Goal: Information Seeking & Learning: Check status

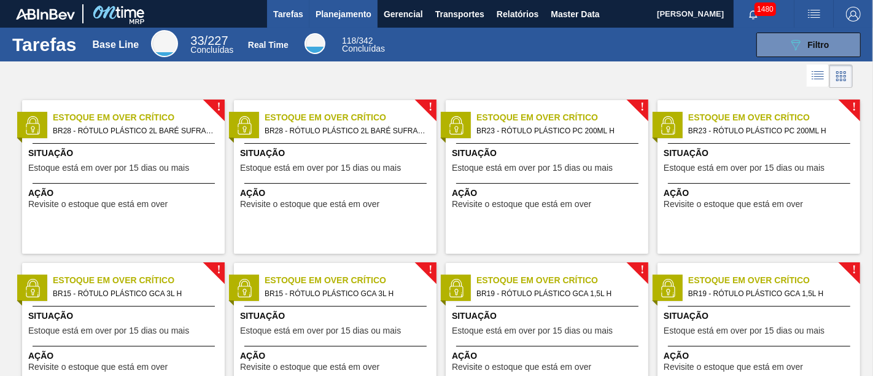
click at [347, 15] on span "Planejamento" at bounding box center [344, 14] width 56 height 15
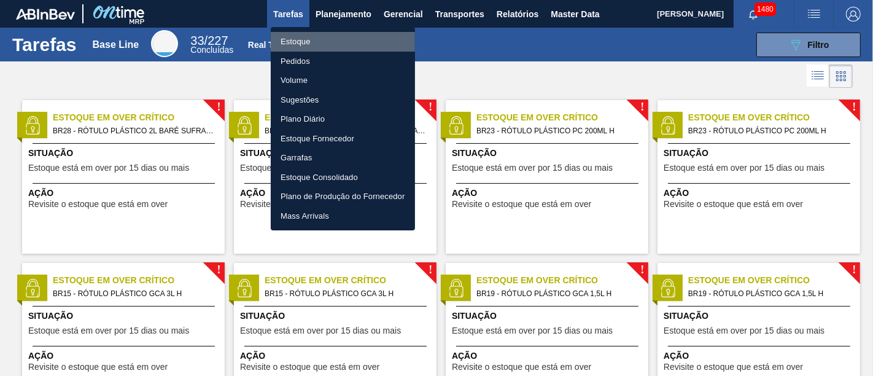
click at [362, 42] on li "Estoque" at bounding box center [343, 42] width 144 height 20
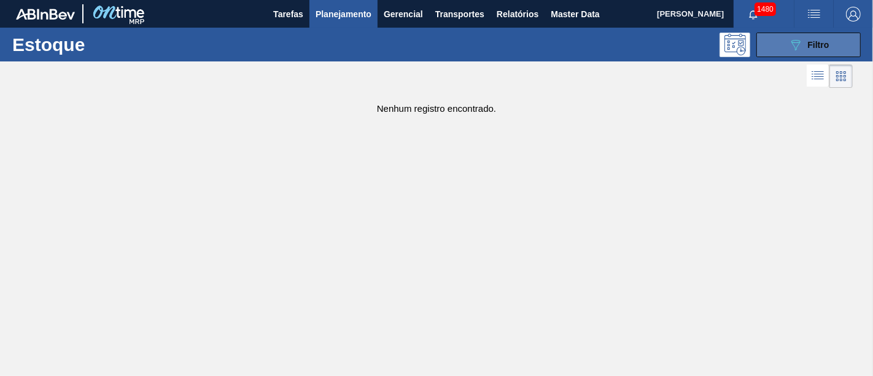
click at [848, 47] on button "089F7B8B-B2A5-4AFE-B5C0-19BA573D28AC Filtro" at bounding box center [808, 45] width 104 height 25
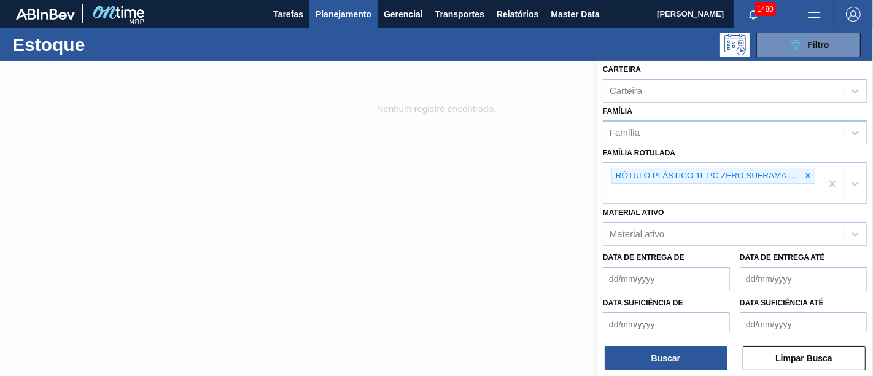
scroll to position [204, 0]
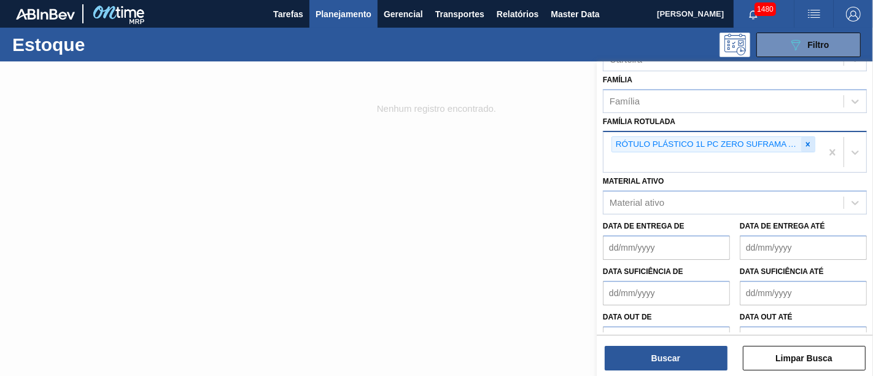
click at [807, 142] on icon at bounding box center [808, 144] width 4 height 4
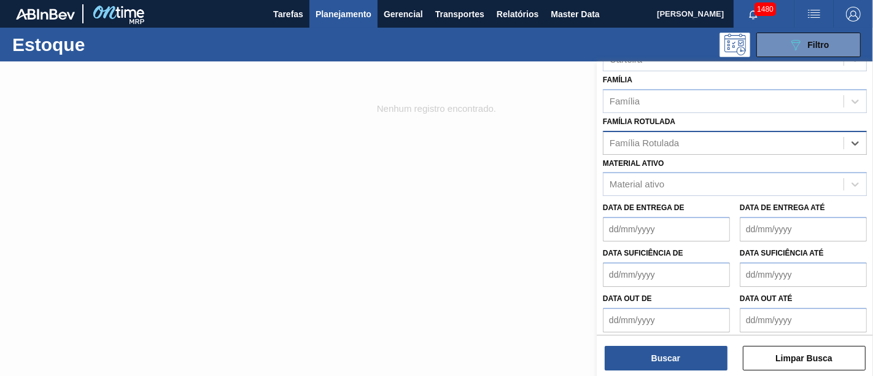
paste Rotulada "RÓTULO PLÁSTICO GCA 200ML H"
type Rotulada "RÓTULO PLÁSTICO GCA 200ML H"
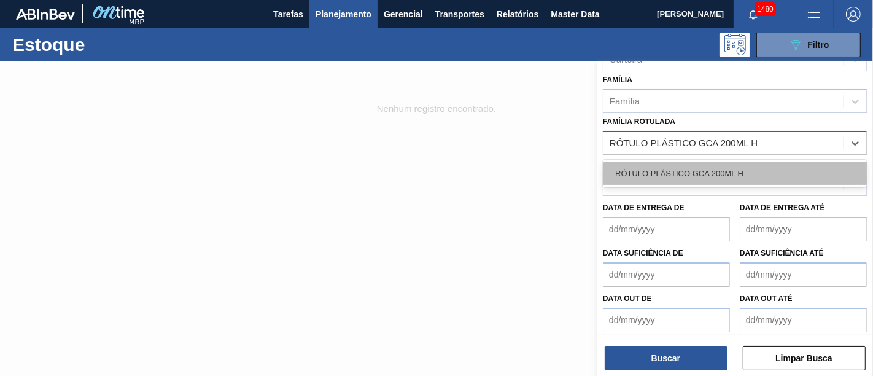
click at [770, 162] on div "RÓTULO PLÁSTICO GCA 200ML H" at bounding box center [735, 173] width 264 height 23
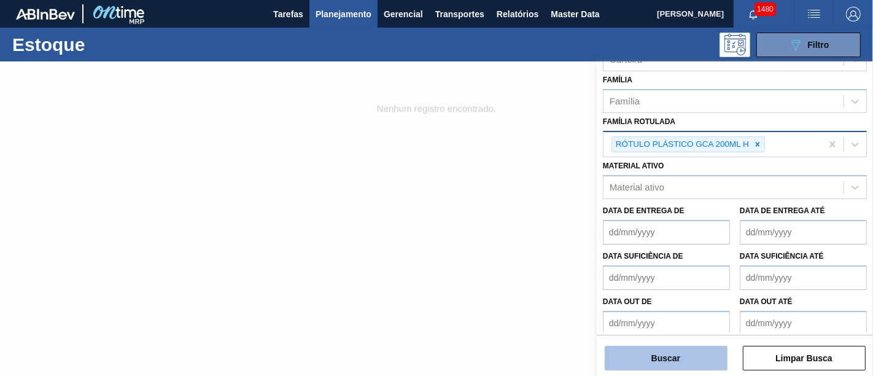
click at [692, 354] on button "Buscar" at bounding box center [666, 358] width 123 height 25
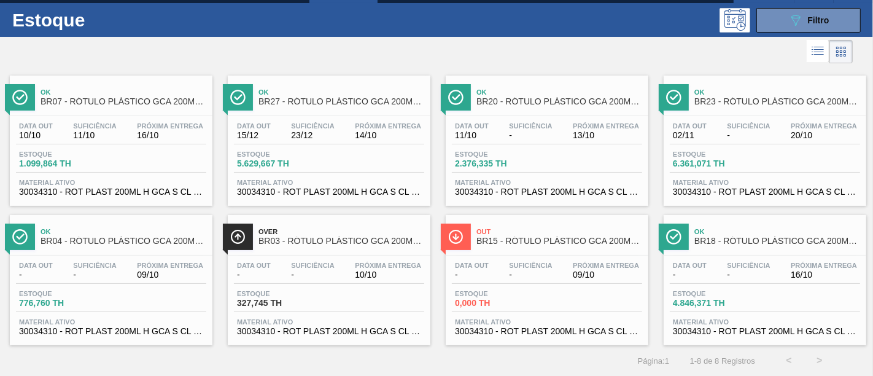
scroll to position [0, 0]
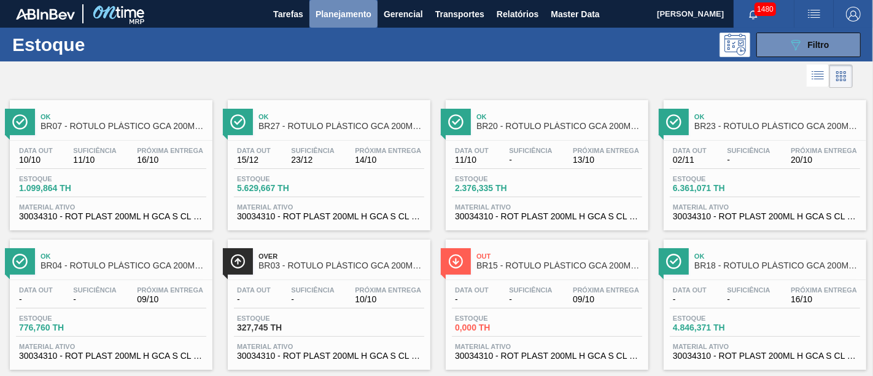
click at [357, 14] on span "Planejamento" at bounding box center [344, 14] width 56 height 15
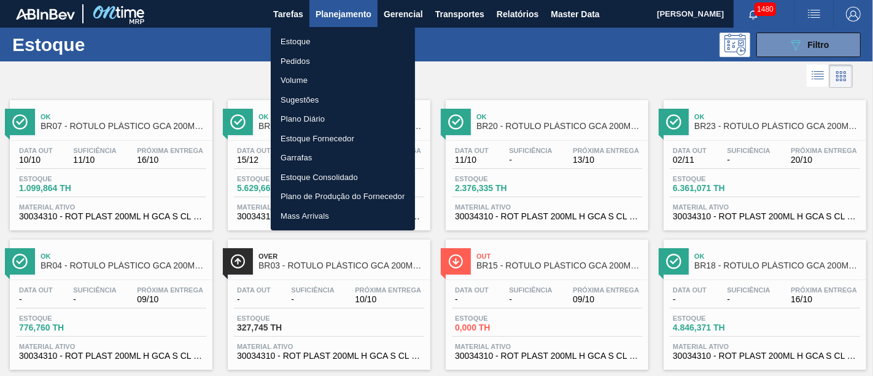
click at [330, 58] on li "Pedidos" at bounding box center [343, 62] width 144 height 20
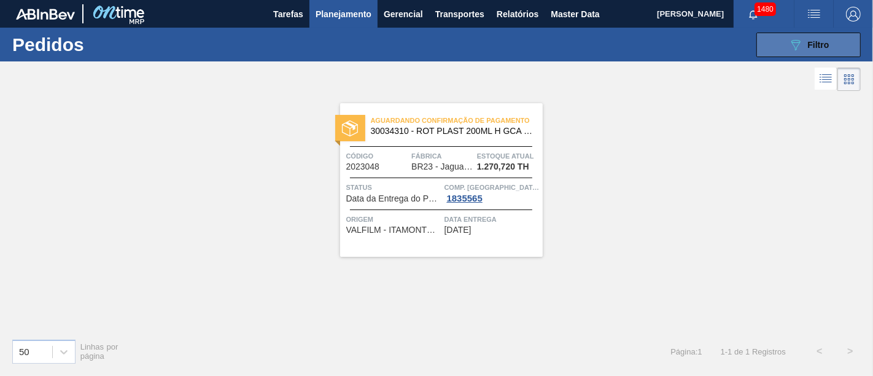
click at [797, 50] on icon "089F7B8B-B2A5-4AFE-B5C0-19BA573D28AC" at bounding box center [795, 44] width 15 height 15
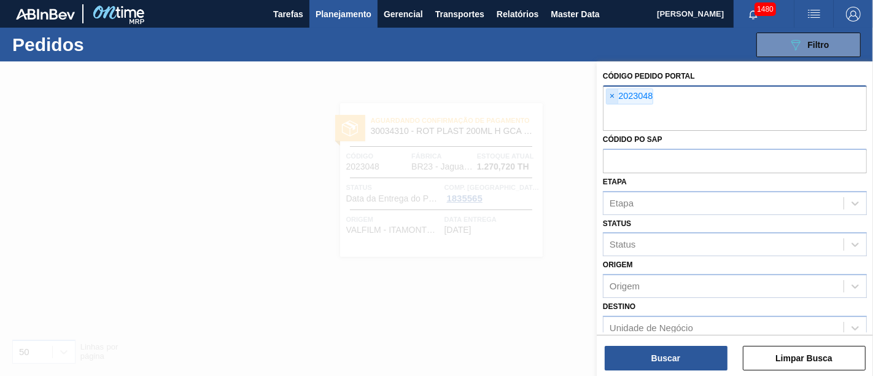
click at [608, 101] on span "×" at bounding box center [612, 96] width 12 height 15
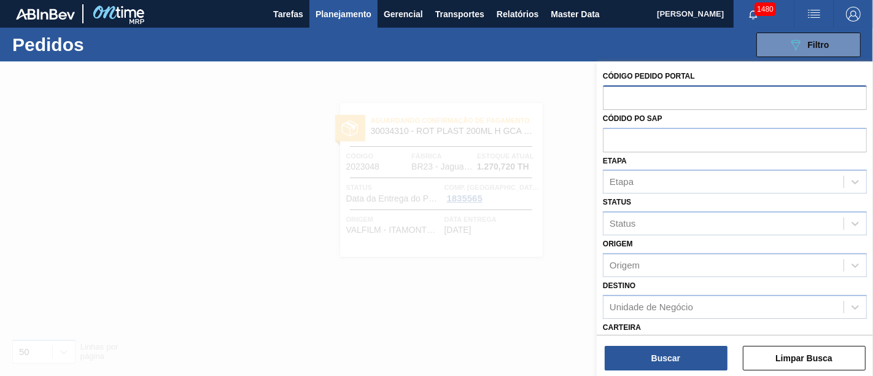
paste input "2020033"
type input "2020033"
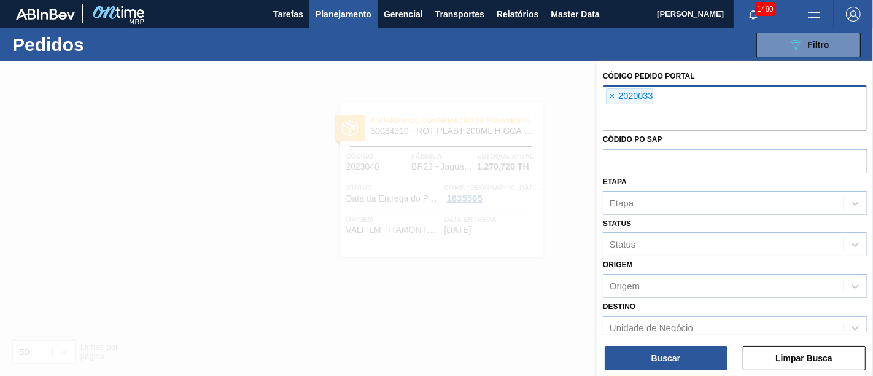
click at [670, 344] on div "Buscar Limpar Busca" at bounding box center [735, 352] width 276 height 34
click at [668, 356] on button "Buscar" at bounding box center [666, 358] width 123 height 25
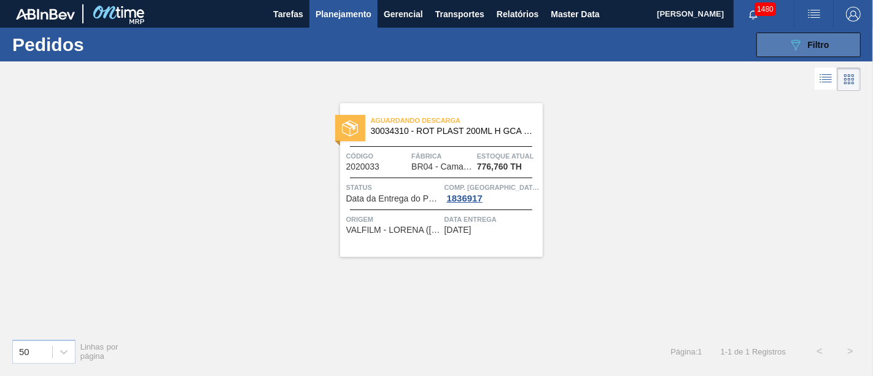
click at [841, 39] on button "089F7B8B-B2A5-4AFE-B5C0-19BA573D28AC Filtro" at bounding box center [808, 45] width 104 height 25
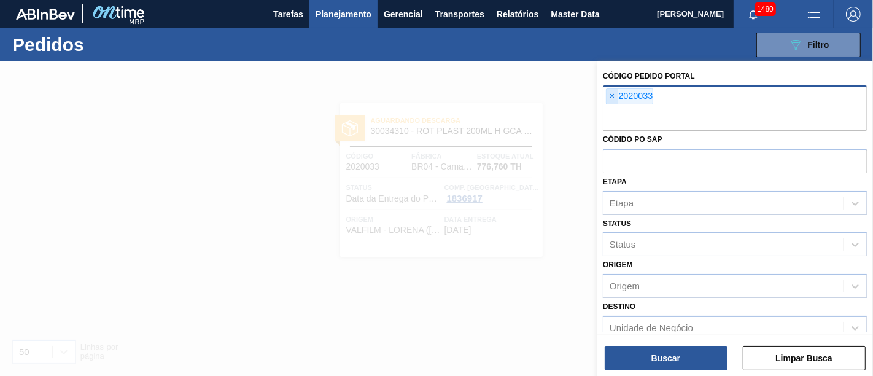
click at [617, 94] on span "×" at bounding box center [612, 96] width 12 height 15
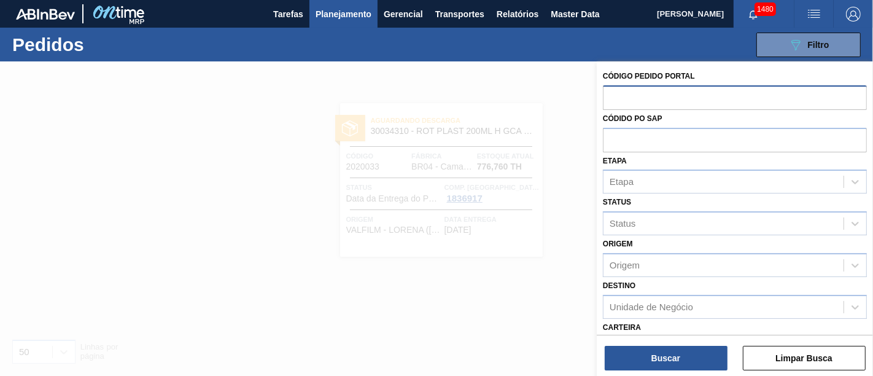
paste input "2002403"
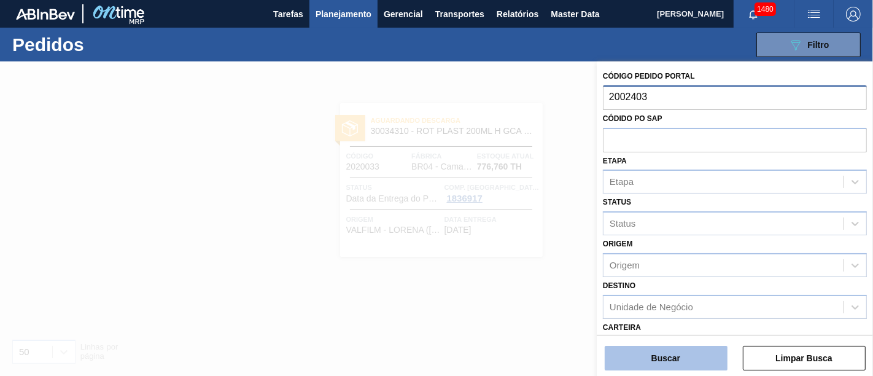
type input "2002403"
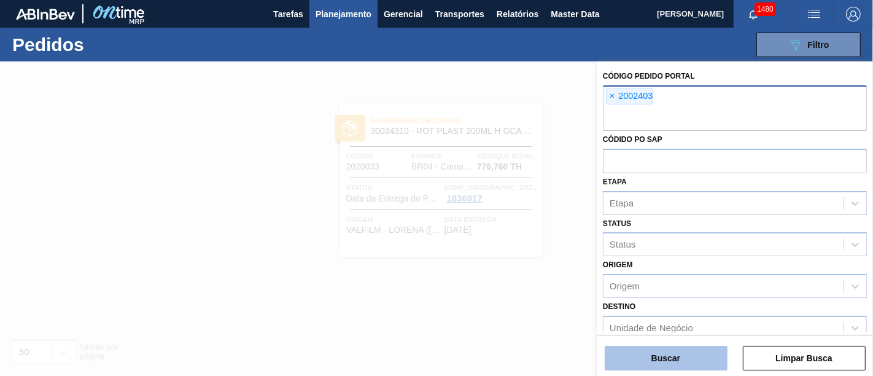
click at [678, 348] on button "Buscar" at bounding box center [666, 358] width 123 height 25
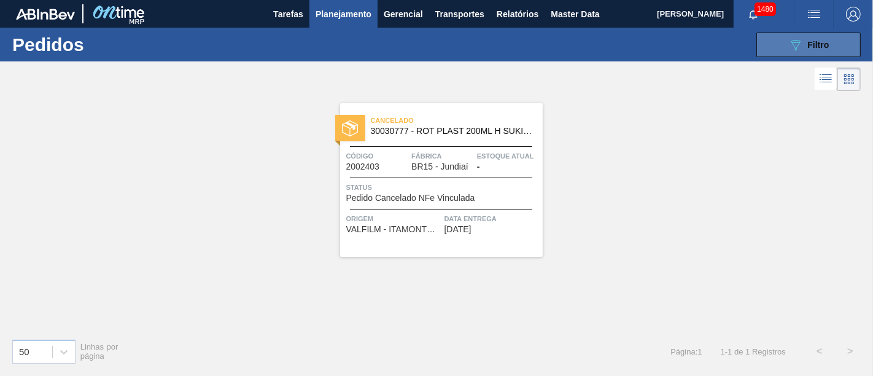
click at [827, 41] on span "Filtro" at bounding box center [818, 45] width 21 height 10
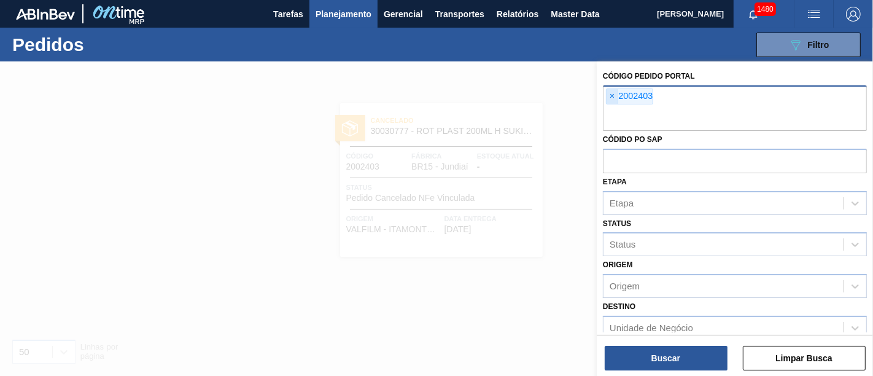
click at [614, 96] on span "×" at bounding box center [612, 96] width 12 height 15
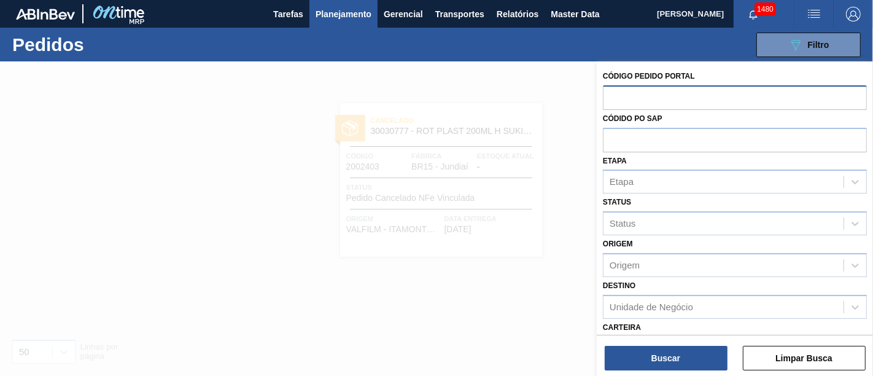
paste input "2023528"
type input "2023528"
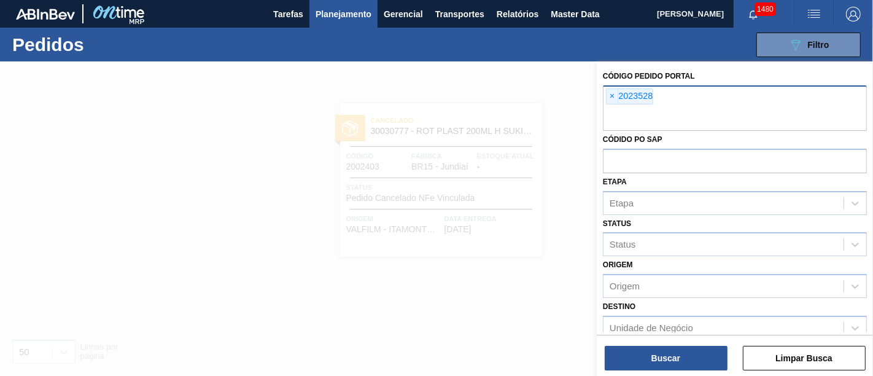
click at [694, 345] on div "Buscar Limpar Busca" at bounding box center [735, 352] width 276 height 34
click at [692, 349] on button "Buscar" at bounding box center [666, 358] width 123 height 25
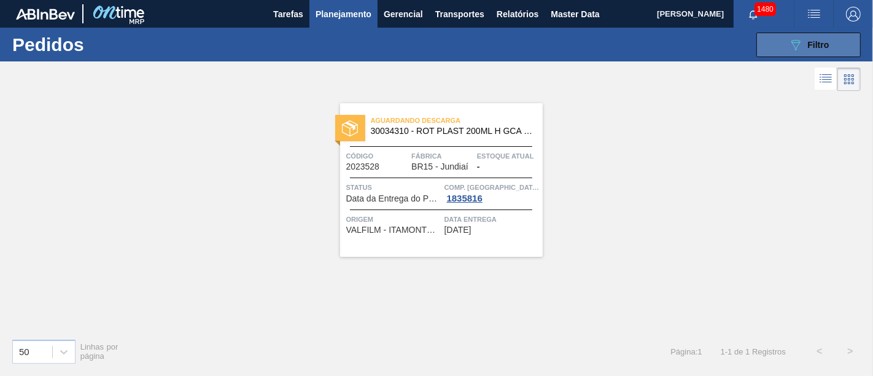
click at [807, 46] on div "089F7B8B-B2A5-4AFE-B5C0-19BA573D28AC Filtro" at bounding box center [808, 44] width 41 height 15
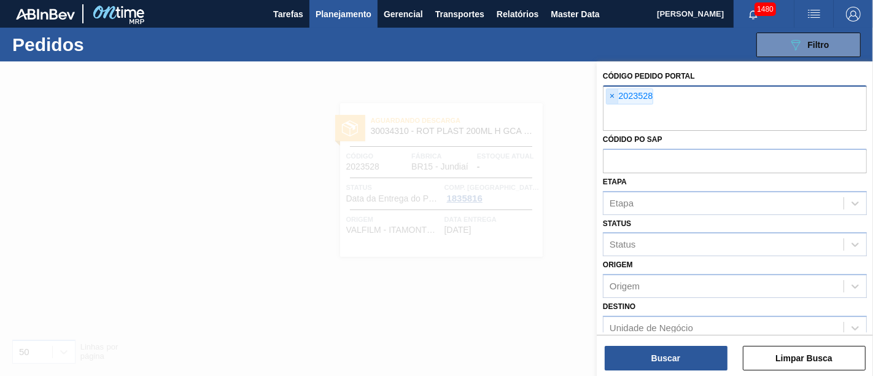
click at [614, 96] on span "×" at bounding box center [612, 96] width 12 height 15
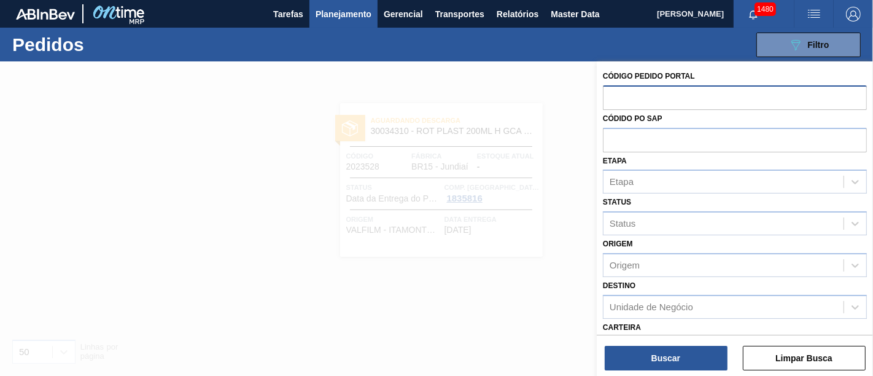
paste input "2023687"
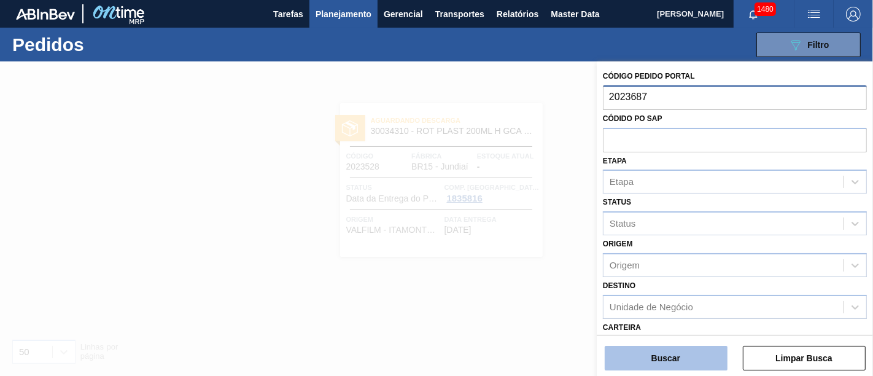
type input "2023687"
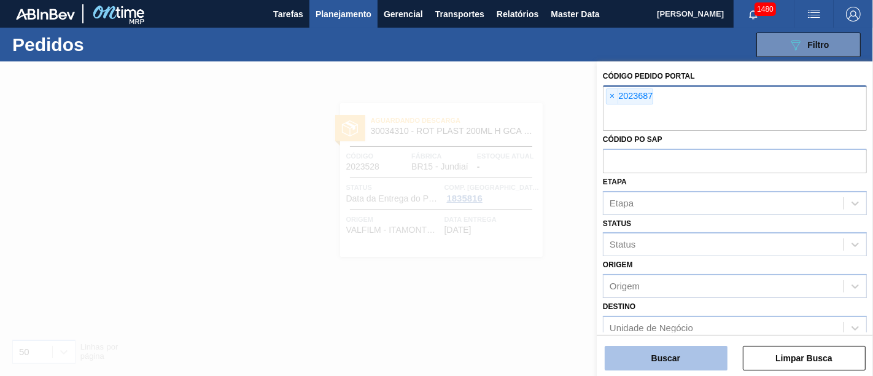
click at [679, 347] on button "Buscar" at bounding box center [666, 358] width 123 height 25
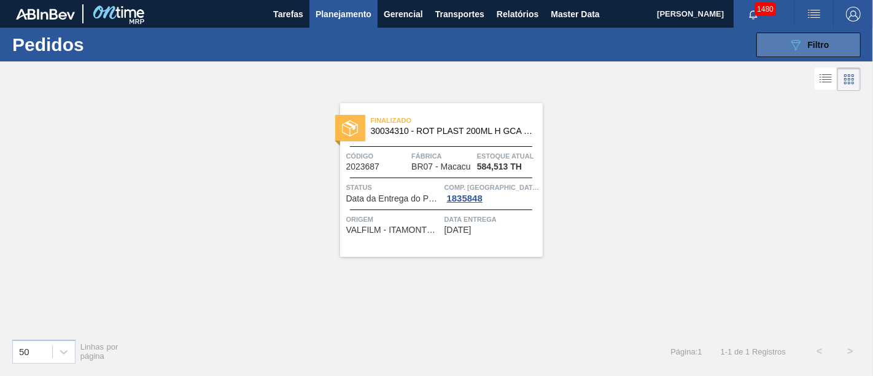
click at [805, 48] on div "089F7B8B-B2A5-4AFE-B5C0-19BA573D28AC Filtro" at bounding box center [808, 44] width 41 height 15
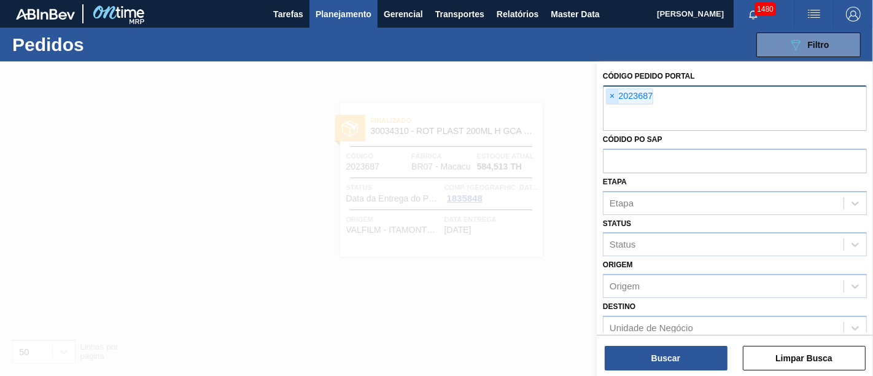
click at [612, 99] on span "×" at bounding box center [612, 96] width 12 height 15
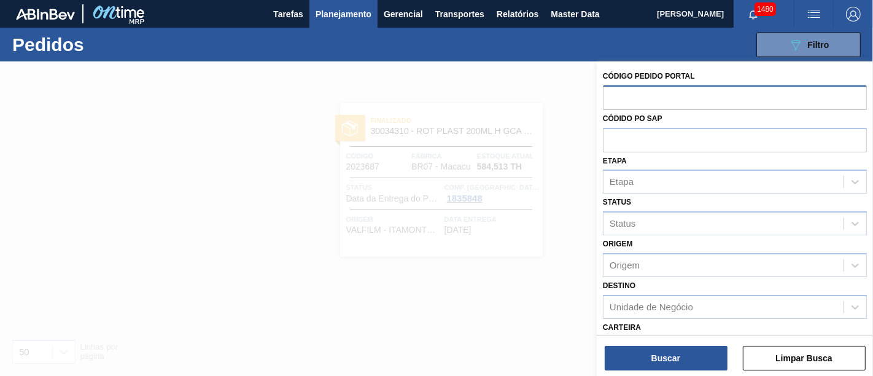
paste input "2023501"
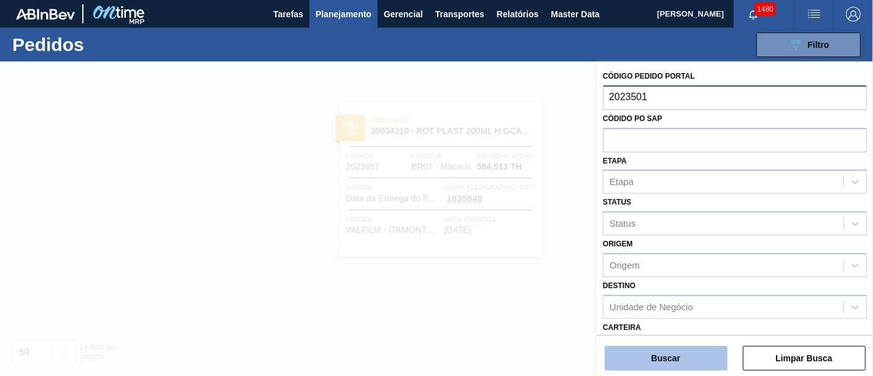
type input "2023501"
click at [686, 349] on button "Buscar" at bounding box center [666, 358] width 123 height 25
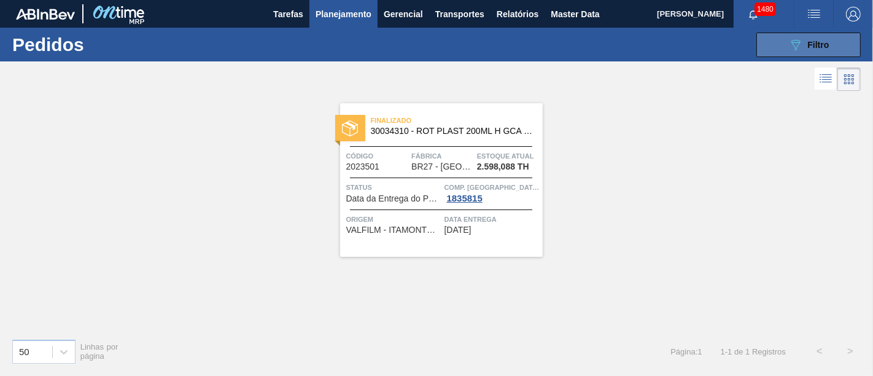
click at [782, 51] on button "089F7B8B-B2A5-4AFE-B5C0-19BA573D28AC Filtro" at bounding box center [808, 45] width 104 height 25
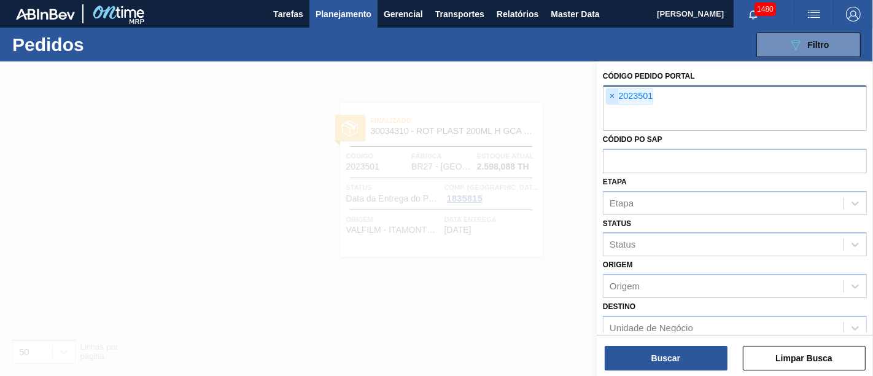
click at [610, 95] on span "×" at bounding box center [612, 96] width 12 height 15
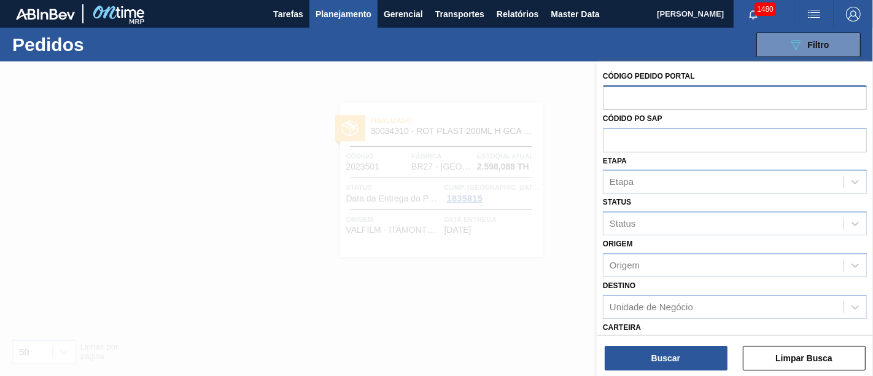
paste input "2027104"
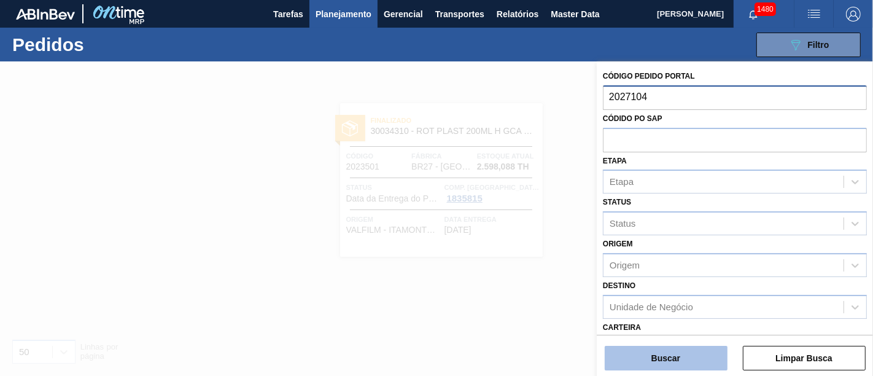
type input "2027104"
click at [681, 353] on button "Buscar" at bounding box center [666, 358] width 123 height 25
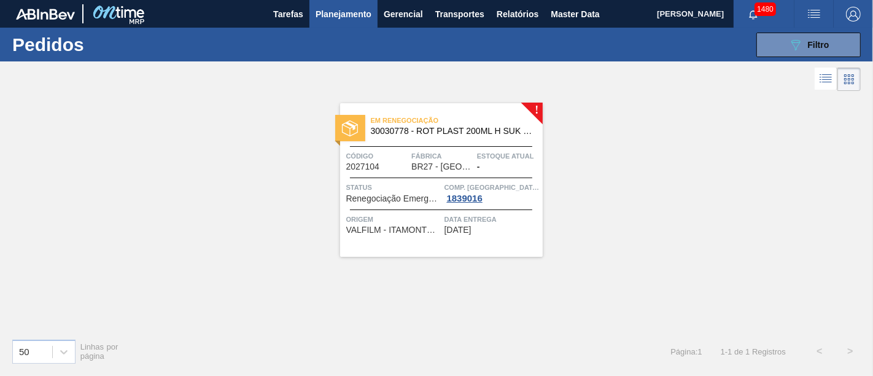
click at [848, 29] on div "089F7B8B-B2A5-4AFE-B5C0-19BA573D28AC Filtro Código Pedido Portal × 2027104 Códi…" at bounding box center [526, 44] width 681 height 37
click at [848, 43] on button "089F7B8B-B2A5-4AFE-B5C0-19BA573D28AC Filtro" at bounding box center [808, 45] width 104 height 25
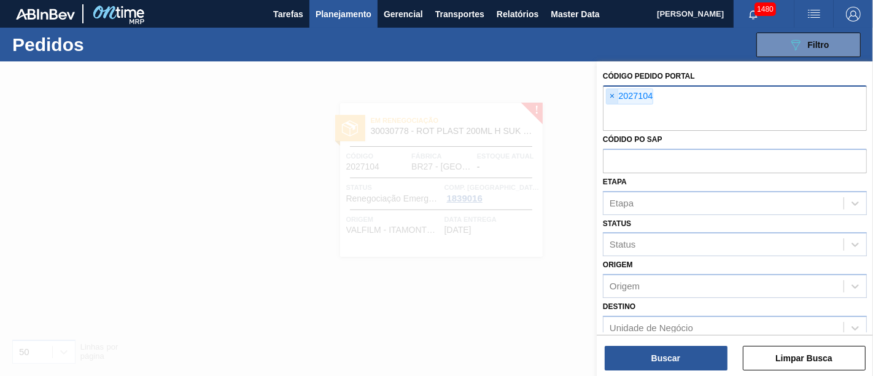
click at [611, 95] on span "×" at bounding box center [612, 96] width 12 height 15
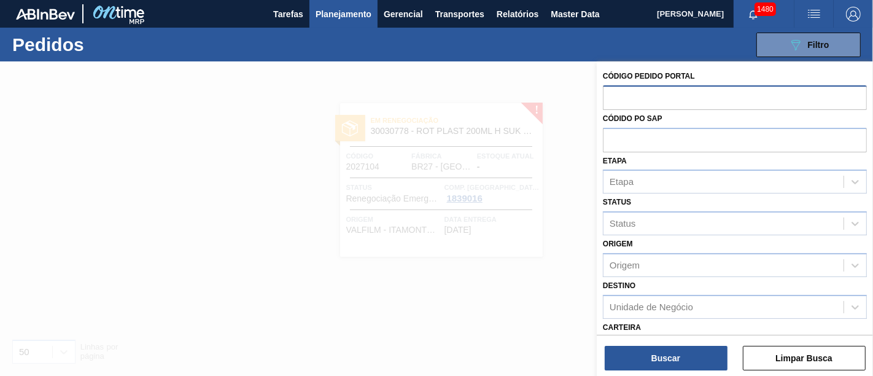
paste input "2027901"
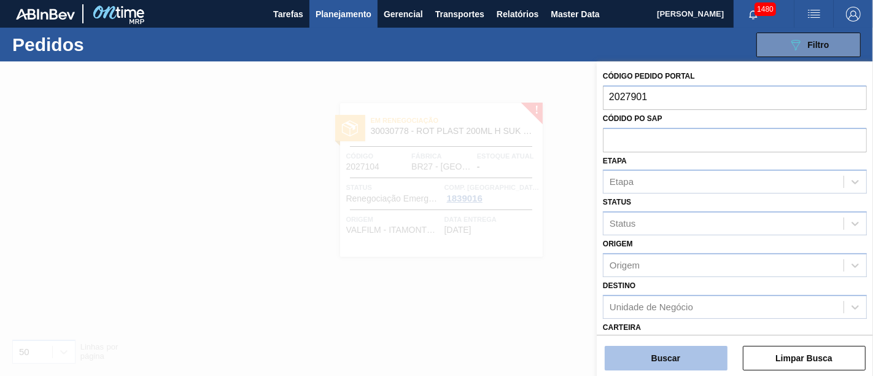
type input "2027901"
click at [699, 351] on button "Buscar" at bounding box center [666, 358] width 123 height 25
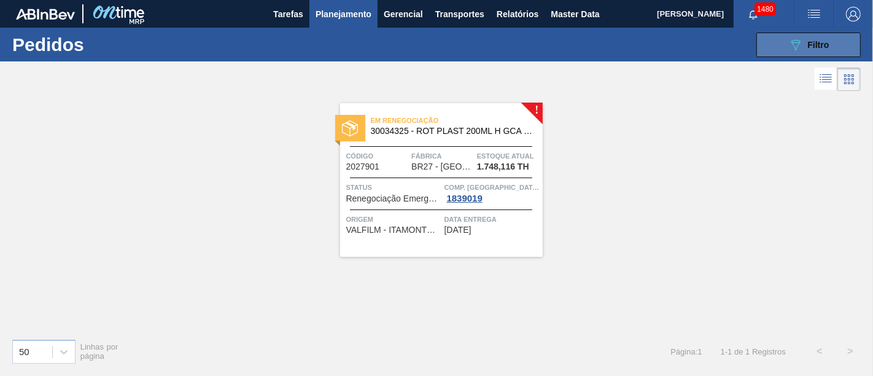
click at [811, 41] on span "Filtro" at bounding box center [818, 45] width 21 height 10
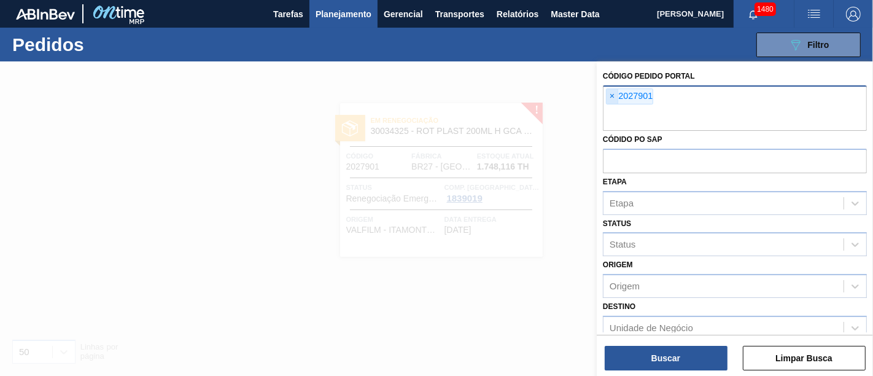
click at [614, 98] on span "×" at bounding box center [612, 96] width 12 height 15
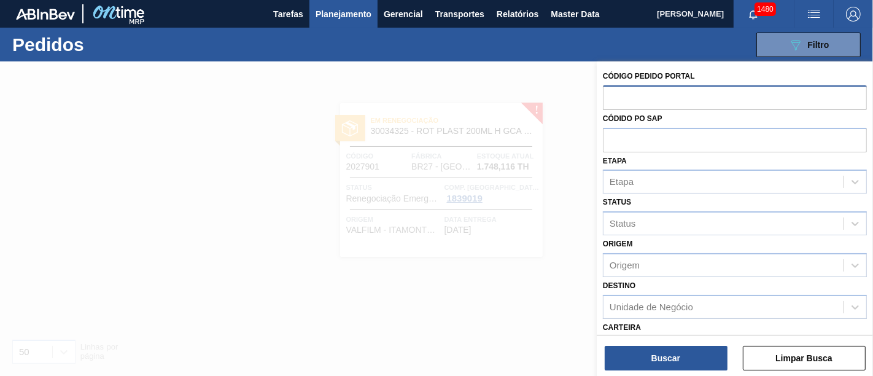
paste input "2031606"
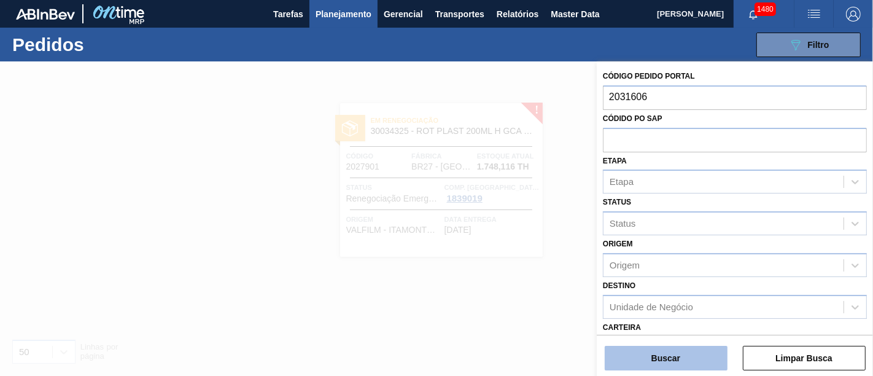
type input "2031606"
click at [678, 357] on button "Buscar" at bounding box center [666, 358] width 123 height 25
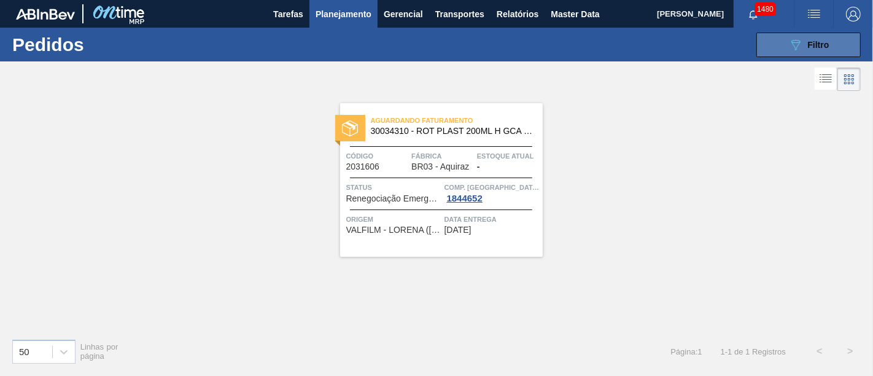
click at [831, 50] on button "089F7B8B-B2A5-4AFE-B5C0-19BA573D28AC Filtro" at bounding box center [808, 45] width 104 height 25
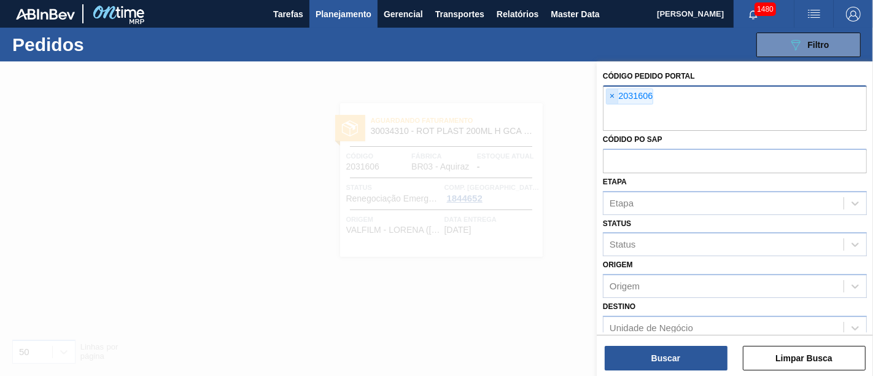
click at [606, 97] on div "× 2031606" at bounding box center [629, 96] width 47 height 16
click at [608, 97] on span "×" at bounding box center [612, 96] width 12 height 15
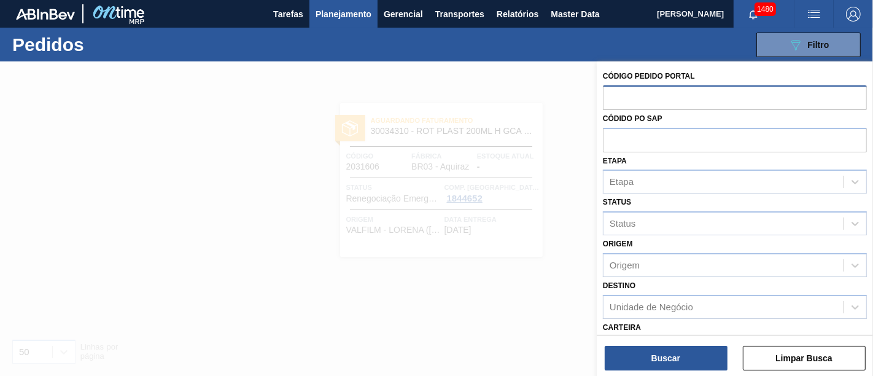
paste input "2029811"
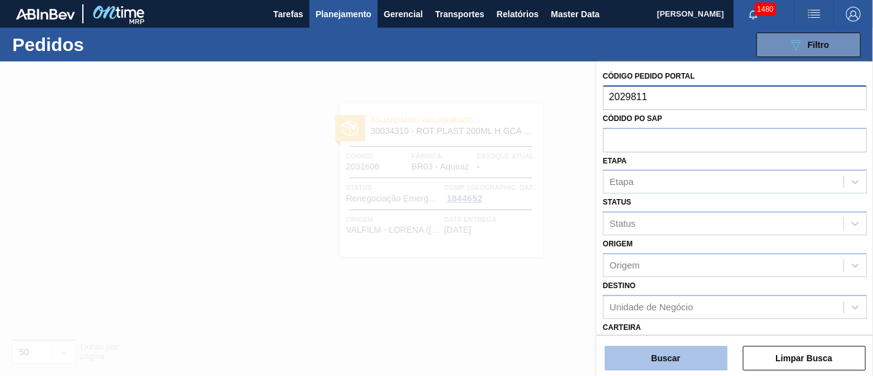
type input "2029811"
click at [691, 360] on button "Buscar" at bounding box center [666, 358] width 123 height 25
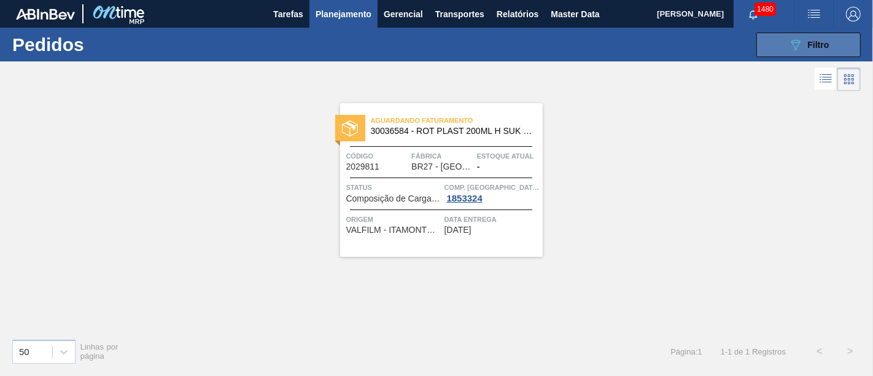
click at [789, 36] on button "089F7B8B-B2A5-4AFE-B5C0-19BA573D28AC Filtro" at bounding box center [808, 45] width 104 height 25
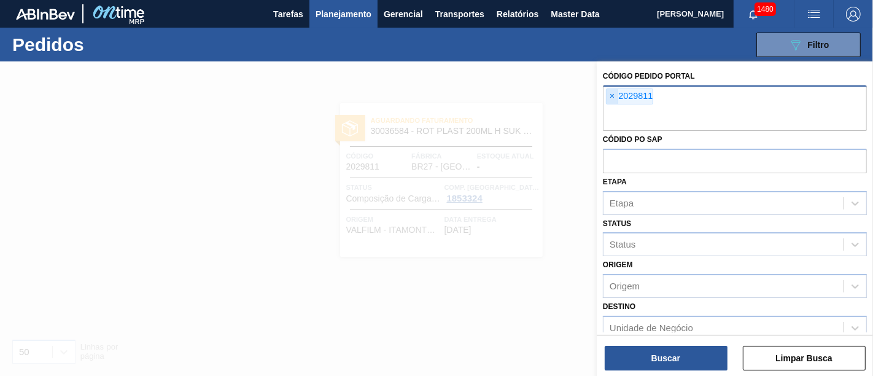
click at [616, 96] on span "×" at bounding box center [612, 96] width 12 height 15
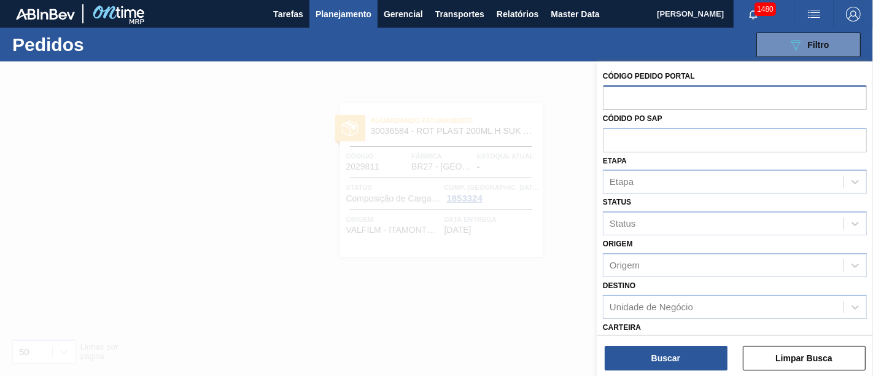
paste input "2030226"
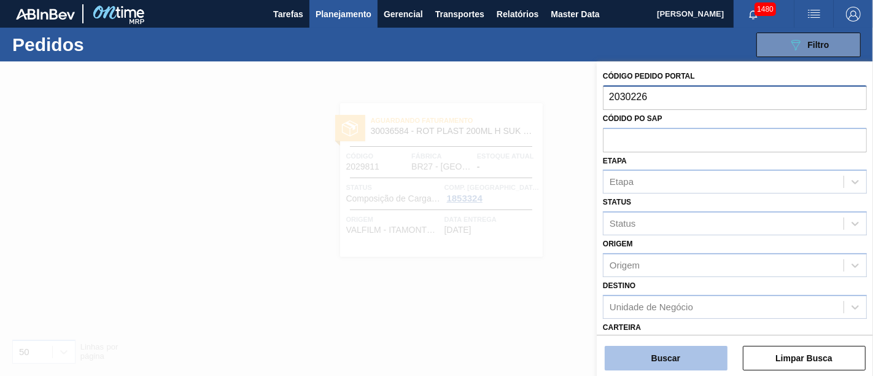
type input "2030226"
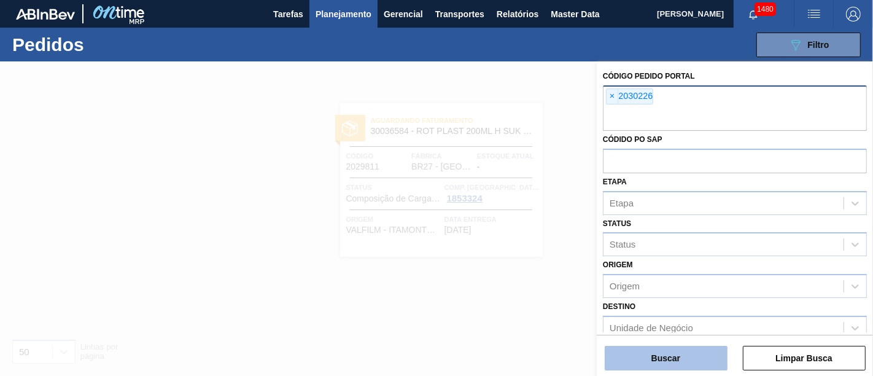
click at [696, 356] on button "Buscar" at bounding box center [666, 358] width 123 height 25
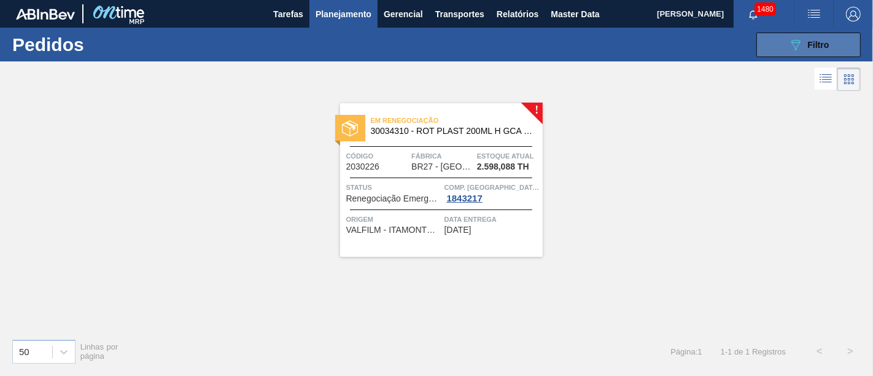
click at [807, 47] on div "089F7B8B-B2A5-4AFE-B5C0-19BA573D28AC Filtro" at bounding box center [808, 44] width 41 height 15
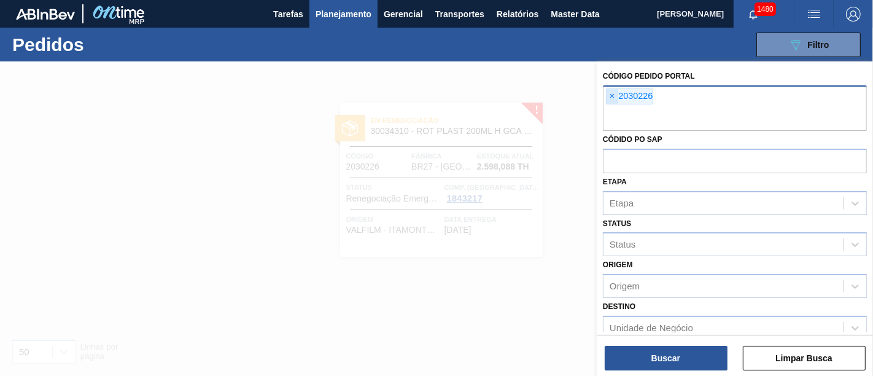
click at [610, 95] on span "×" at bounding box center [612, 96] width 12 height 15
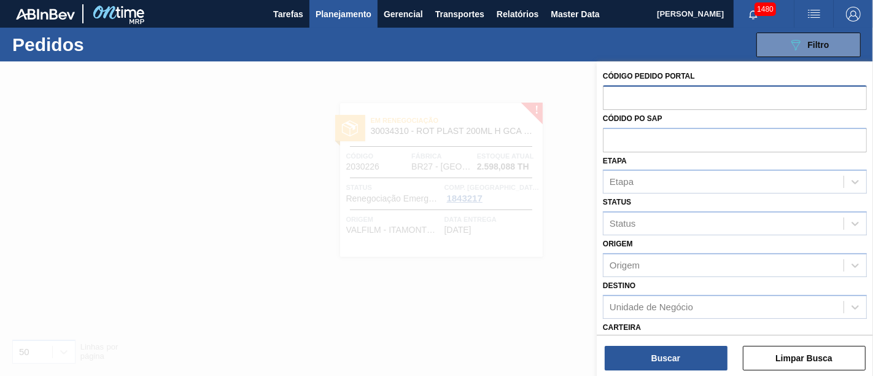
paste input "2018149"
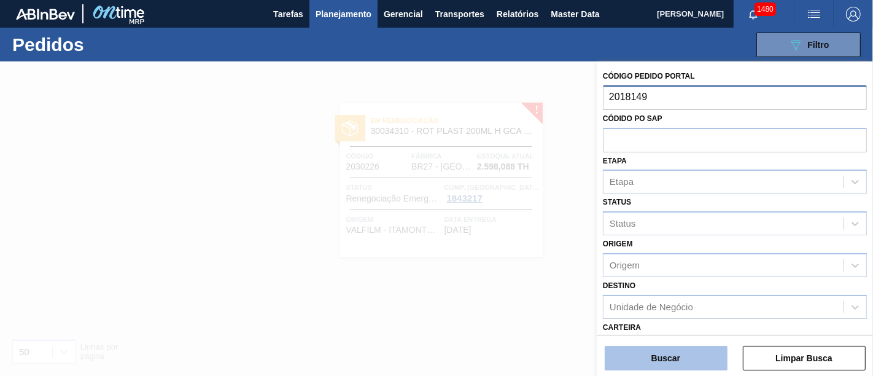
type input "2018149"
click at [689, 348] on button "Buscar" at bounding box center [666, 358] width 123 height 25
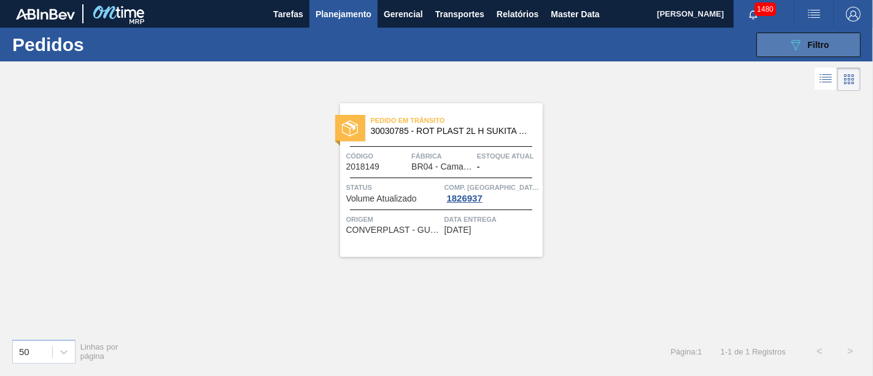
drag, startPoint x: 841, startPoint y: 43, endPoint x: 832, endPoint y: 50, distance: 10.9
click at [841, 43] on button "089F7B8B-B2A5-4AFE-B5C0-19BA573D28AC Filtro" at bounding box center [808, 45] width 104 height 25
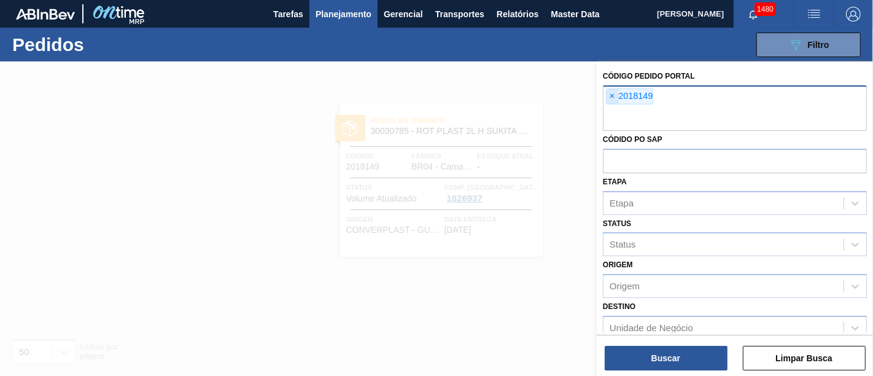
click at [608, 93] on span "×" at bounding box center [612, 96] width 12 height 15
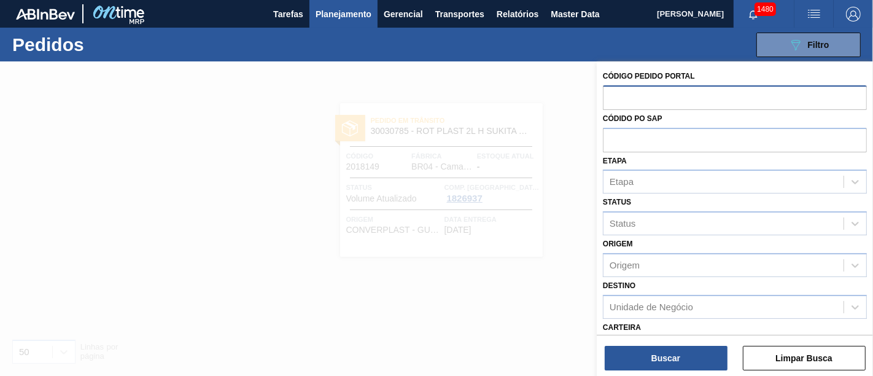
paste input "2027665"
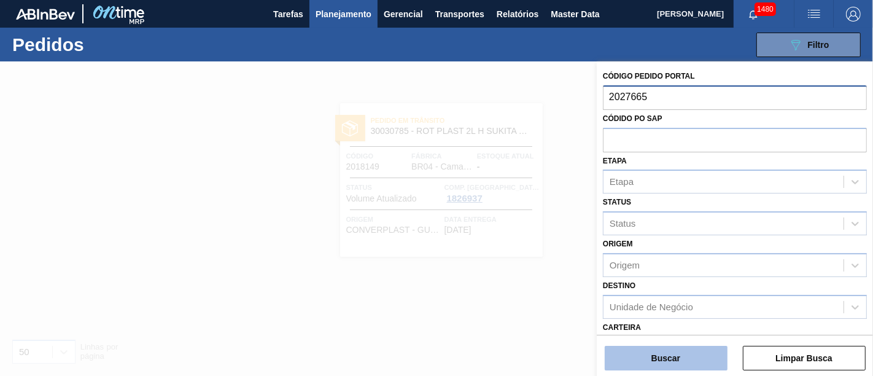
type input "2027665"
click at [683, 352] on button "Buscar" at bounding box center [666, 358] width 123 height 25
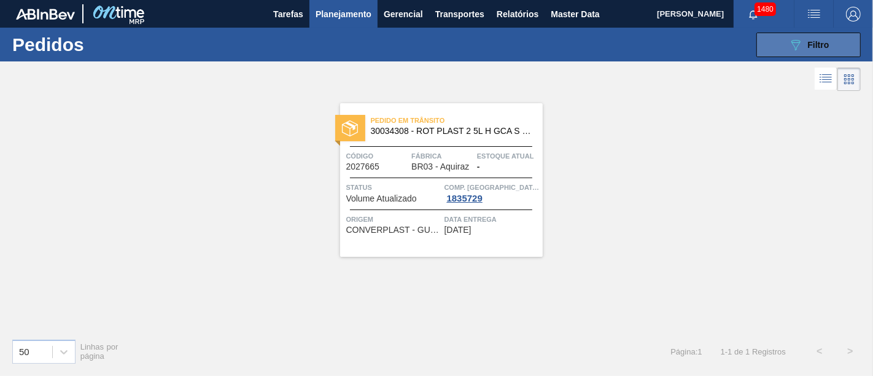
click at [790, 52] on button "089F7B8B-B2A5-4AFE-B5C0-19BA573D28AC Filtro" at bounding box center [808, 45] width 104 height 25
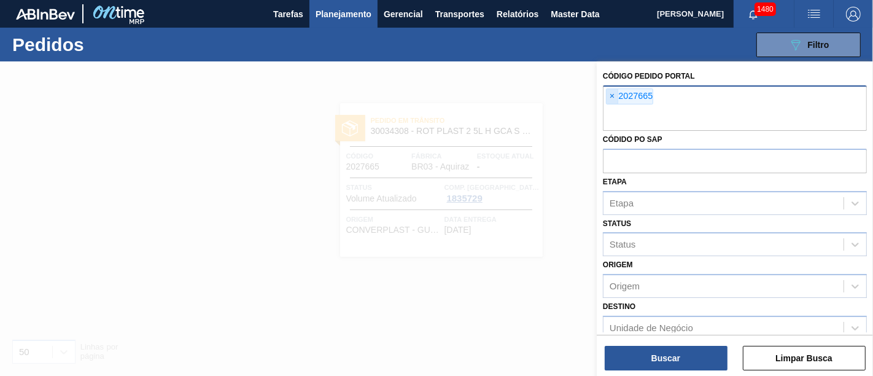
click at [614, 101] on span "×" at bounding box center [612, 96] width 12 height 15
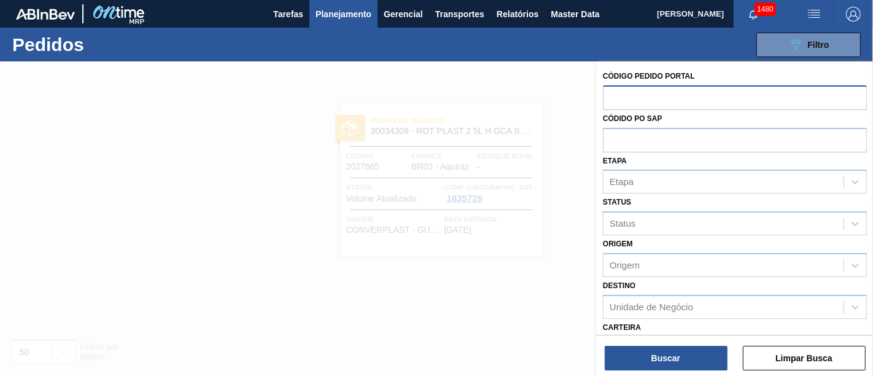
paste input "2023515"
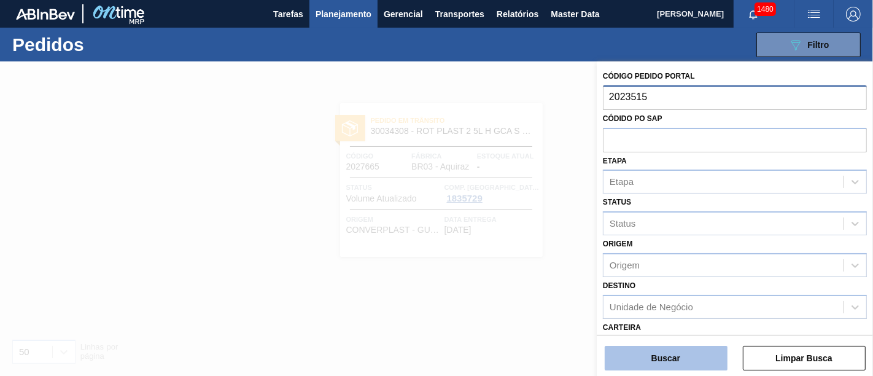
type input "2023515"
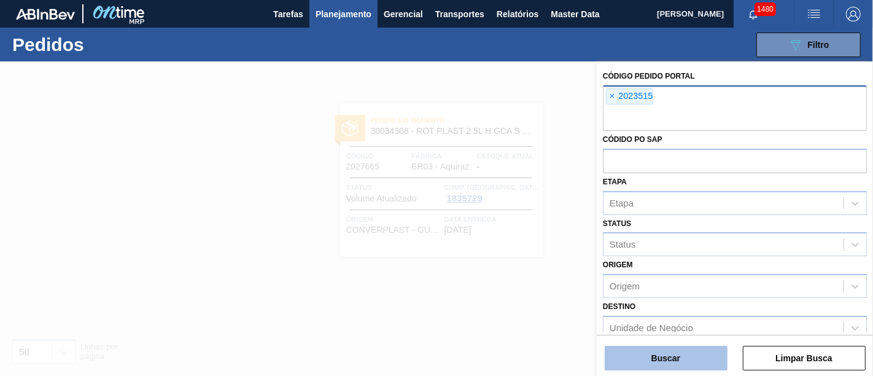
click at [686, 353] on button "Buscar" at bounding box center [666, 358] width 123 height 25
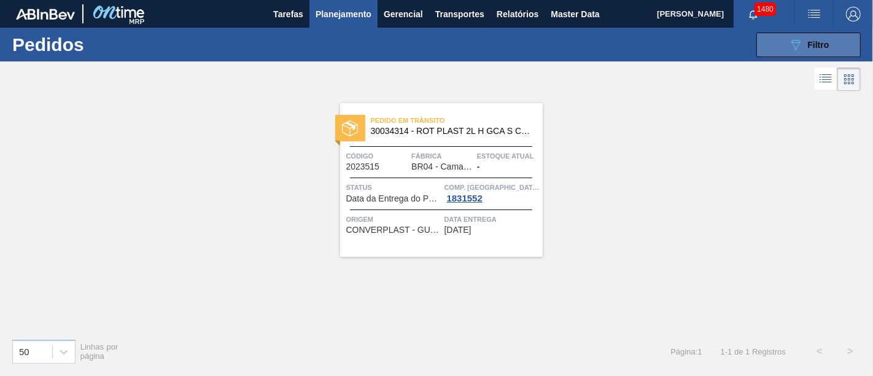
click at [797, 45] on icon "089F7B8B-B2A5-4AFE-B5C0-19BA573D28AC" at bounding box center [795, 44] width 15 height 15
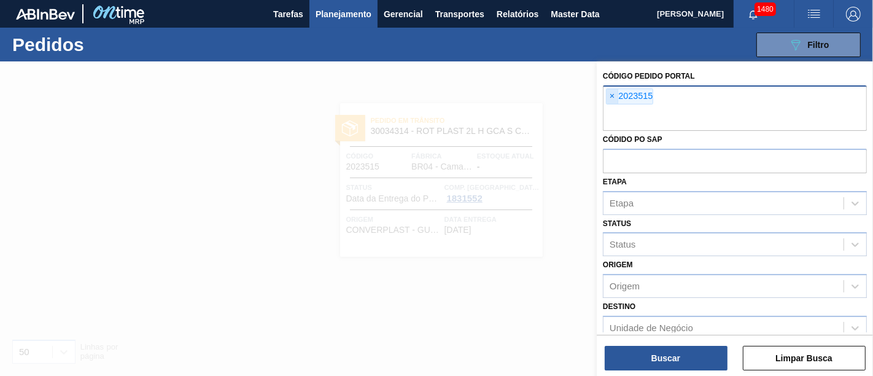
click at [614, 98] on span "×" at bounding box center [612, 96] width 12 height 15
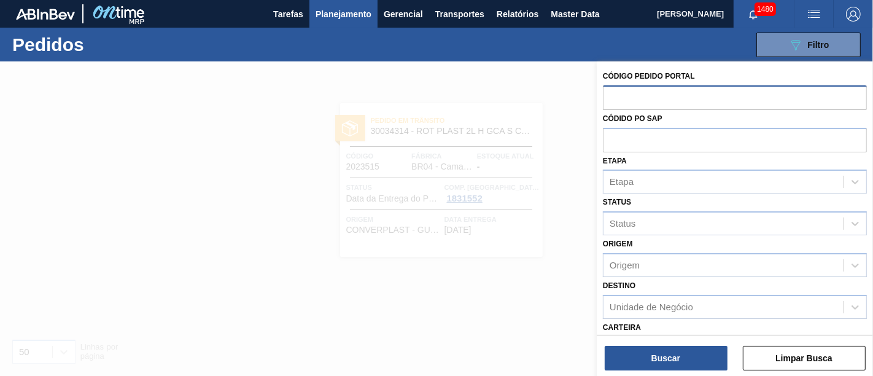
paste input "2023516"
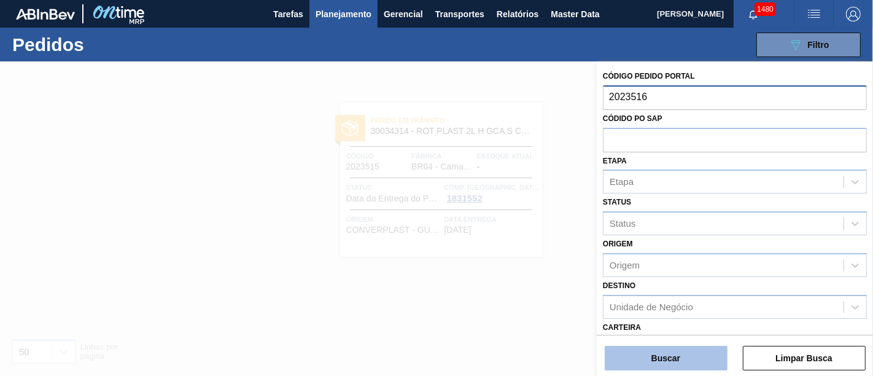
type input "2023516"
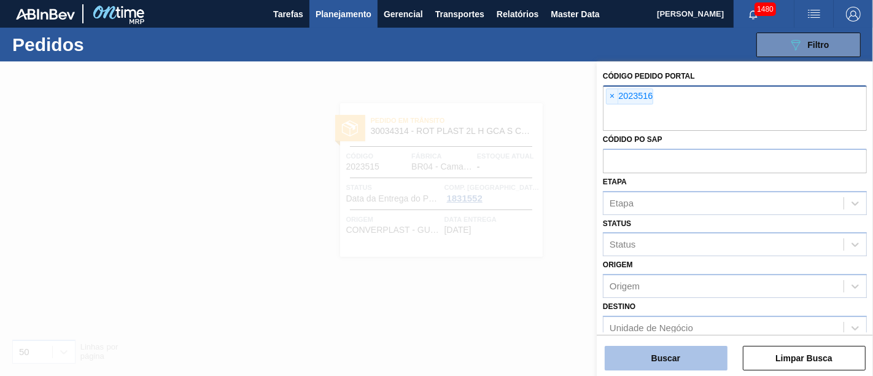
click at [675, 353] on button "Buscar" at bounding box center [666, 358] width 123 height 25
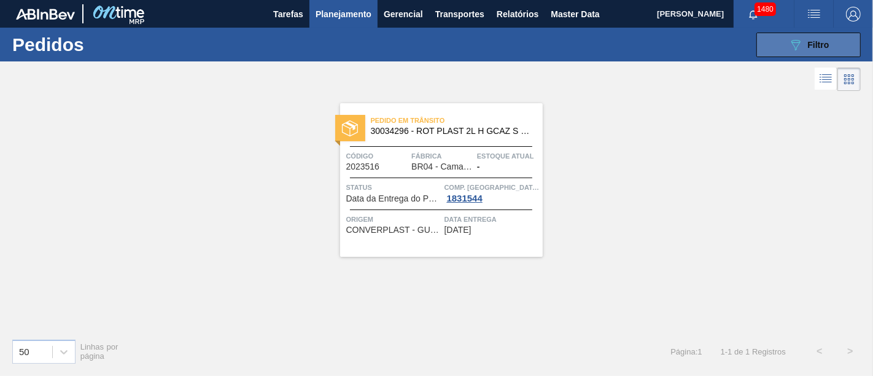
click at [849, 41] on button "089F7B8B-B2A5-4AFE-B5C0-19BA573D28AC Filtro" at bounding box center [808, 45] width 104 height 25
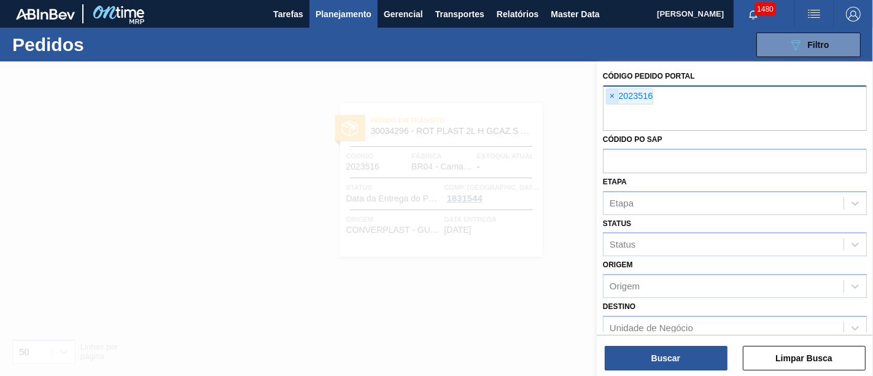
click at [613, 96] on span "×" at bounding box center [612, 96] width 12 height 15
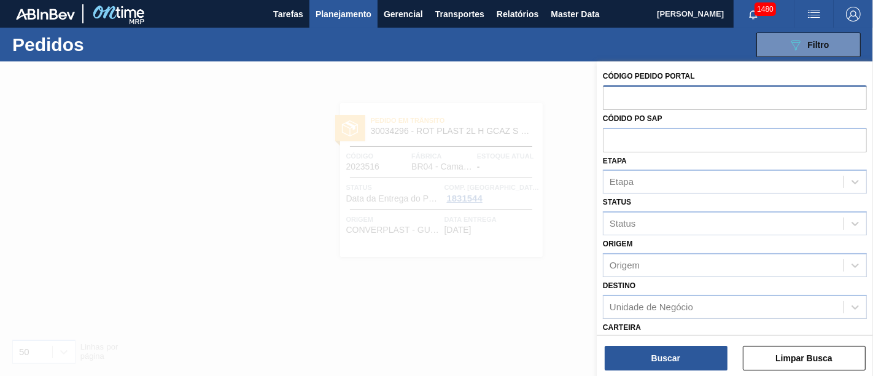
paste input "2027647"
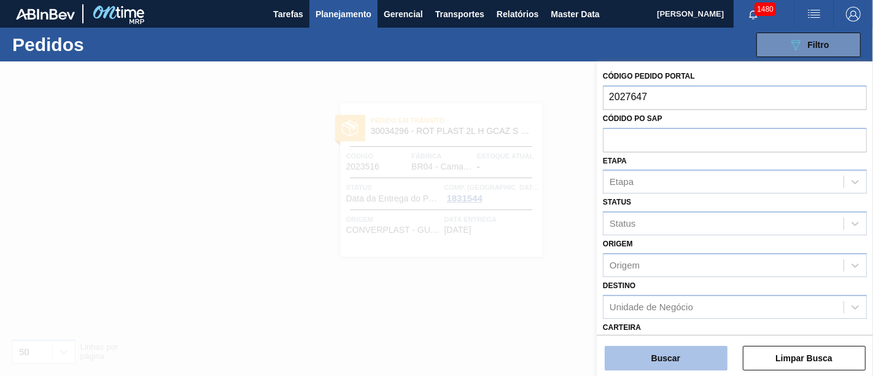
type input "2027647"
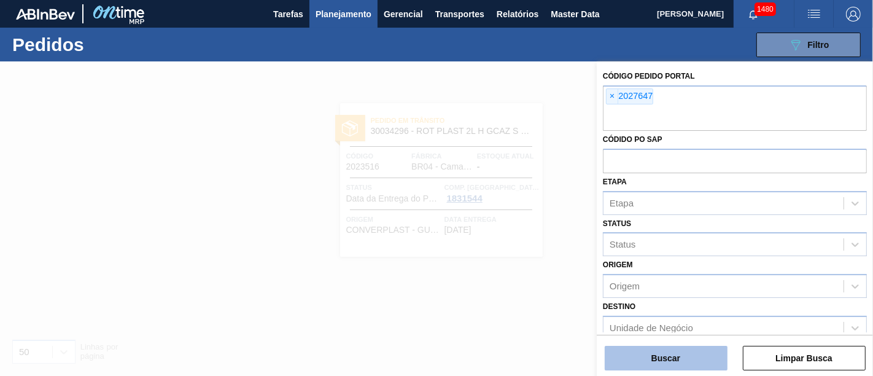
click at [668, 347] on button "Buscar" at bounding box center [666, 358] width 123 height 25
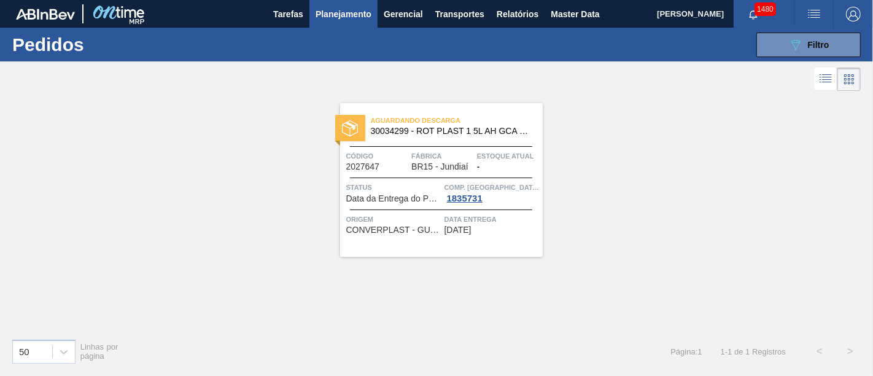
click at [808, 31] on div "089F7B8B-B2A5-4AFE-B5C0-19BA573D28AC Filtro Código Pedido Portal × 2027647 Códi…" at bounding box center [526, 44] width 681 height 37
click at [808, 36] on button "089F7B8B-B2A5-4AFE-B5C0-19BA573D28AC Filtro" at bounding box center [808, 45] width 104 height 25
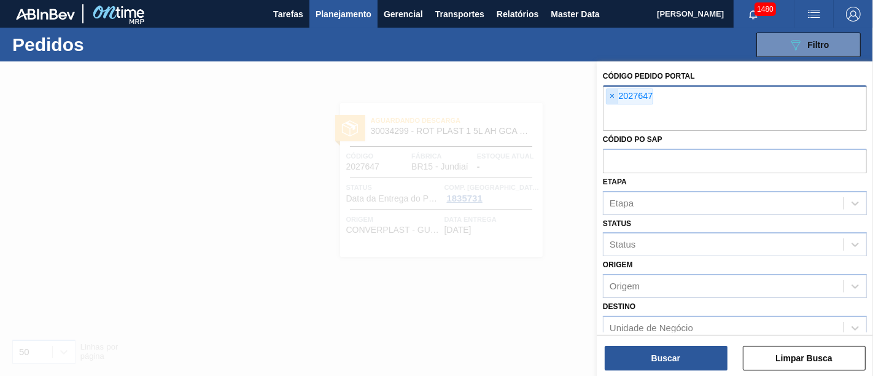
click at [616, 98] on span "×" at bounding box center [612, 96] width 12 height 15
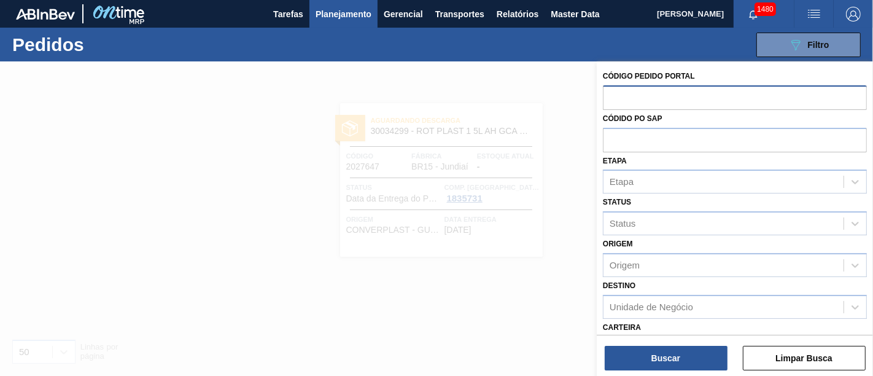
paste input "2023517"
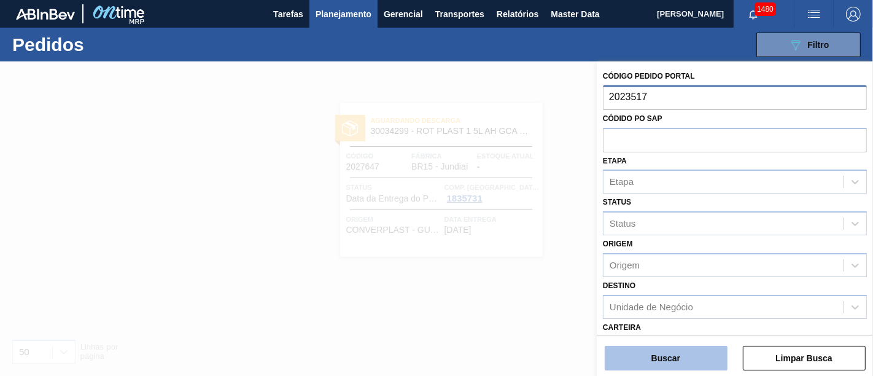
type input "2023517"
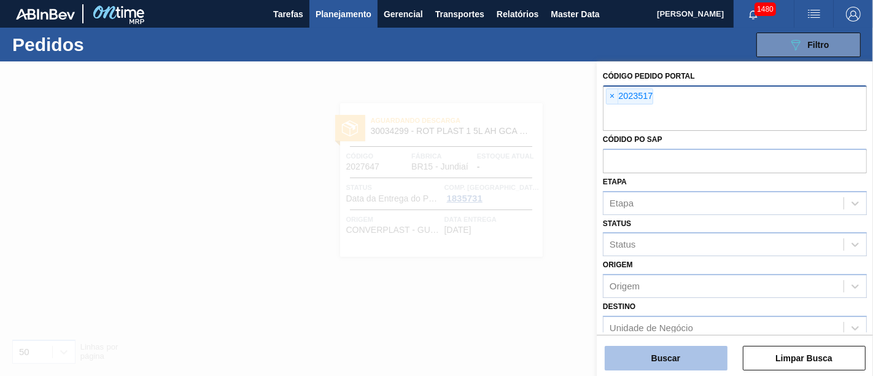
click at [702, 351] on button "Buscar" at bounding box center [666, 358] width 123 height 25
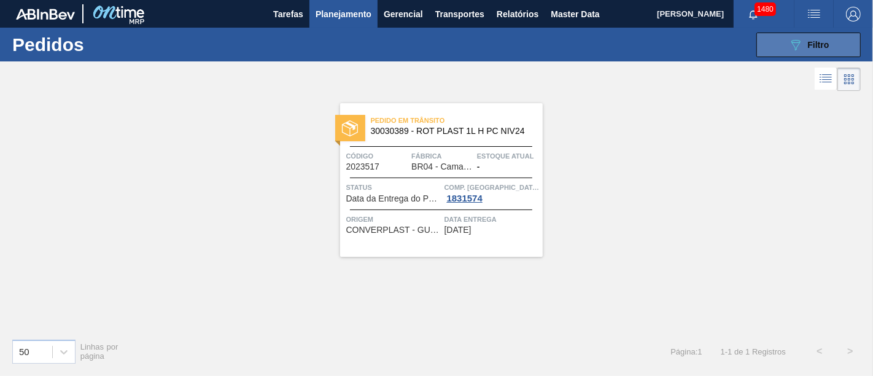
click at [792, 48] on icon "089F7B8B-B2A5-4AFE-B5C0-19BA573D28AC" at bounding box center [795, 44] width 15 height 15
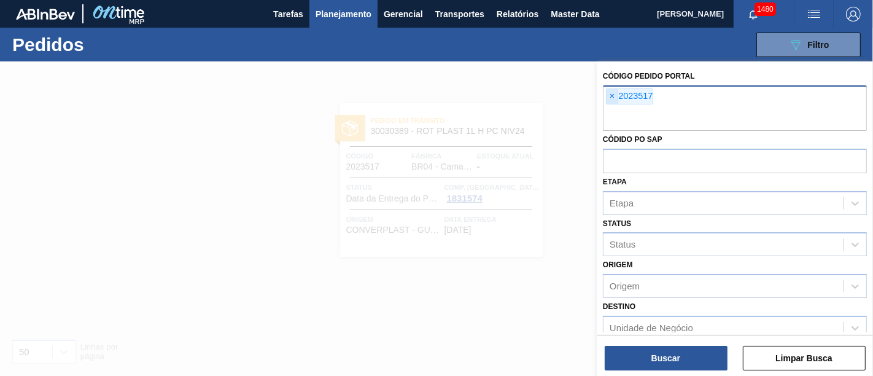
click at [615, 95] on span "×" at bounding box center [612, 96] width 12 height 15
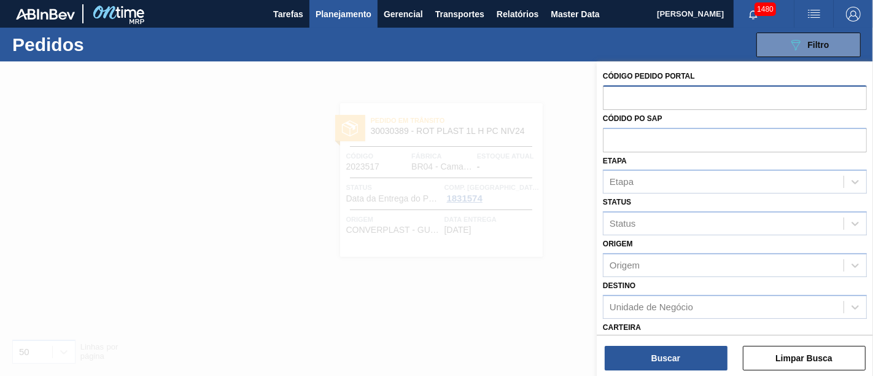
paste input "2023551"
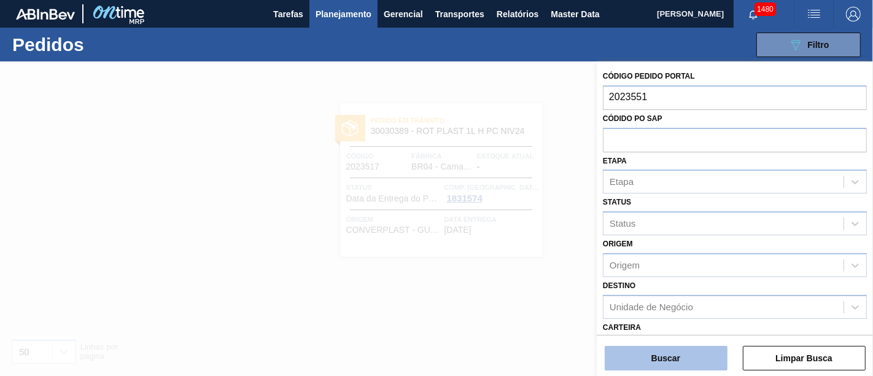
type input "2023551"
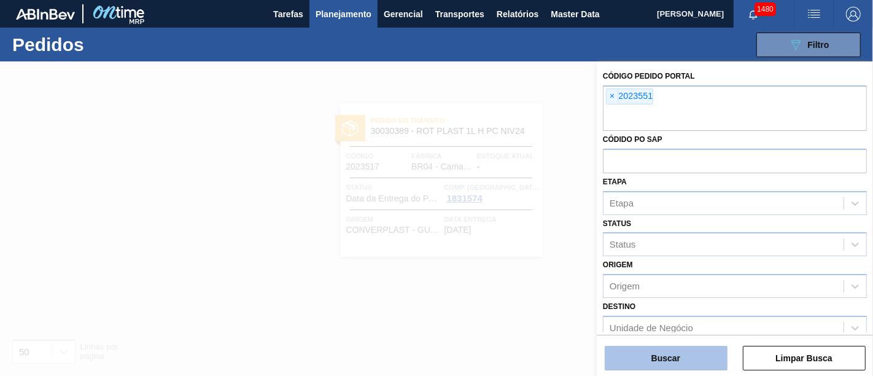
click at [645, 352] on button "Buscar" at bounding box center [666, 358] width 123 height 25
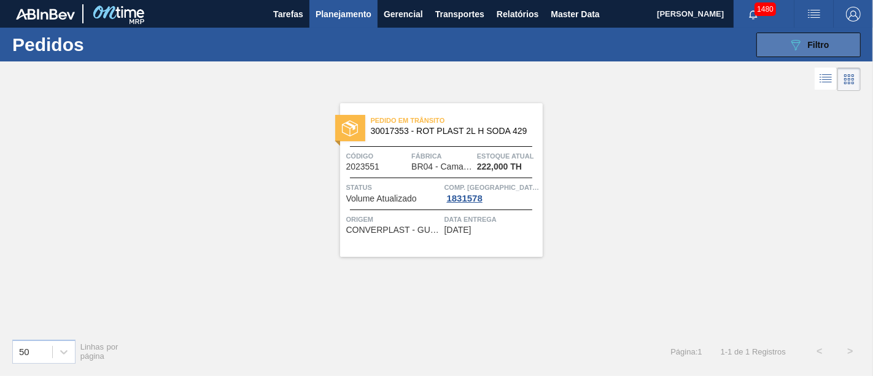
click at [778, 43] on button "089F7B8B-B2A5-4AFE-B5C0-19BA573D28AC Filtro" at bounding box center [808, 45] width 104 height 25
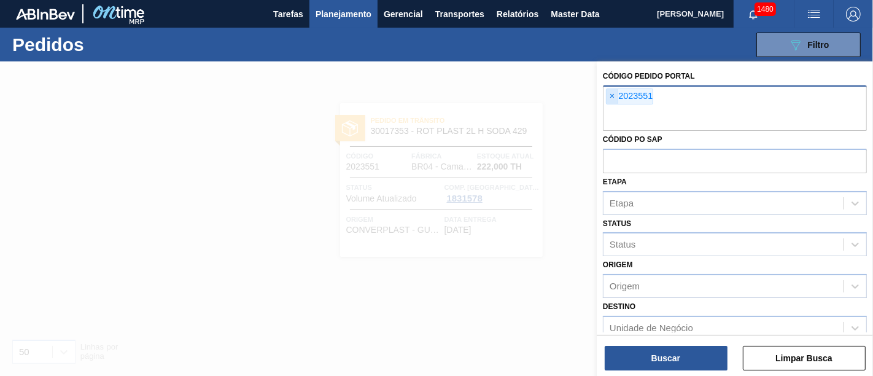
click at [610, 96] on span "×" at bounding box center [612, 96] width 12 height 15
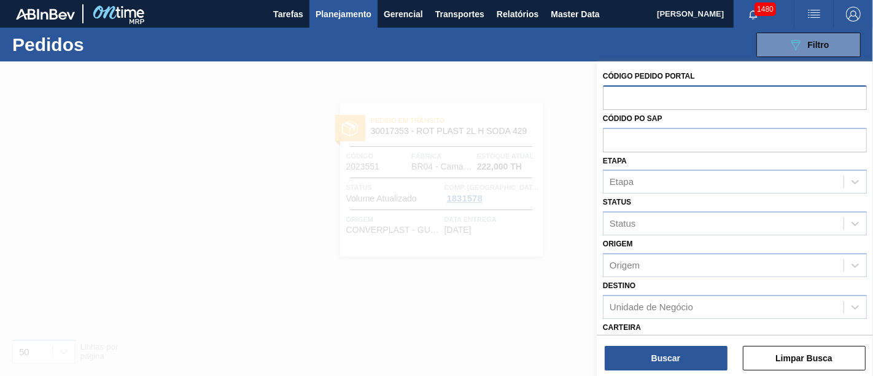
paste input "2032791"
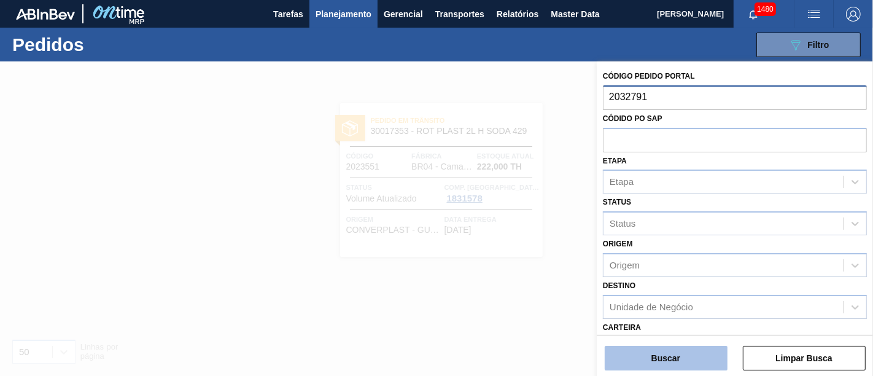
type input "2032791"
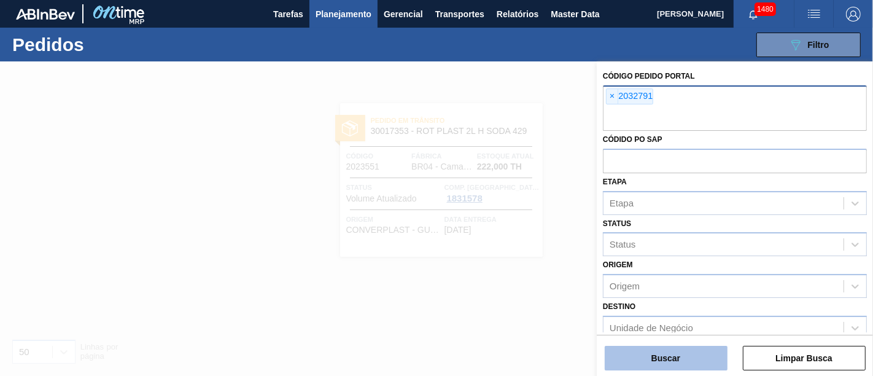
click at [682, 351] on button "Buscar" at bounding box center [666, 358] width 123 height 25
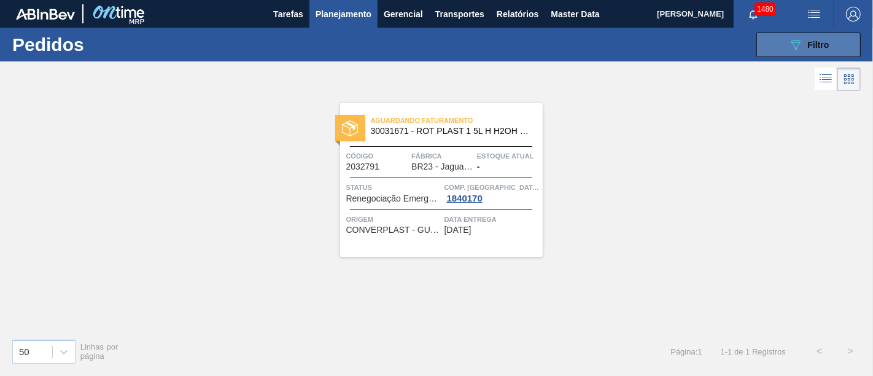
click at [821, 37] on div "089F7B8B-B2A5-4AFE-B5C0-19BA573D28AC Filtro" at bounding box center [808, 44] width 41 height 15
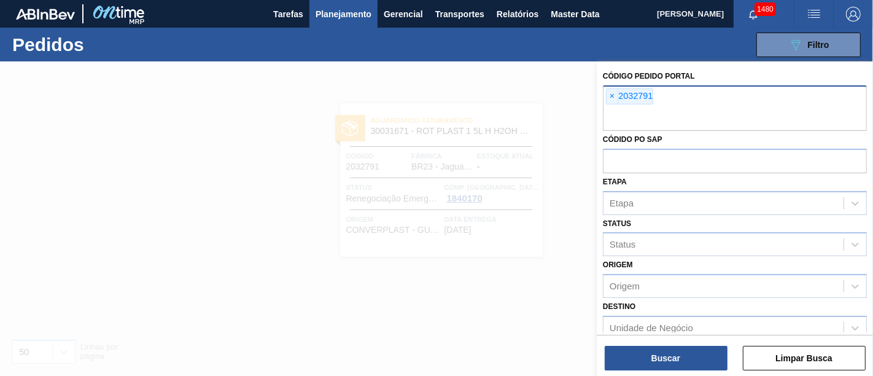
click at [605, 98] on div "× 2032791" at bounding box center [735, 107] width 264 height 45
click at [614, 97] on span "×" at bounding box center [612, 96] width 12 height 15
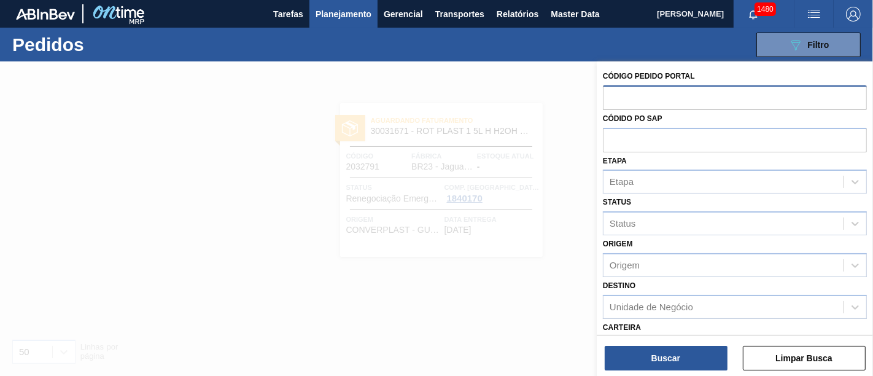
paste input "2039200"
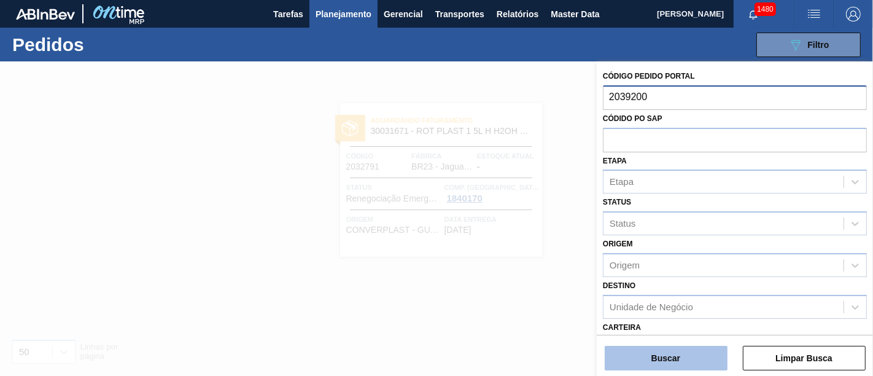
type input "2039200"
click at [721, 355] on button "Buscar" at bounding box center [666, 358] width 123 height 25
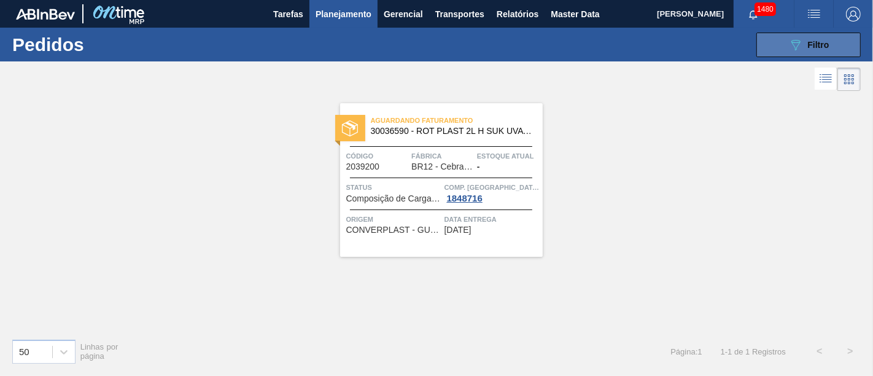
click at [810, 50] on div "089F7B8B-B2A5-4AFE-B5C0-19BA573D28AC Filtro" at bounding box center [808, 44] width 41 height 15
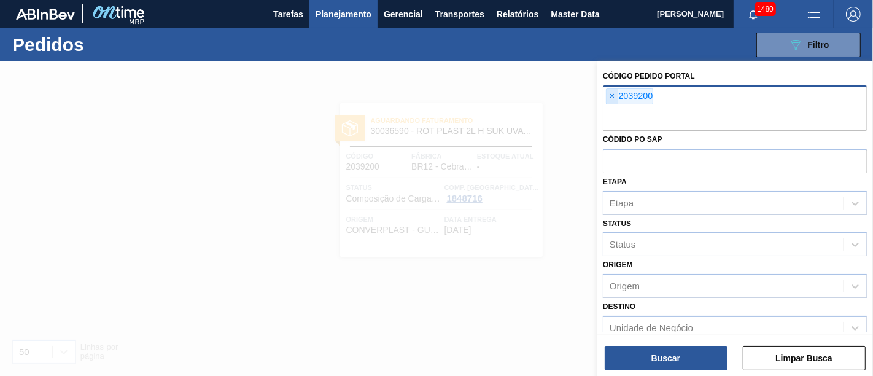
click at [613, 94] on span "×" at bounding box center [612, 96] width 12 height 15
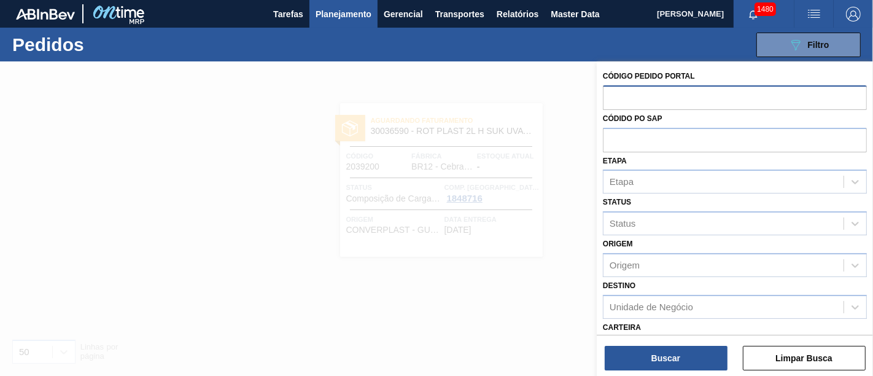
paste input "2048010"
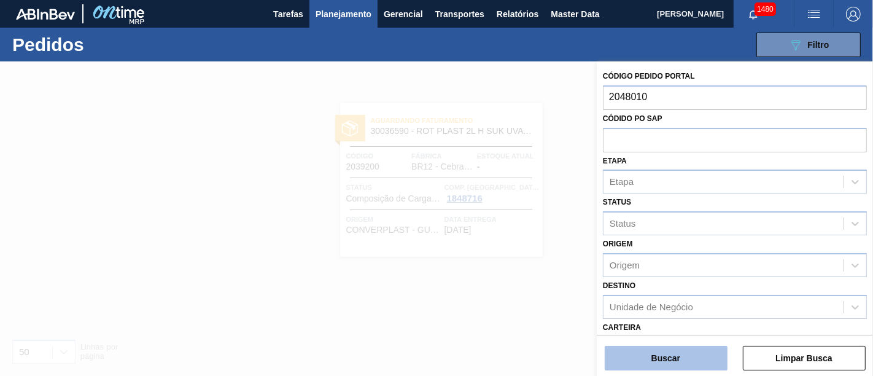
type input "2048010"
click at [691, 363] on button "Buscar" at bounding box center [666, 358] width 123 height 25
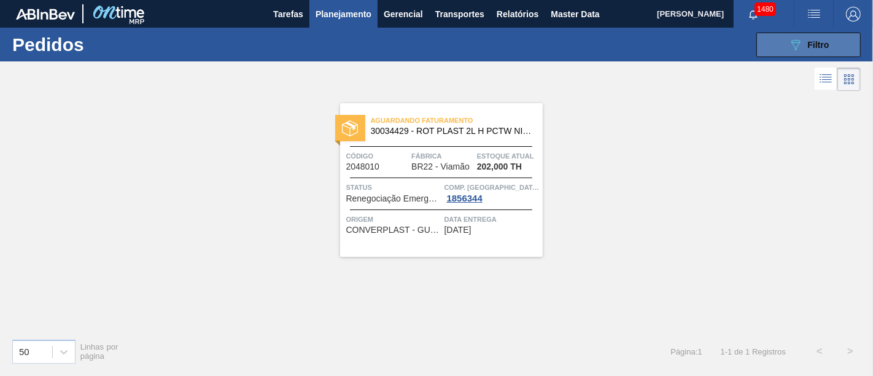
click at [794, 45] on icon "089F7B8B-B2A5-4AFE-B5C0-19BA573D28AC" at bounding box center [795, 44] width 15 height 15
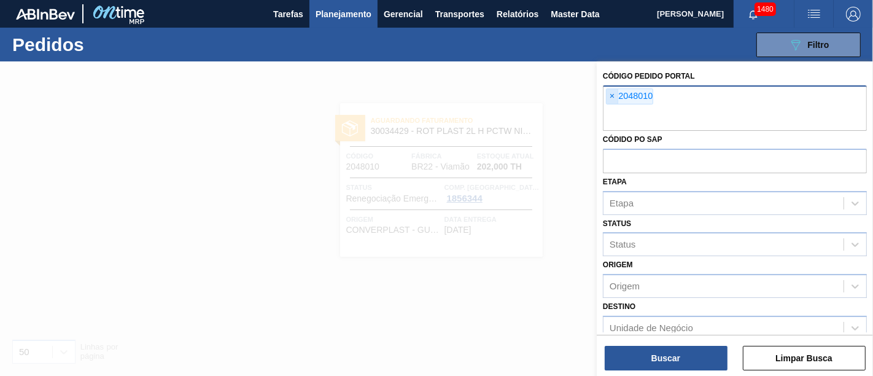
click at [613, 92] on span "×" at bounding box center [612, 96] width 12 height 15
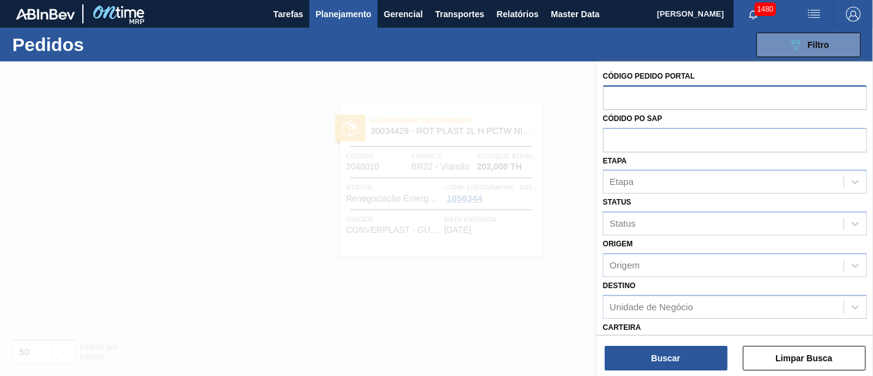
paste input "2046318"
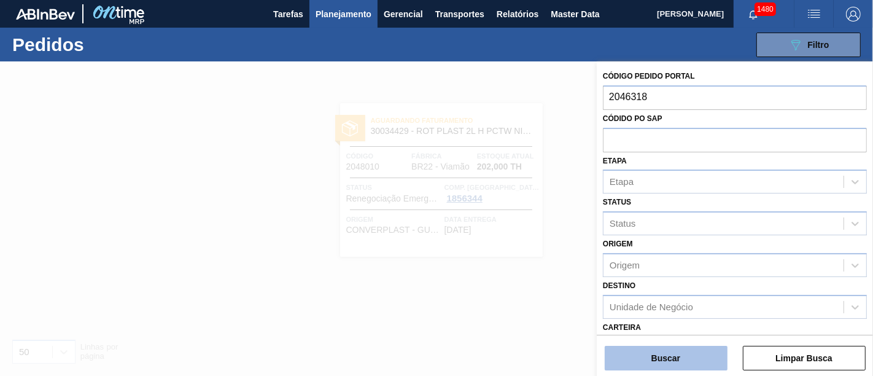
type input "2046318"
click at [651, 352] on button "Buscar" at bounding box center [666, 358] width 123 height 25
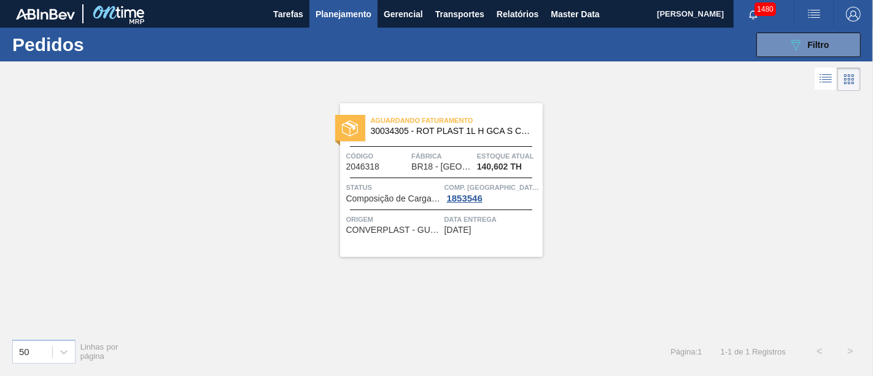
drag, startPoint x: 850, startPoint y: 50, endPoint x: 833, endPoint y: 56, distance: 18.5
click at [850, 50] on button "089F7B8B-B2A5-4AFE-B5C0-19BA573D28AC Filtro" at bounding box center [808, 45] width 104 height 25
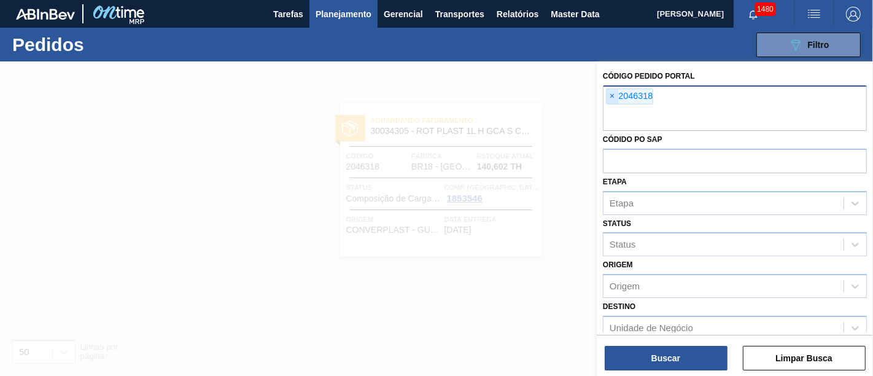
click at [614, 93] on span "×" at bounding box center [612, 96] width 12 height 15
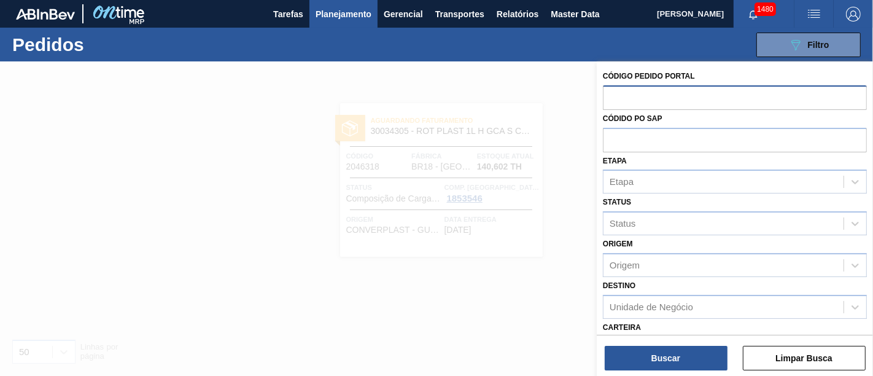
paste input "2032495"
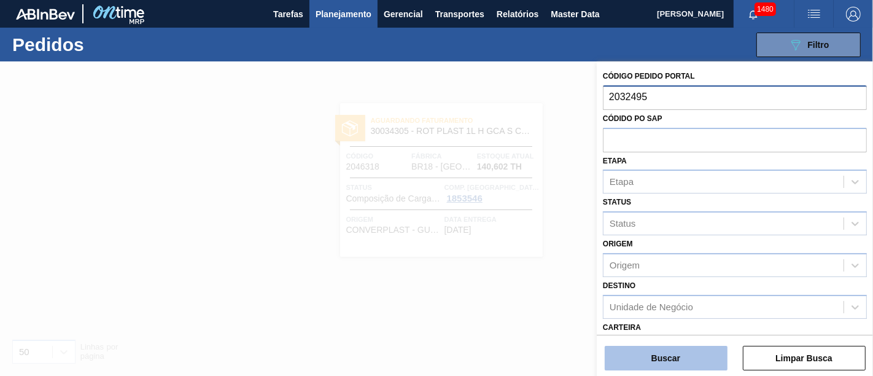
type input "2032495"
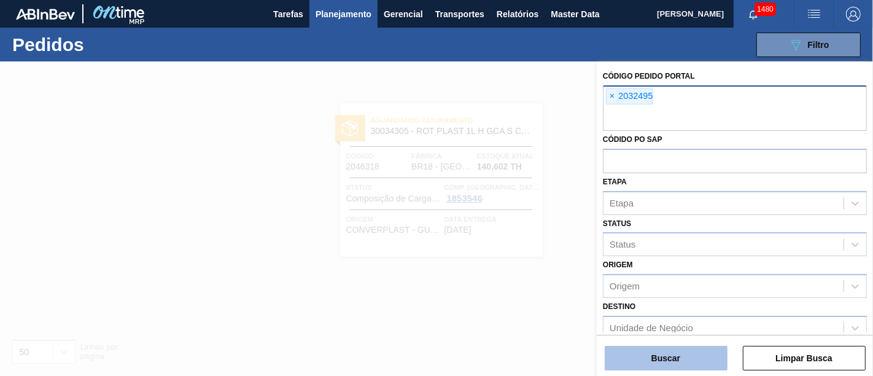
click at [694, 351] on button "Buscar" at bounding box center [666, 358] width 123 height 25
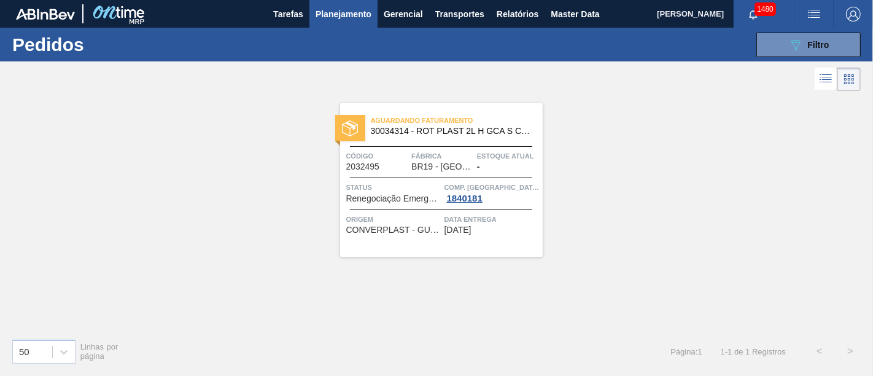
drag, startPoint x: 817, startPoint y: 45, endPoint x: 767, endPoint y: 83, distance: 63.5
click at [817, 45] on span "Filtro" at bounding box center [818, 45] width 21 height 10
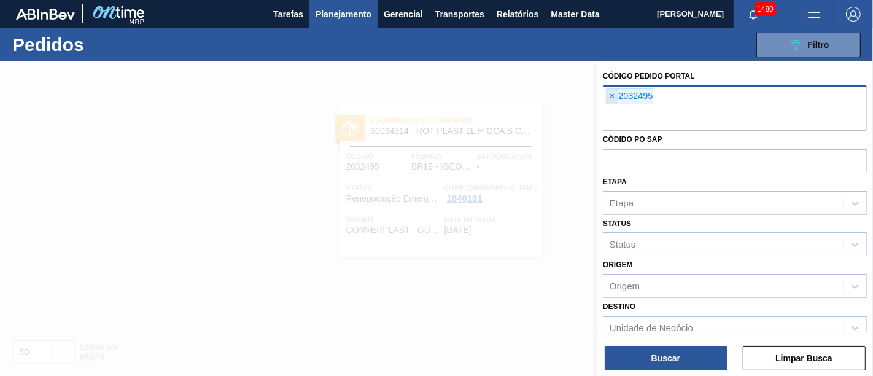
click at [615, 91] on span "×" at bounding box center [612, 96] width 12 height 15
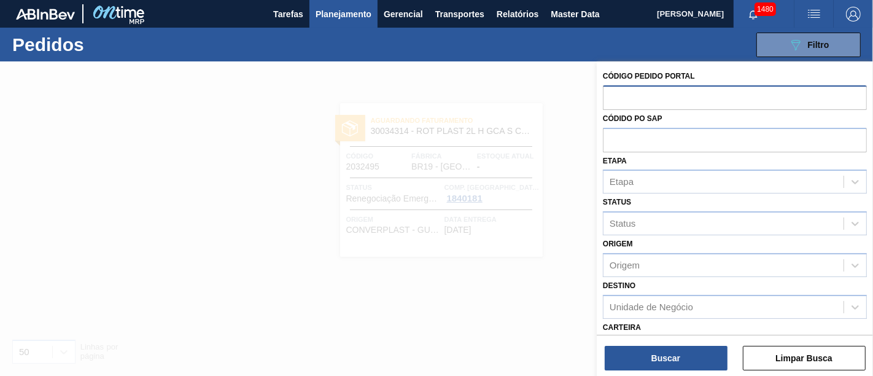
paste input "2027659"
type input "2027659"
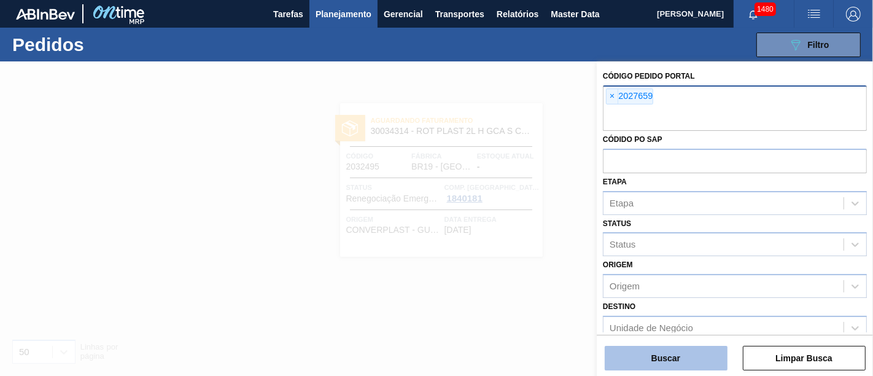
click at [672, 355] on button "Buscar" at bounding box center [666, 358] width 123 height 25
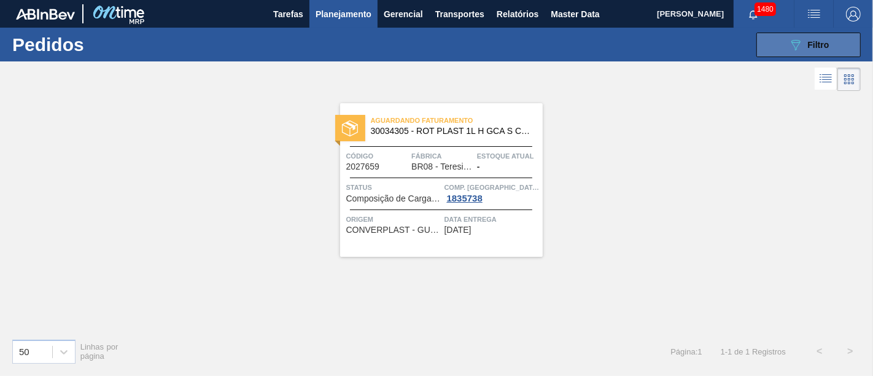
click at [842, 46] on button "089F7B8B-B2A5-4AFE-B5C0-19BA573D28AC Filtro" at bounding box center [808, 45] width 104 height 25
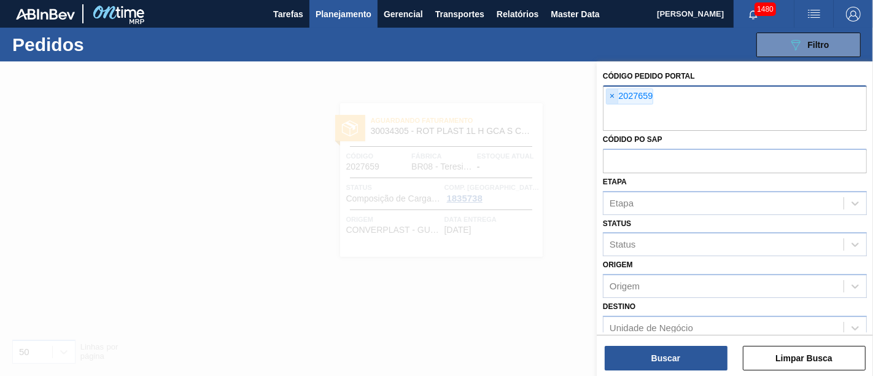
click at [614, 94] on span "×" at bounding box center [612, 96] width 12 height 15
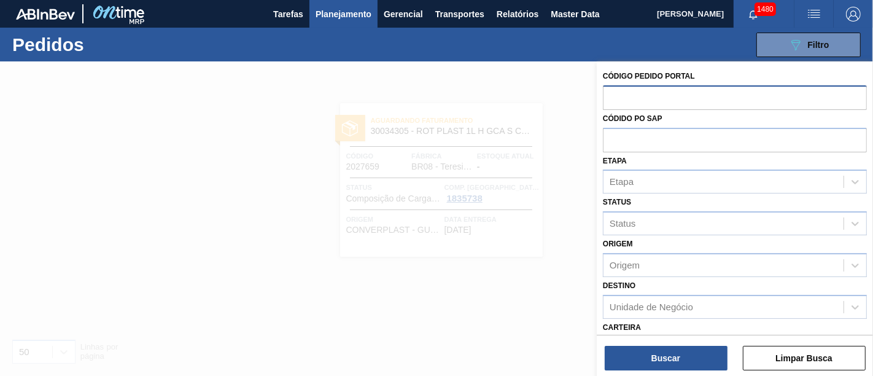
paste input "2046318"
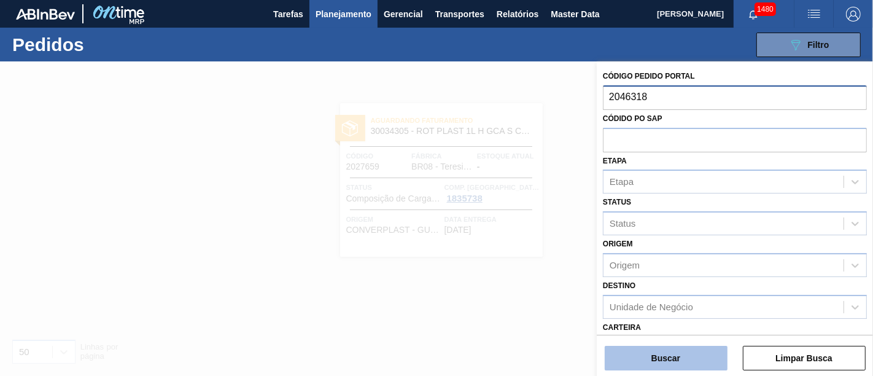
type input "2046318"
click at [703, 360] on button "Buscar" at bounding box center [666, 358] width 123 height 25
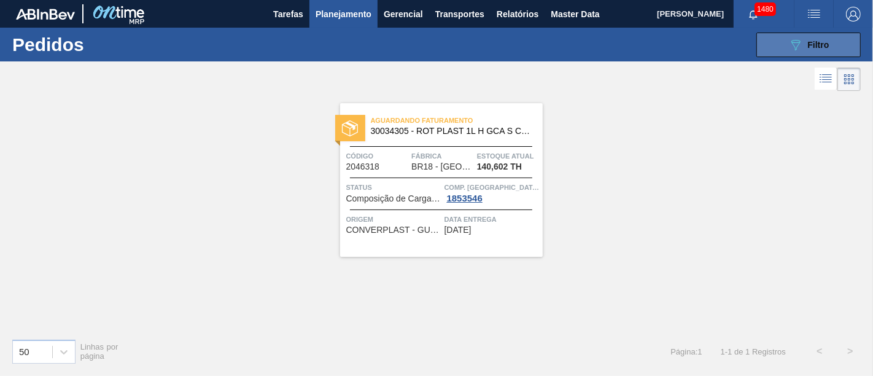
click at [784, 42] on button "089F7B8B-B2A5-4AFE-B5C0-19BA573D28AC Filtro" at bounding box center [808, 45] width 104 height 25
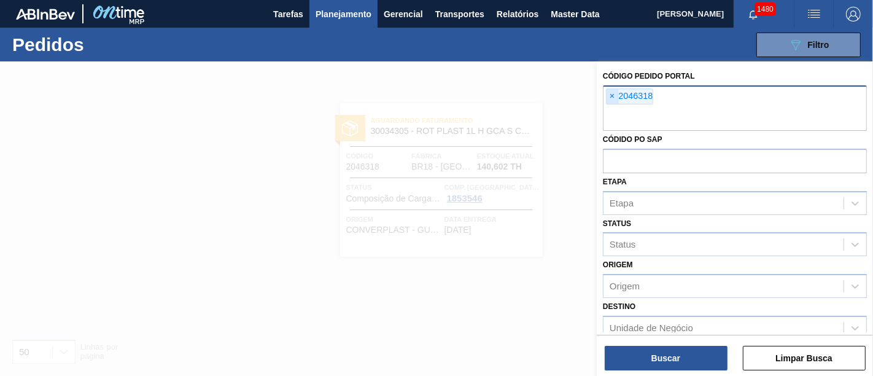
click at [616, 95] on span "×" at bounding box center [612, 96] width 12 height 15
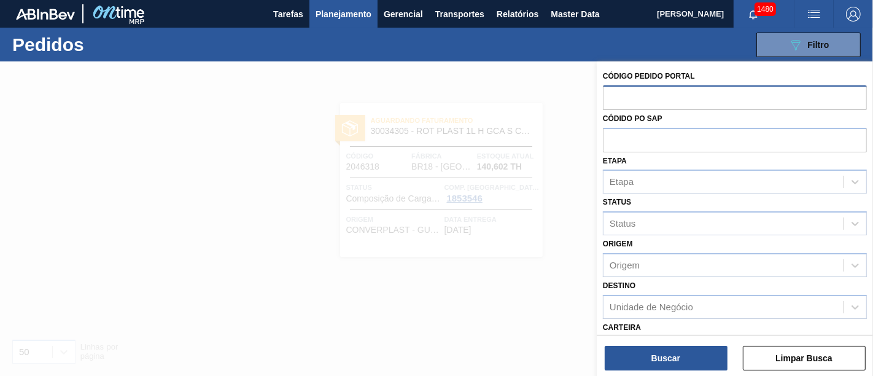
paste input "2018134"
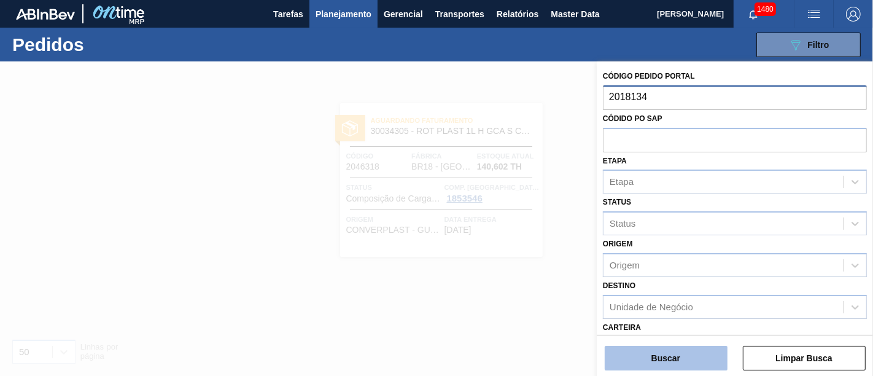
type input "2018134"
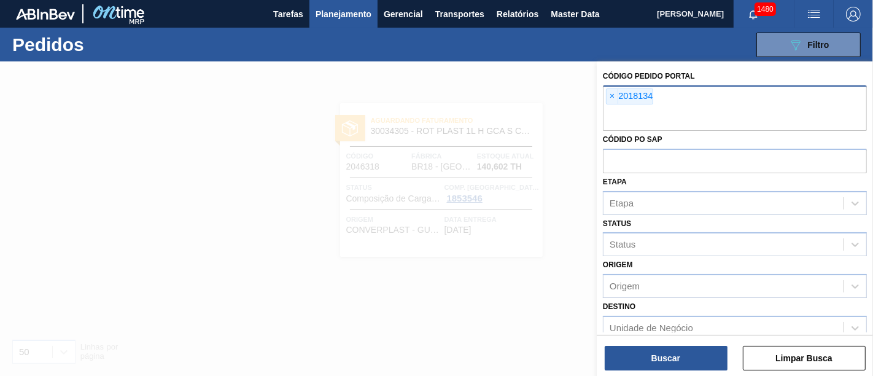
drag, startPoint x: 662, startPoint y: 351, endPoint x: 663, endPoint y: 343, distance: 8.0
click at [663, 351] on button "Buscar" at bounding box center [666, 358] width 123 height 25
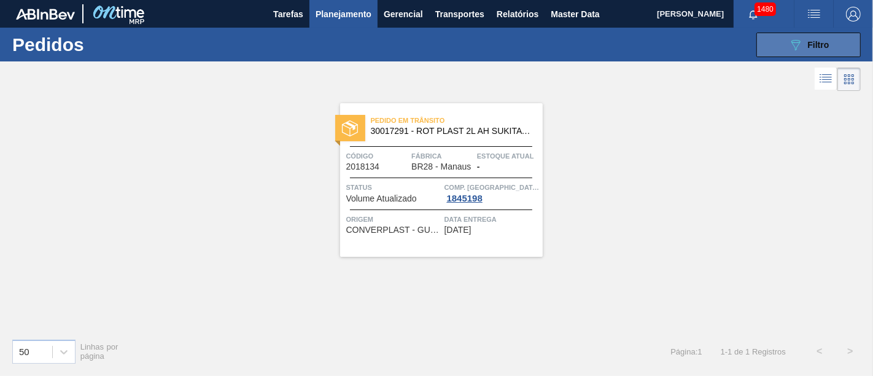
click at [802, 48] on icon "089F7B8B-B2A5-4AFE-B5C0-19BA573D28AC" at bounding box center [795, 44] width 15 height 15
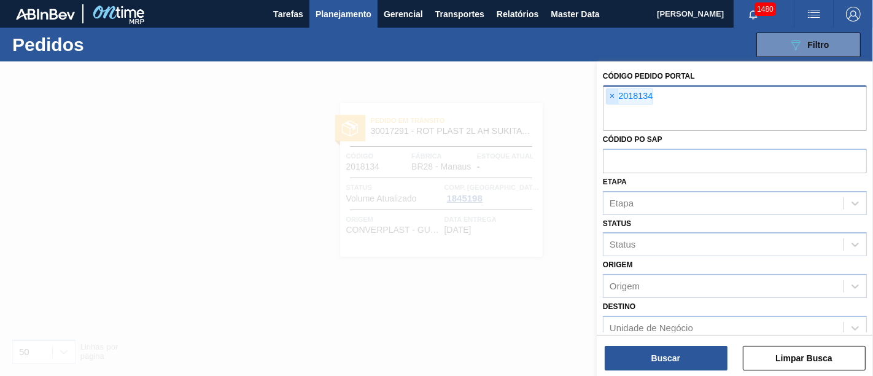
click at [614, 98] on span "×" at bounding box center [612, 96] width 12 height 15
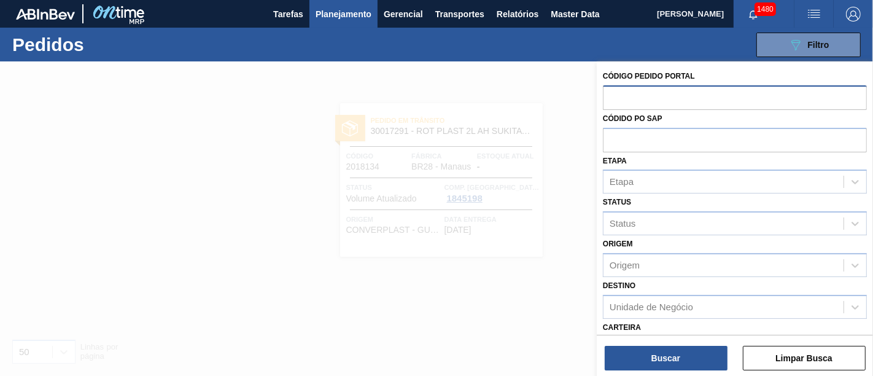
paste input "text"
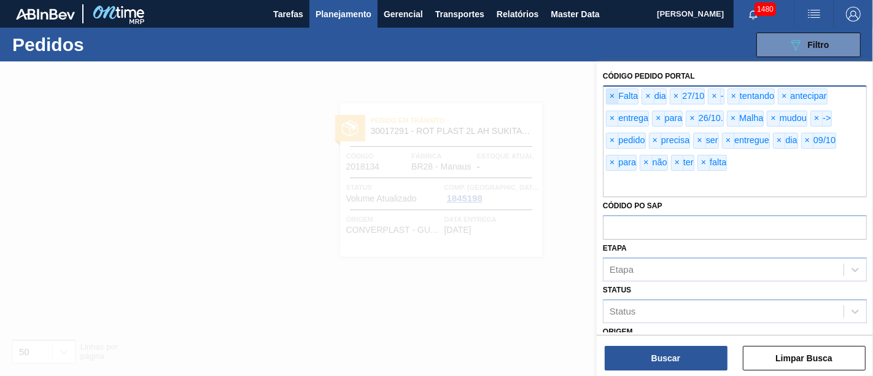
click at [612, 91] on span "×" at bounding box center [612, 96] width 12 height 15
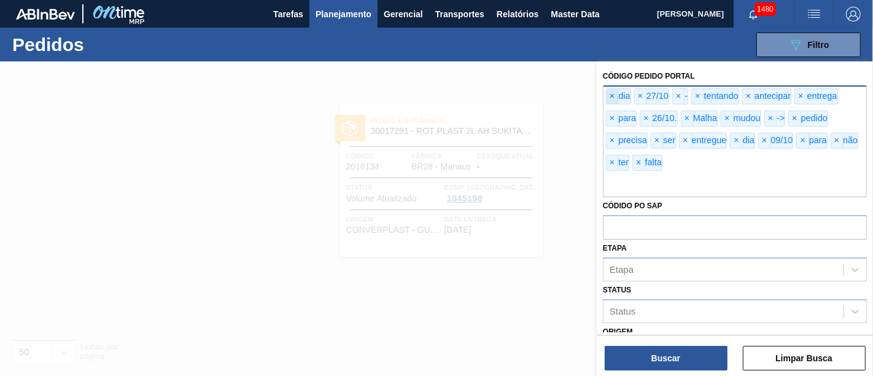
click at [612, 91] on span "×" at bounding box center [612, 96] width 12 height 15
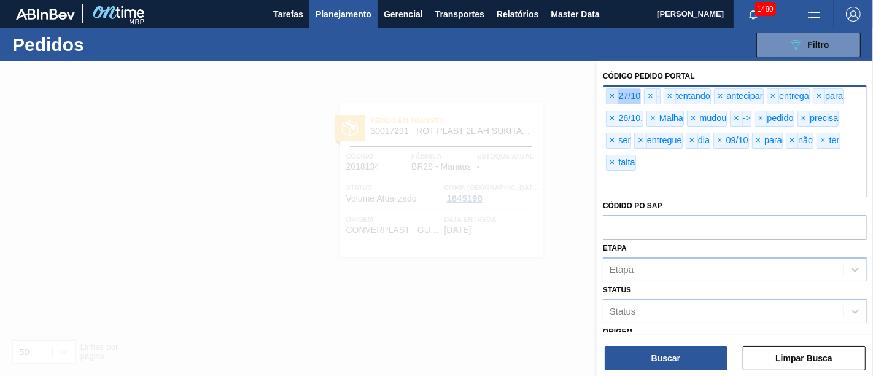
click at [612, 91] on span "×" at bounding box center [612, 96] width 12 height 15
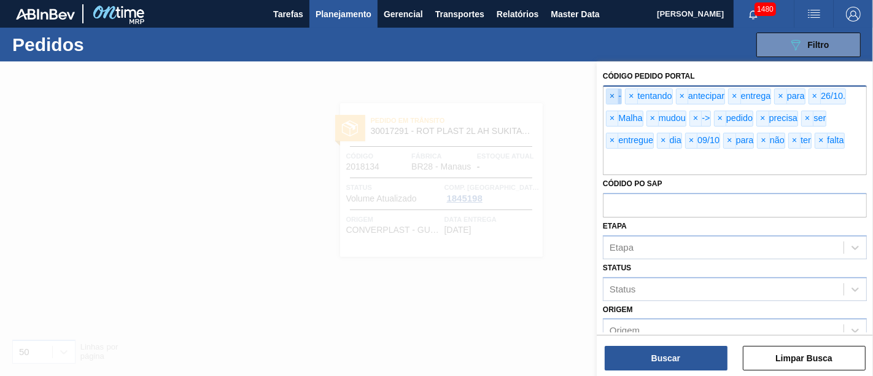
click at [612, 91] on span "×" at bounding box center [612, 96] width 12 height 15
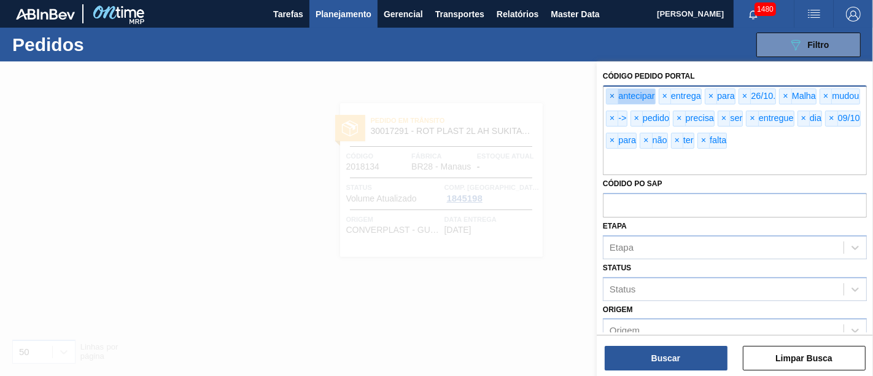
click at [612, 91] on span "×" at bounding box center [612, 96] width 12 height 15
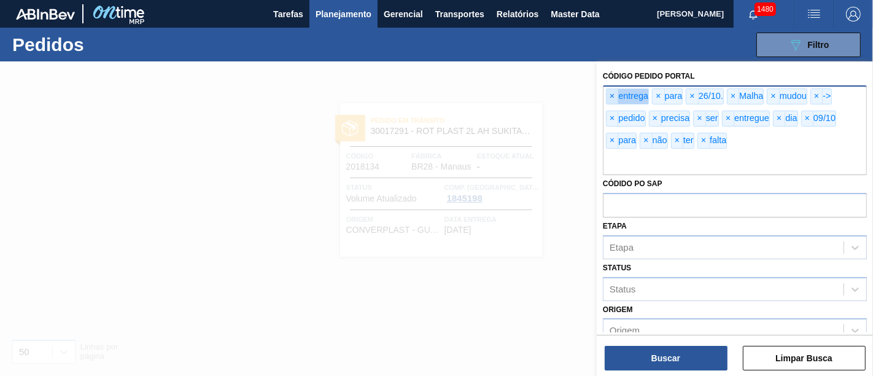
click at [612, 91] on span "×" at bounding box center [612, 96] width 12 height 15
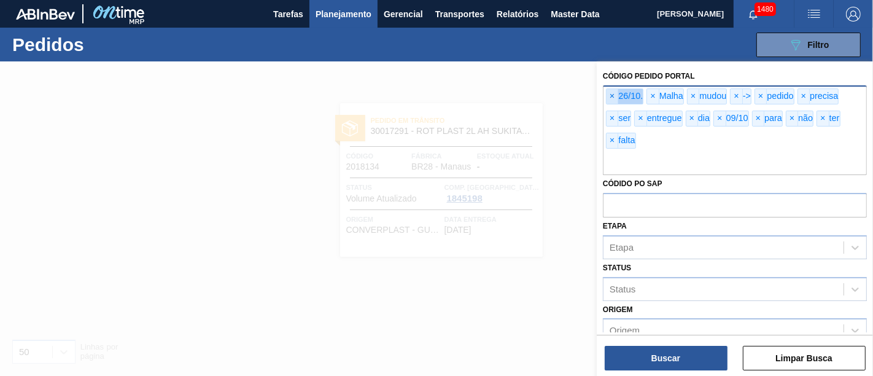
click at [612, 91] on span "×" at bounding box center [612, 96] width 12 height 15
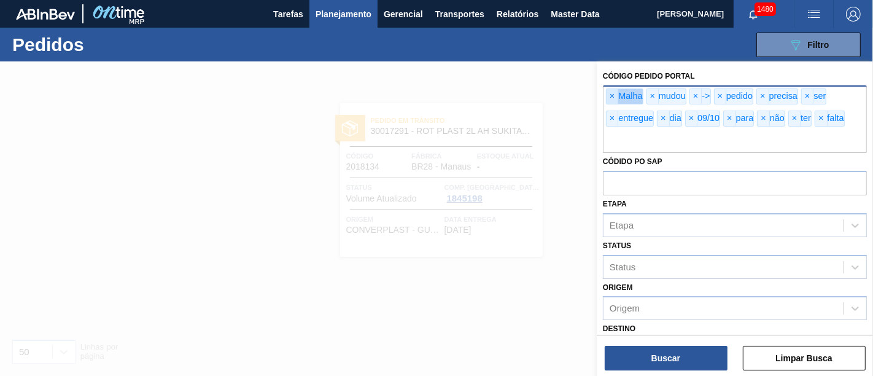
click at [612, 91] on span "×" at bounding box center [612, 96] width 12 height 15
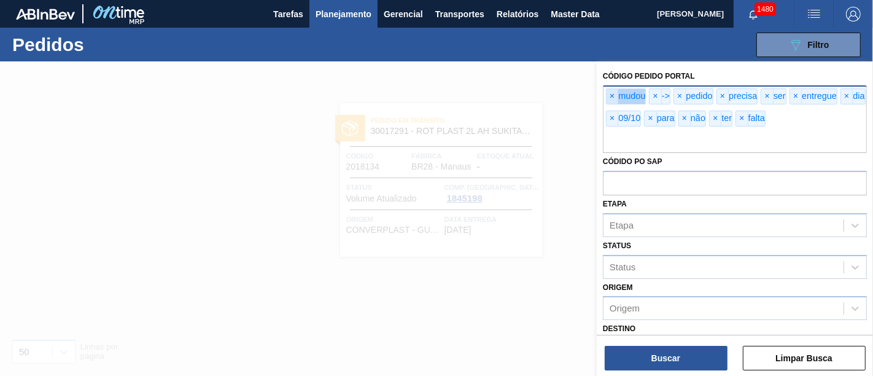
click at [612, 91] on span "×" at bounding box center [612, 96] width 12 height 15
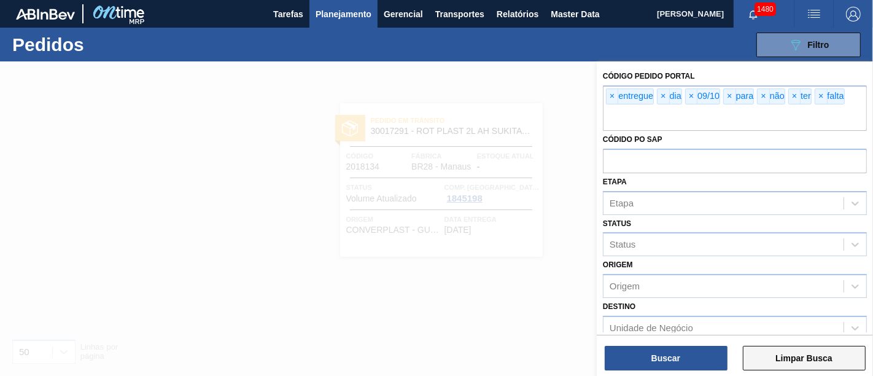
click at [827, 352] on button "Limpar Busca" at bounding box center [804, 358] width 123 height 25
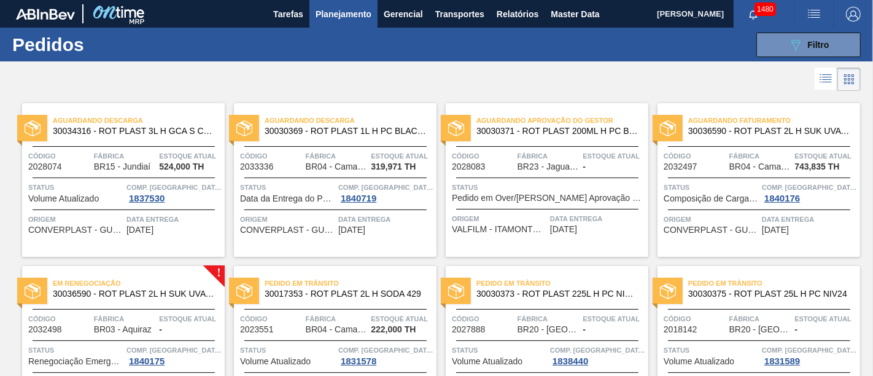
click at [347, 13] on span "Planejamento" at bounding box center [344, 14] width 56 height 15
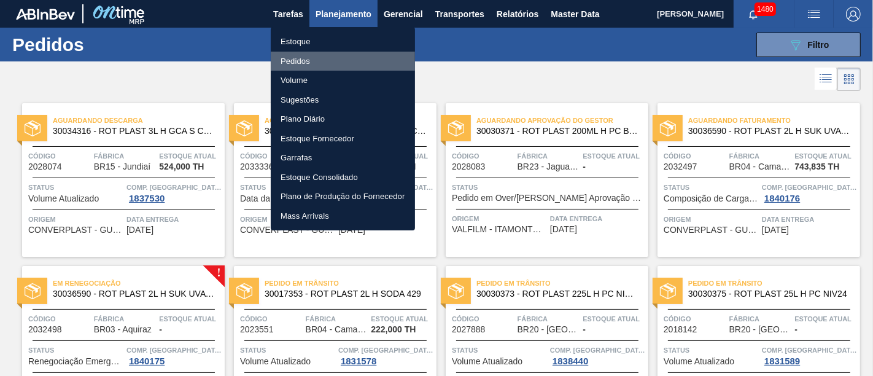
click at [347, 64] on li "Pedidos" at bounding box center [343, 62] width 144 height 20
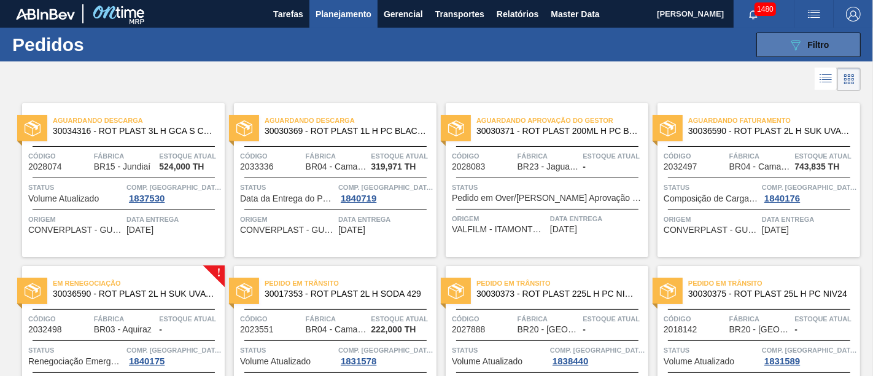
click at [782, 54] on button "089F7B8B-B2A5-4AFE-B5C0-19BA573D28AC Filtro" at bounding box center [808, 45] width 104 height 25
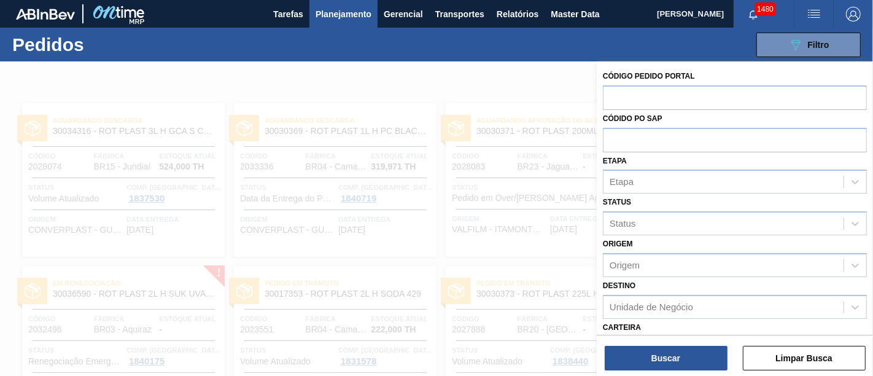
click at [401, 80] on div at bounding box center [436, 249] width 873 height 376
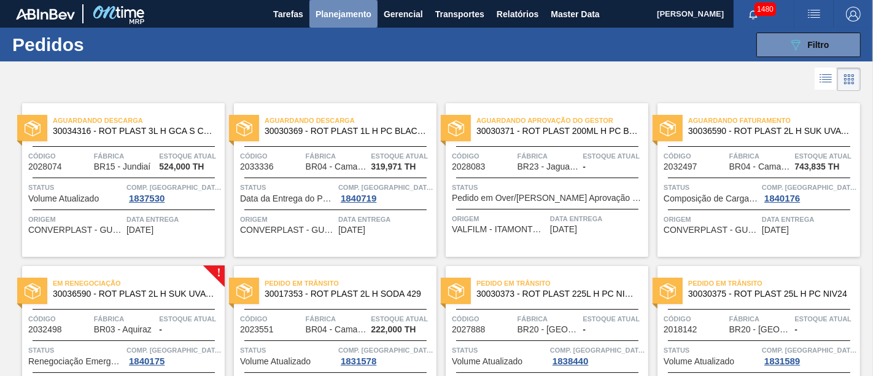
click at [340, 13] on span "Planejamento" at bounding box center [344, 14] width 56 height 15
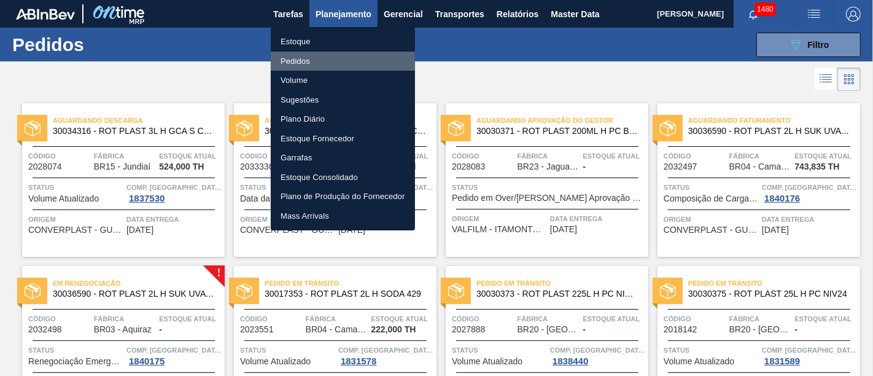
click at [297, 60] on li "Pedidos" at bounding box center [343, 62] width 144 height 20
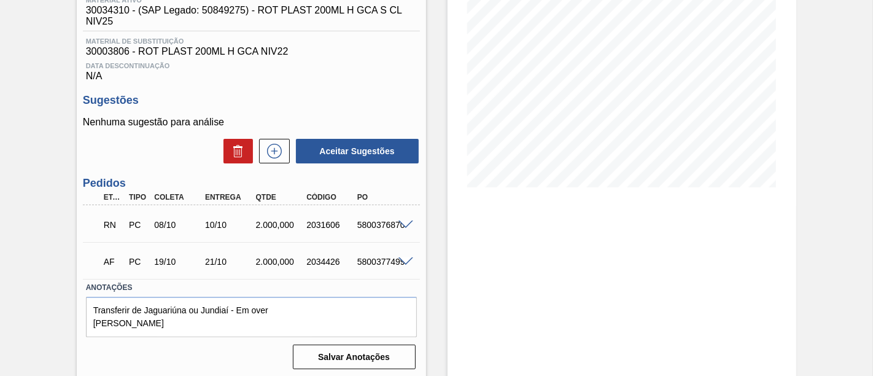
scroll to position [179, 0]
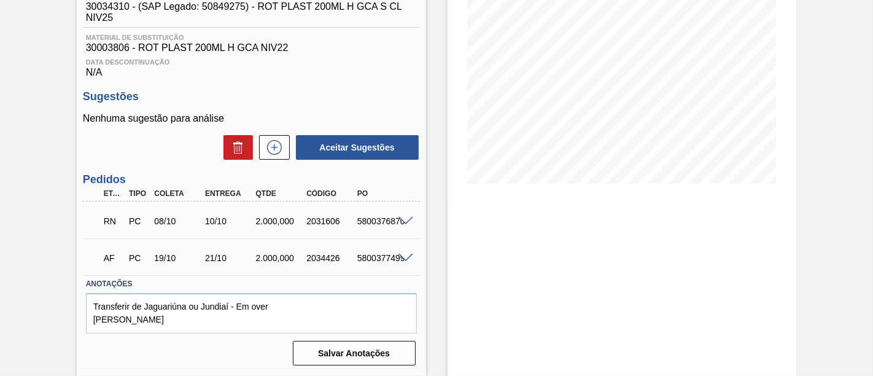
click at [407, 224] on span at bounding box center [405, 221] width 15 height 9
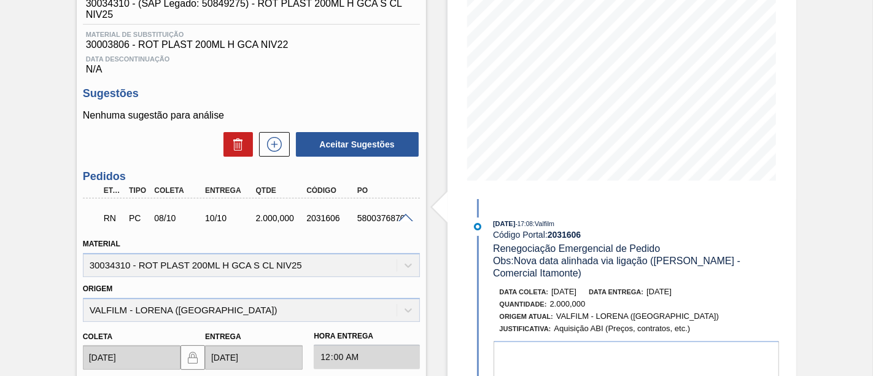
scroll to position [247, 0]
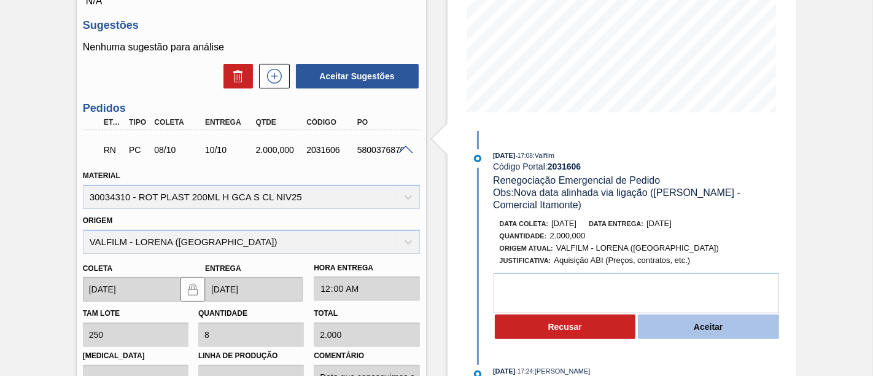
click at [678, 323] on button "Aceitar" at bounding box center [708, 326] width 141 height 25
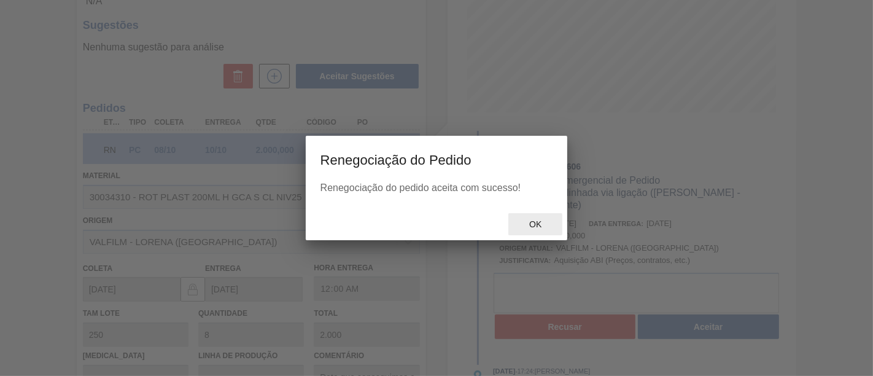
click at [539, 226] on span "Ok" at bounding box center [535, 224] width 32 height 10
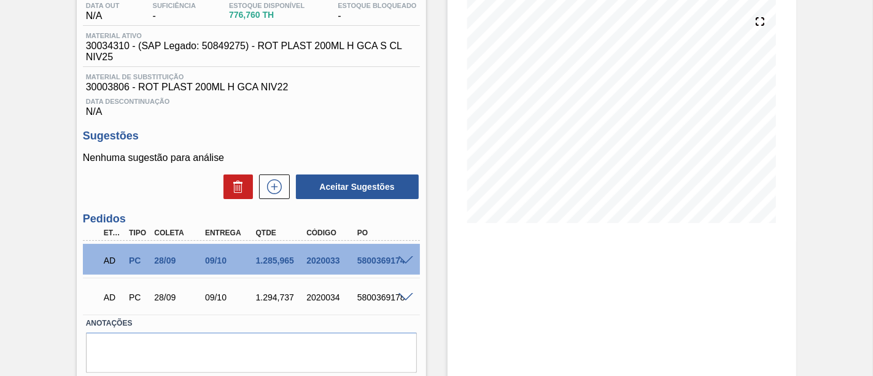
scroll to position [179, 0]
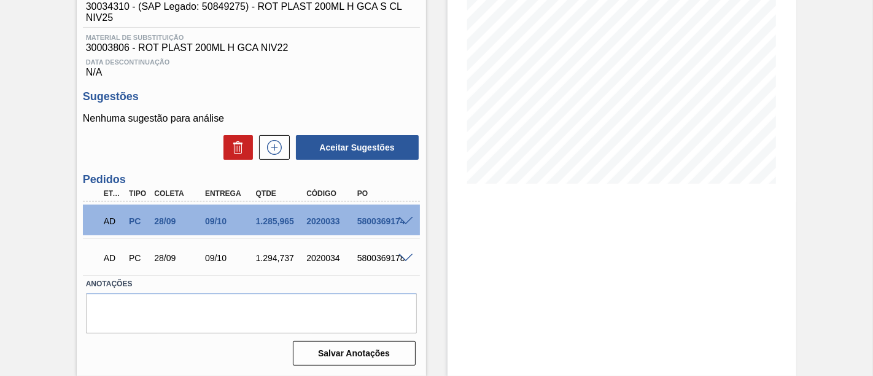
click at [403, 225] on div "5800369174" at bounding box center [381, 221] width 55 height 10
click at [403, 218] on span at bounding box center [405, 221] width 15 height 9
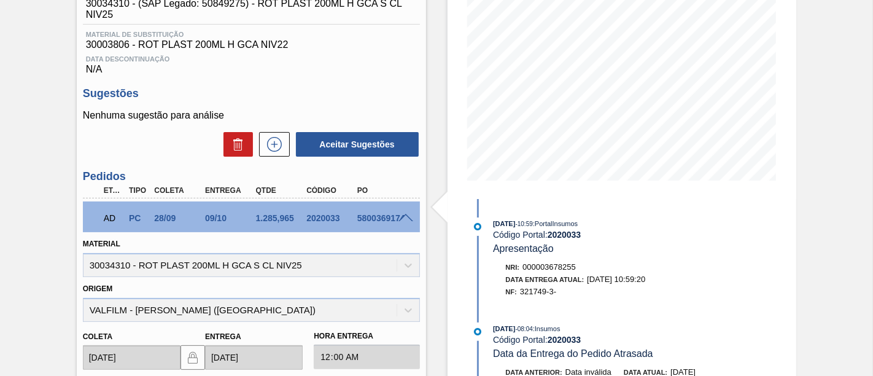
click at [399, 220] on span at bounding box center [405, 218] width 15 height 9
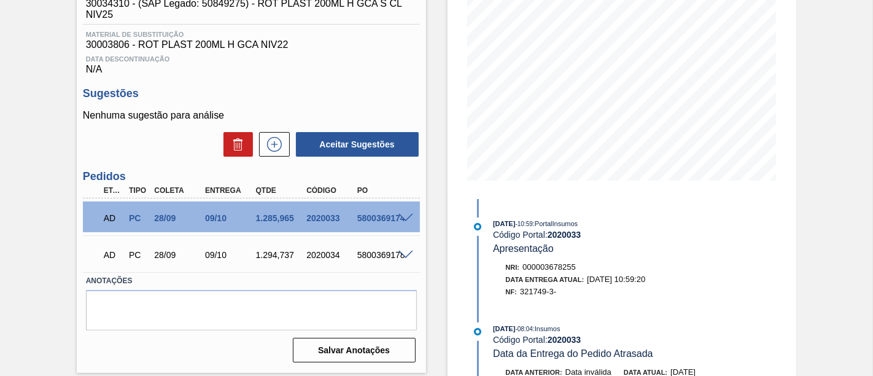
click at [403, 260] on div "5800369178" at bounding box center [381, 255] width 55 height 10
click at [406, 258] on span at bounding box center [405, 254] width 15 height 9
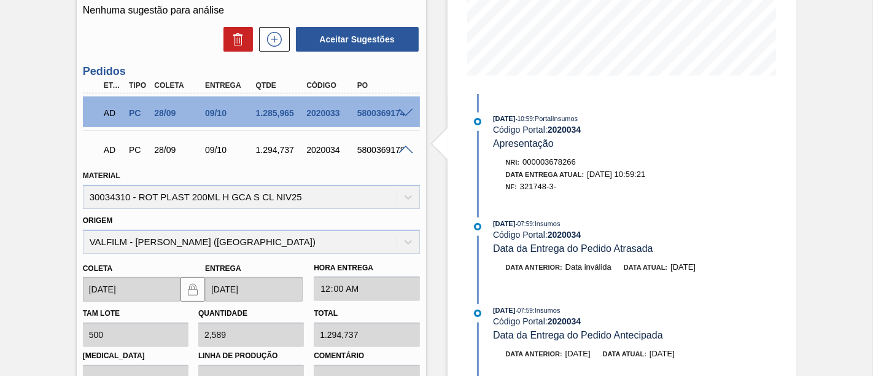
scroll to position [315, 0]
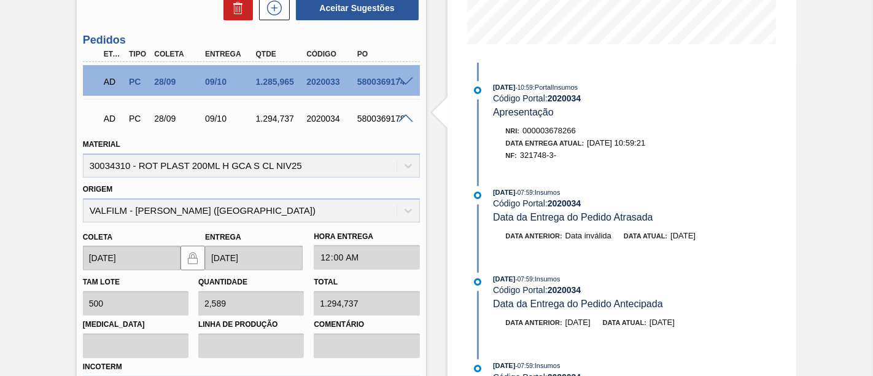
click at [404, 120] on span at bounding box center [405, 118] width 15 height 9
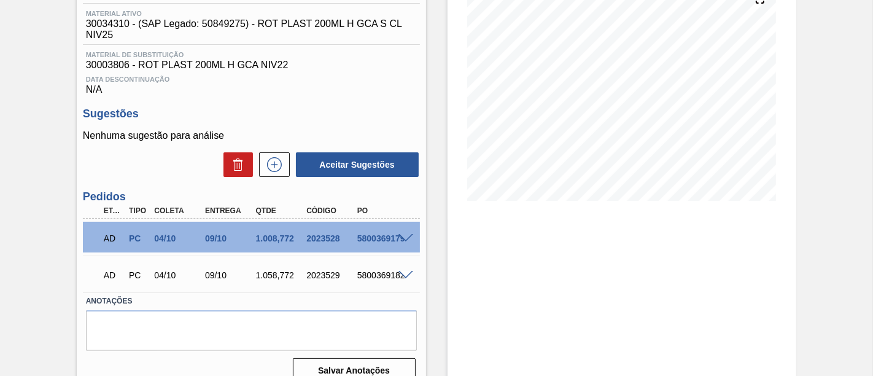
scroll to position [179, 0]
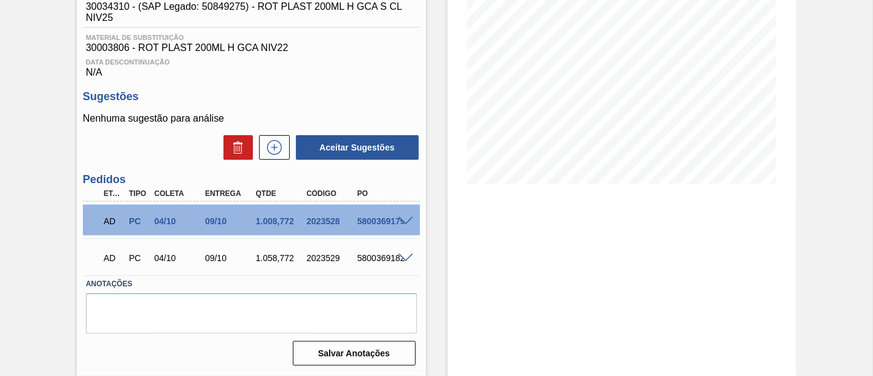
click at [407, 220] on span at bounding box center [405, 221] width 15 height 9
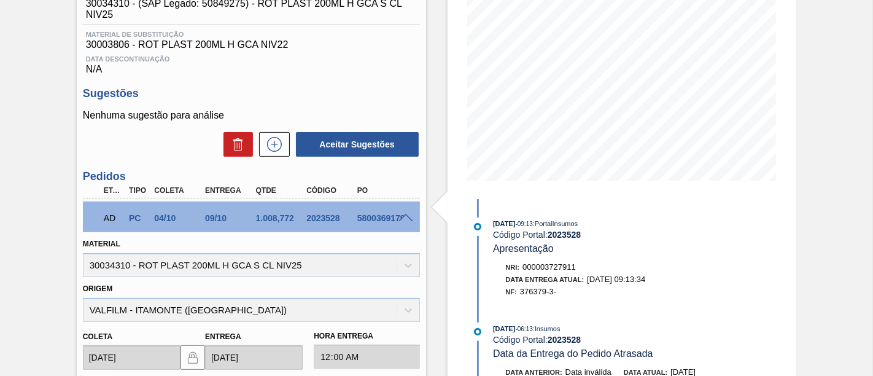
click at [408, 223] on span at bounding box center [405, 218] width 15 height 9
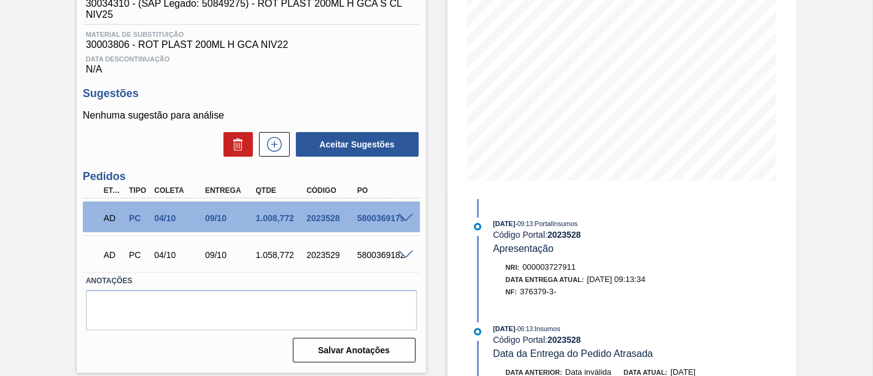
click at [405, 257] on span at bounding box center [405, 254] width 15 height 9
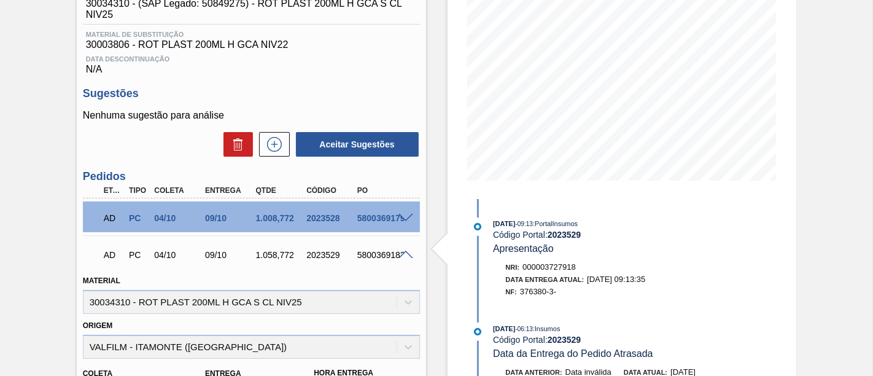
click at [405, 257] on span at bounding box center [405, 254] width 15 height 9
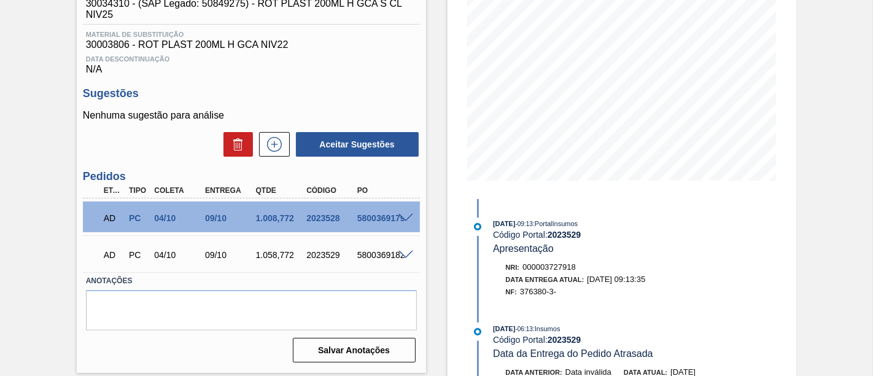
click at [405, 254] on span at bounding box center [405, 254] width 15 height 9
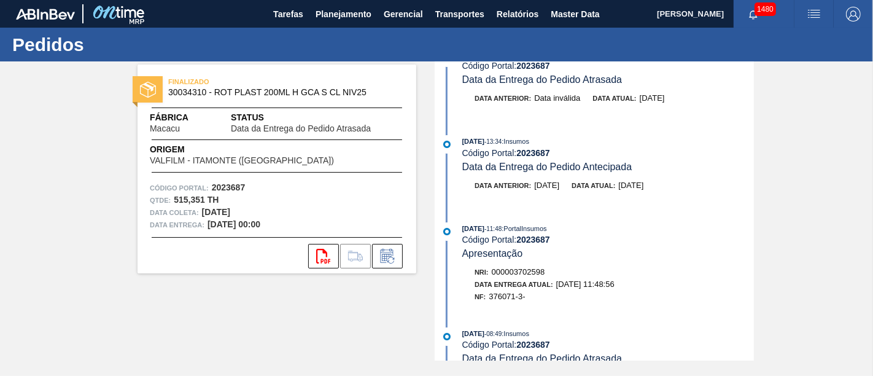
scroll to position [136, 0]
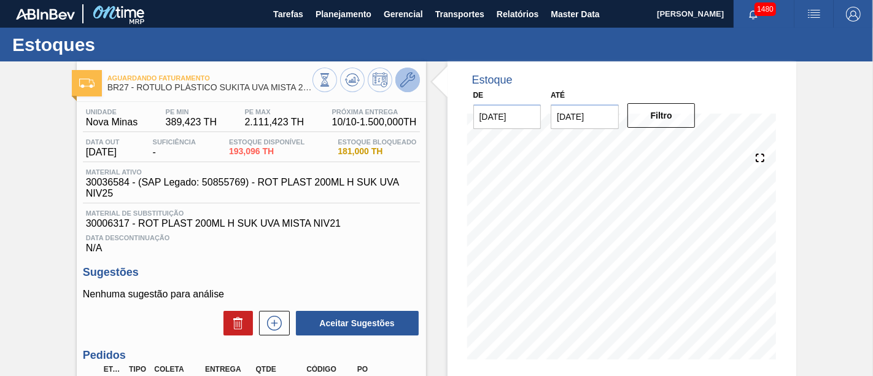
click at [410, 82] on icon at bounding box center [407, 79] width 15 height 15
click at [405, 81] on icon at bounding box center [407, 79] width 15 height 15
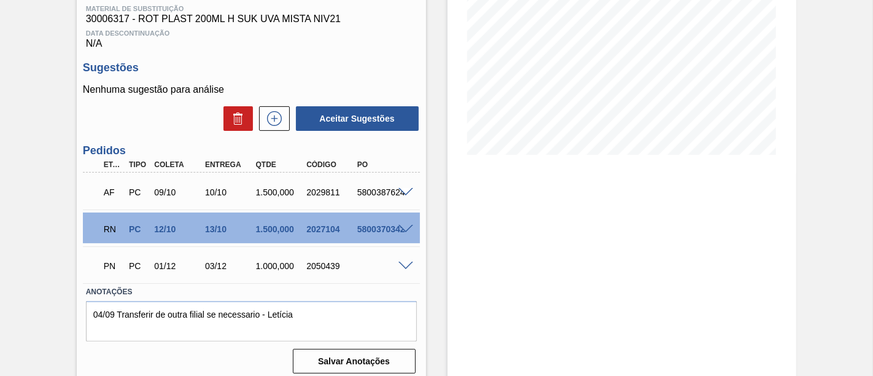
scroll to position [215, 0]
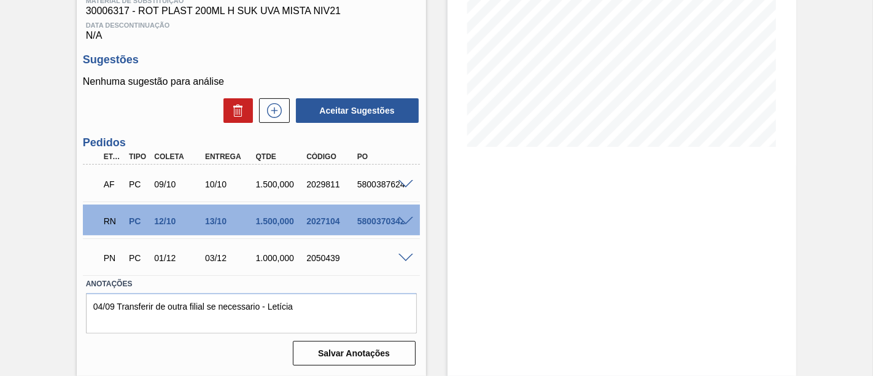
click at [403, 222] on span at bounding box center [405, 221] width 15 height 9
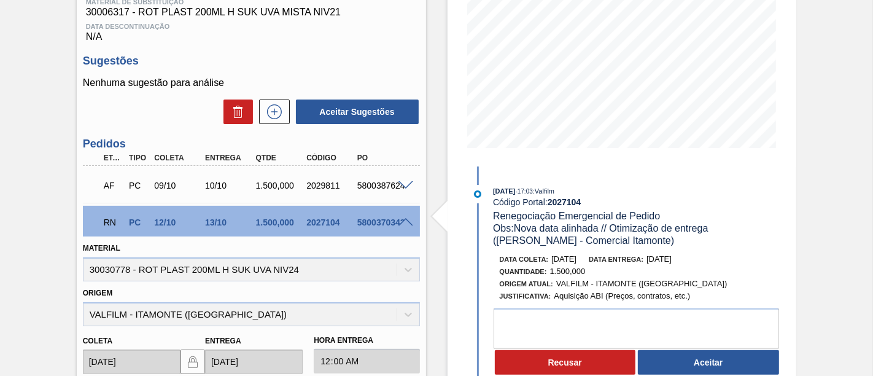
scroll to position [171, 0]
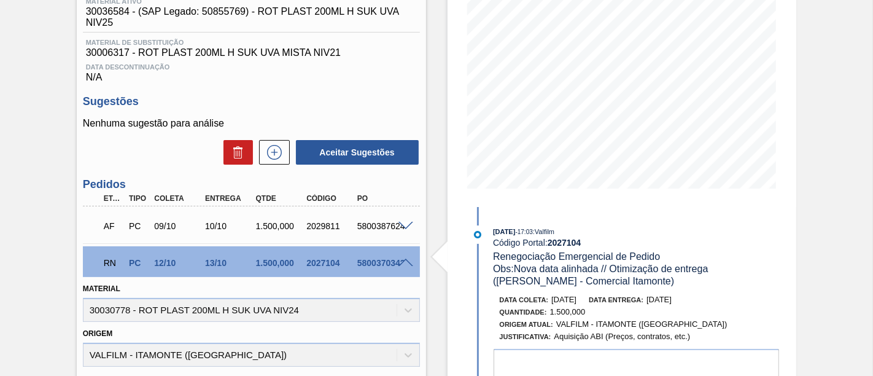
click at [406, 260] on div at bounding box center [407, 261] width 25 height 9
click at [406, 263] on span at bounding box center [405, 262] width 15 height 9
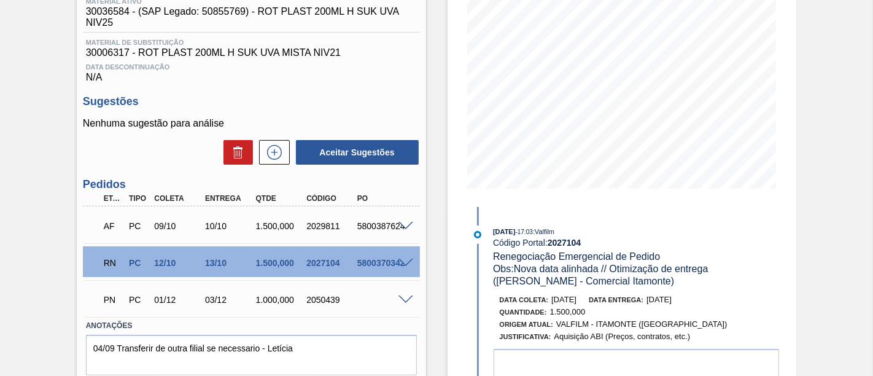
click at [403, 225] on span at bounding box center [405, 226] width 15 height 9
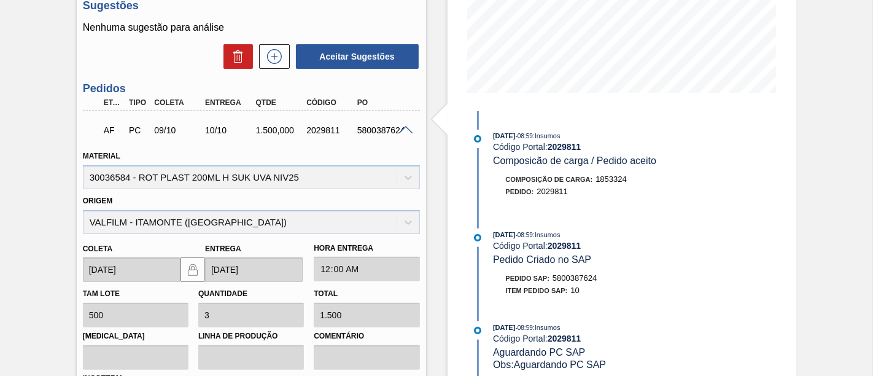
scroll to position [239, 0]
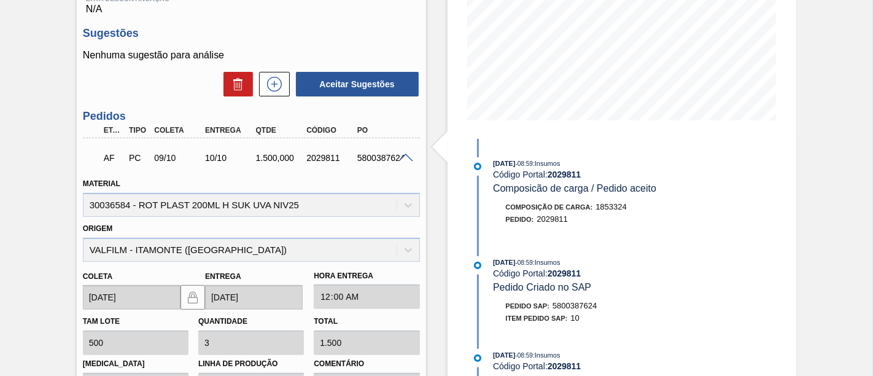
click at [405, 160] on span at bounding box center [405, 157] width 15 height 9
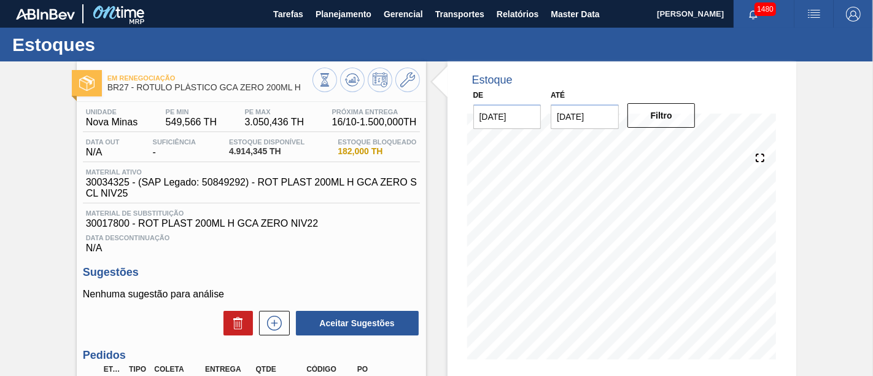
scroll to position [136, 0]
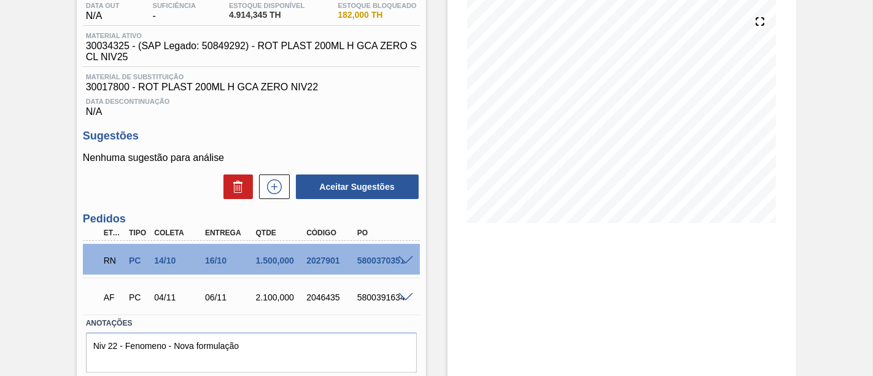
click at [401, 262] on span at bounding box center [405, 260] width 15 height 9
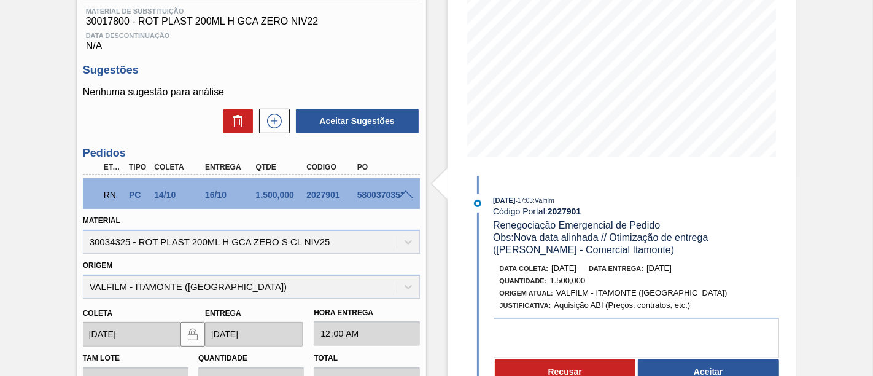
scroll to position [270, 0]
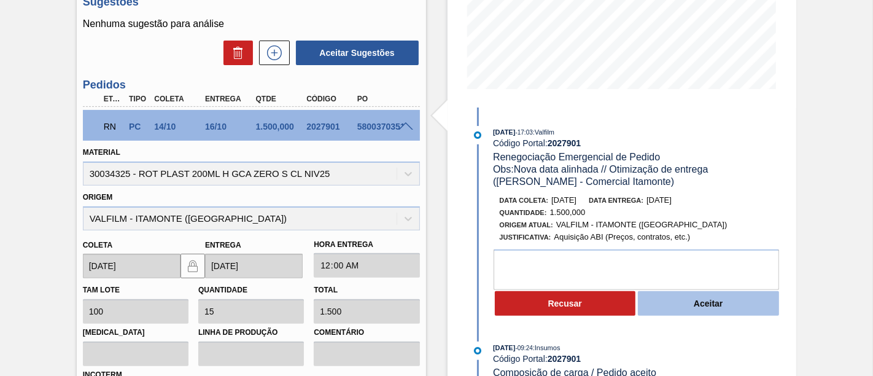
click at [729, 300] on button "Aceitar" at bounding box center [708, 303] width 141 height 25
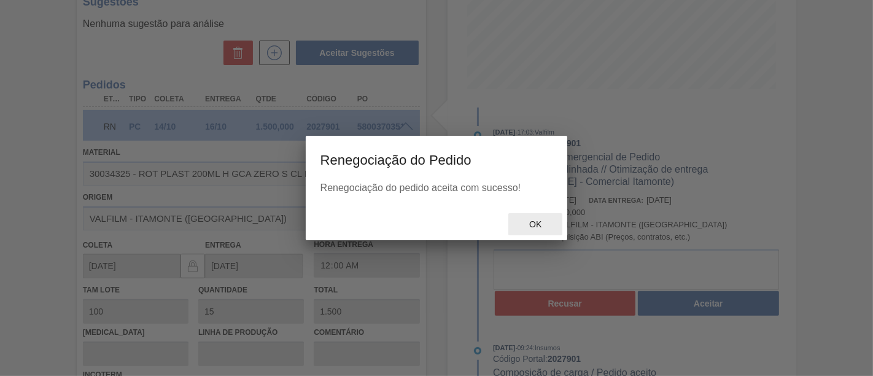
click at [532, 219] on div "Ok" at bounding box center [535, 224] width 54 height 23
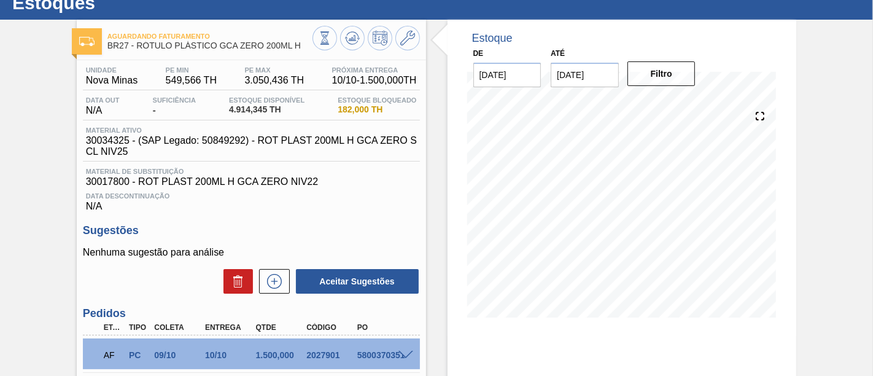
scroll to position [179, 0]
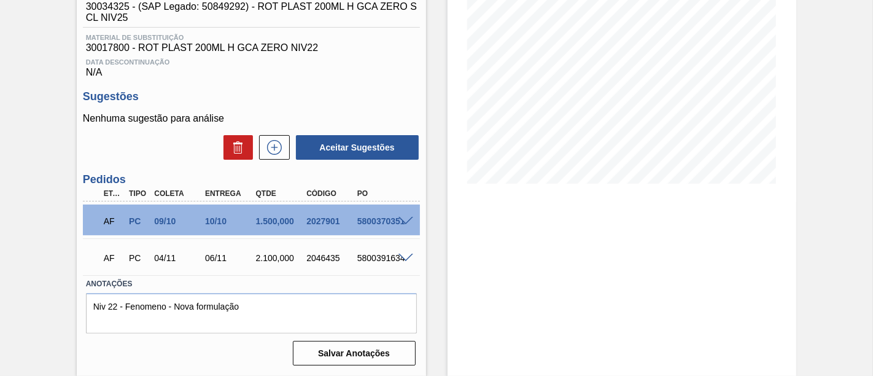
click at [405, 220] on span at bounding box center [405, 221] width 15 height 9
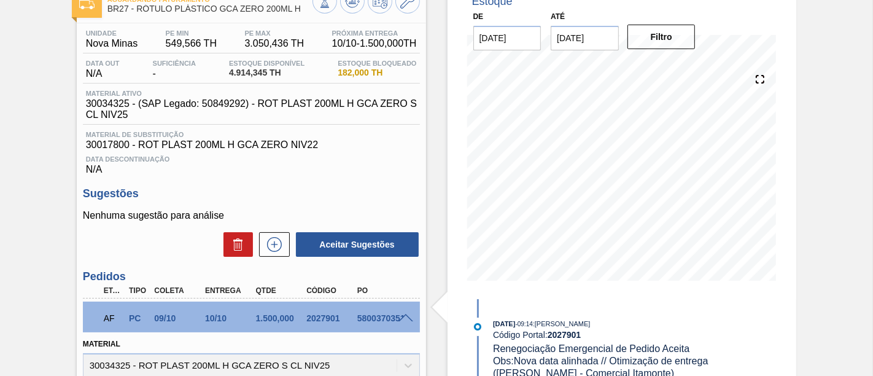
scroll to position [66, 0]
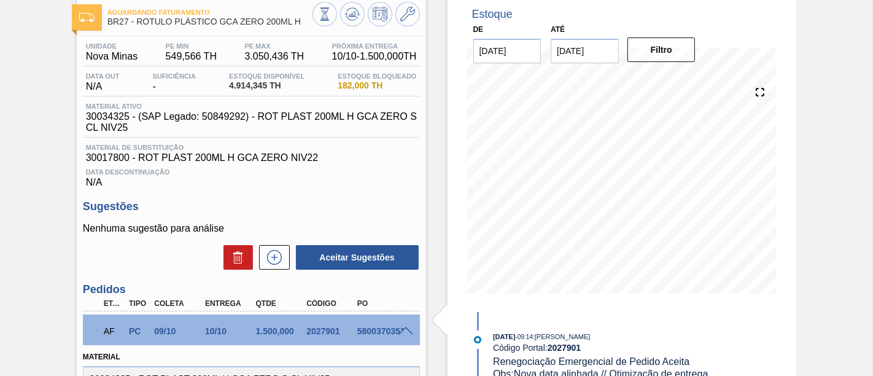
click at [402, 329] on span at bounding box center [405, 331] width 15 height 9
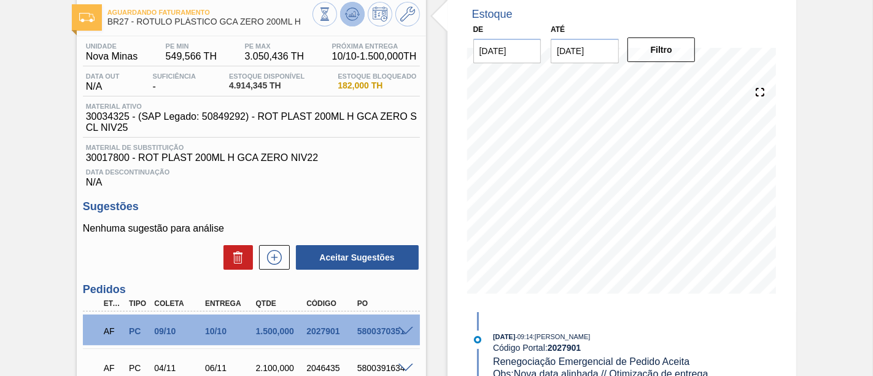
click at [351, 23] on button at bounding box center [352, 14] width 25 height 25
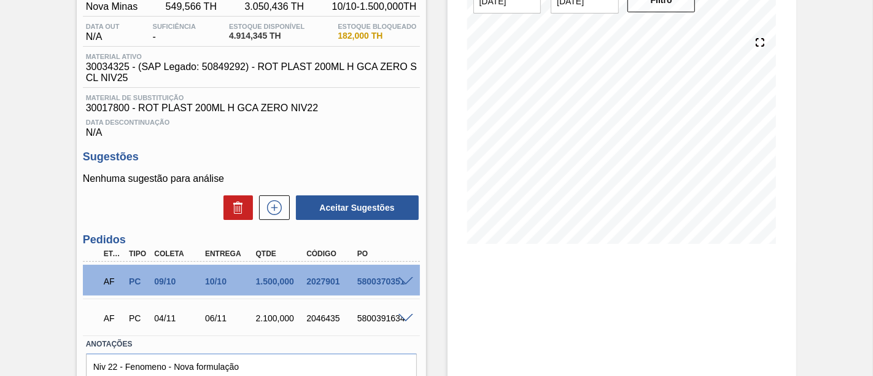
scroll to position [179, 0]
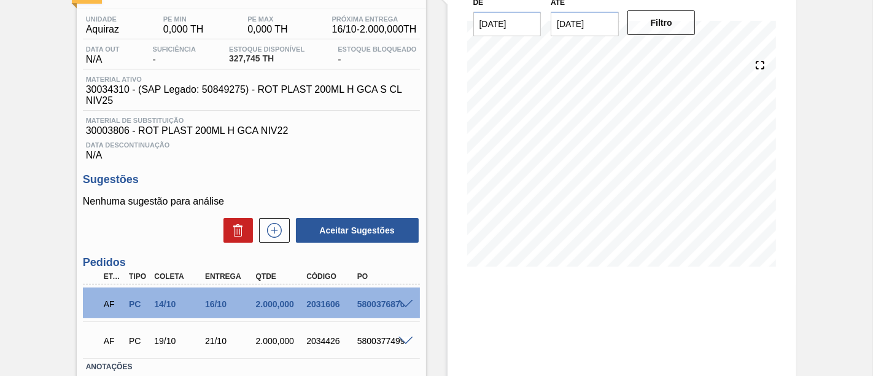
scroll to position [136, 0]
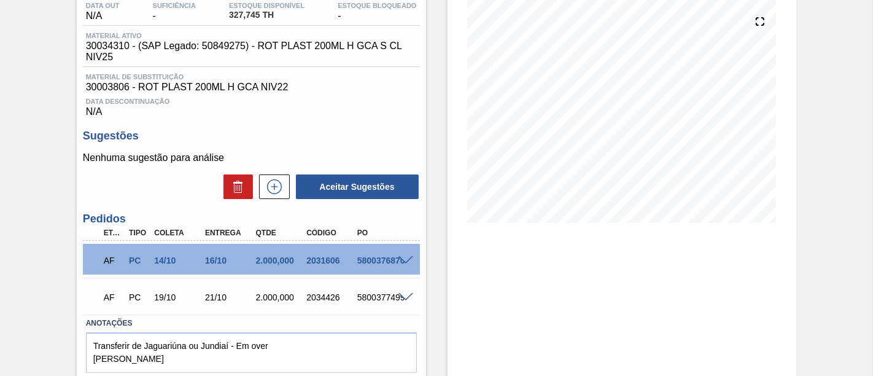
click at [404, 262] on span at bounding box center [405, 260] width 15 height 9
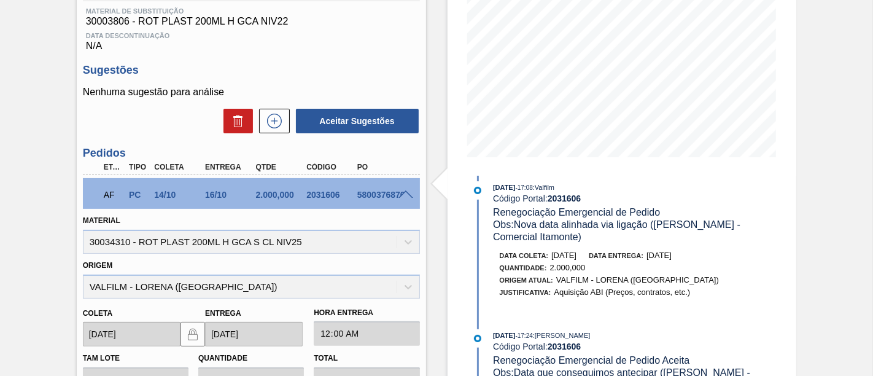
click at [403, 199] on span at bounding box center [405, 194] width 15 height 9
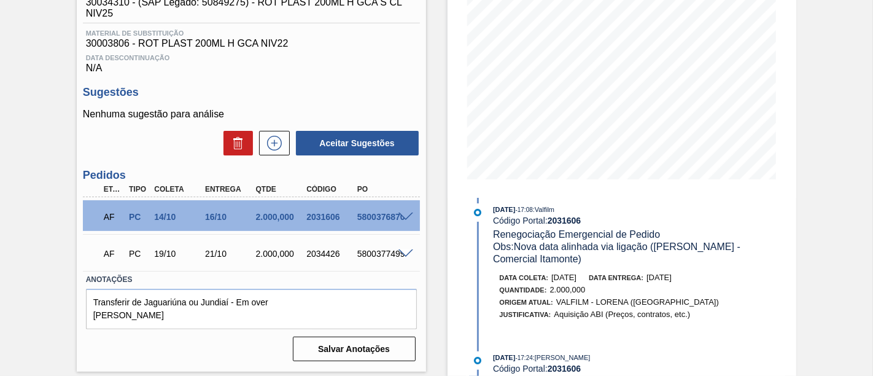
scroll to position [179, 0]
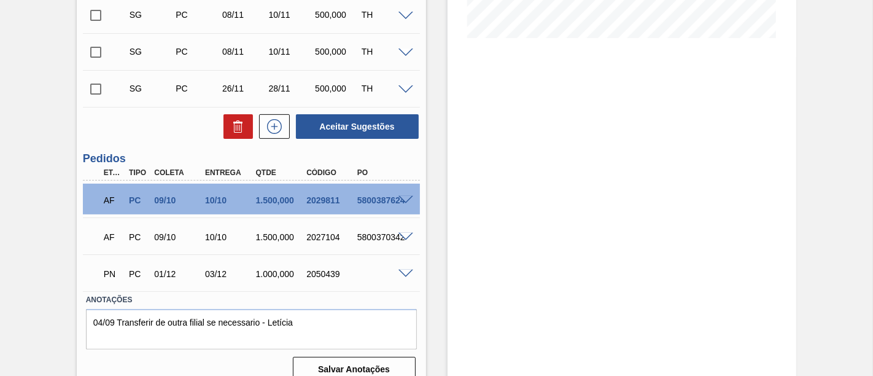
scroll to position [339, 0]
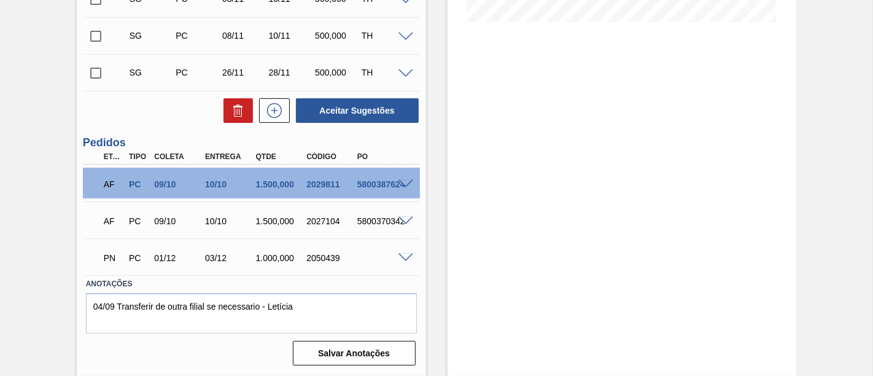
click at [405, 184] on span at bounding box center [405, 184] width 15 height 9
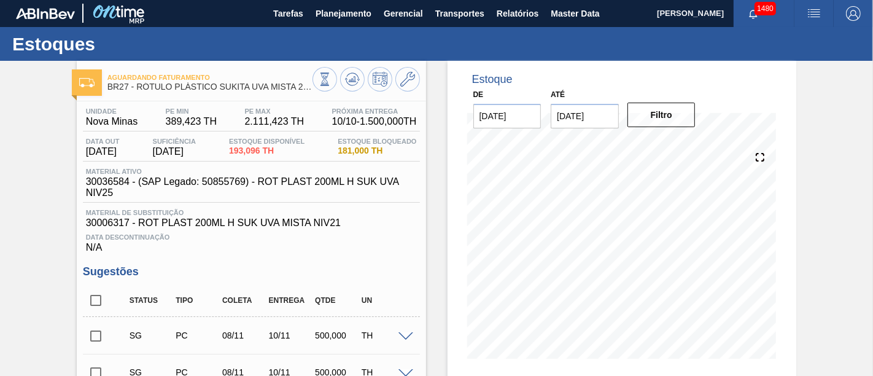
scroll to position [0, 0]
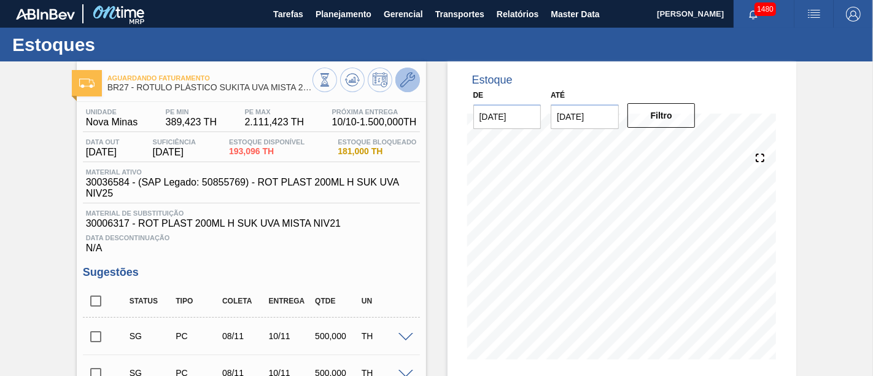
click at [410, 83] on icon at bounding box center [407, 79] width 15 height 15
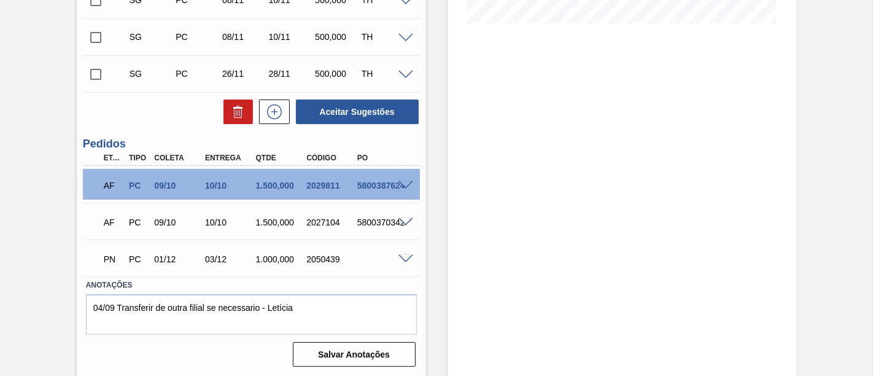
scroll to position [339, 0]
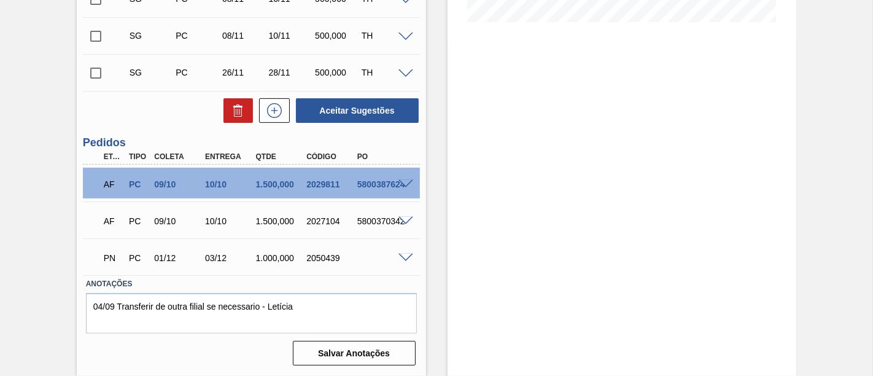
click at [405, 222] on span at bounding box center [405, 221] width 15 height 9
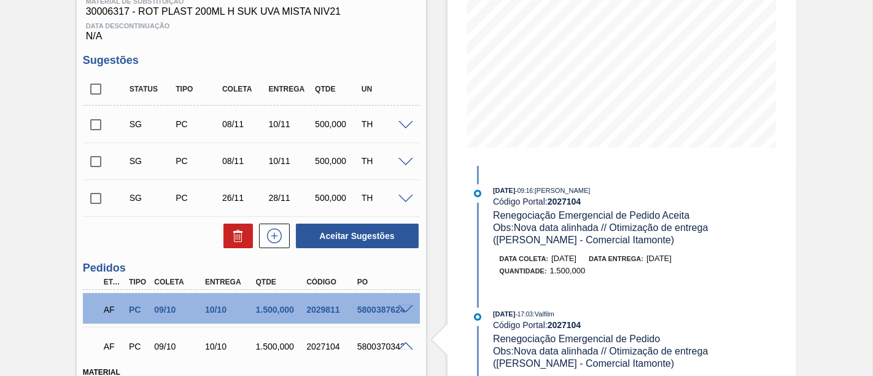
scroll to position [295, 0]
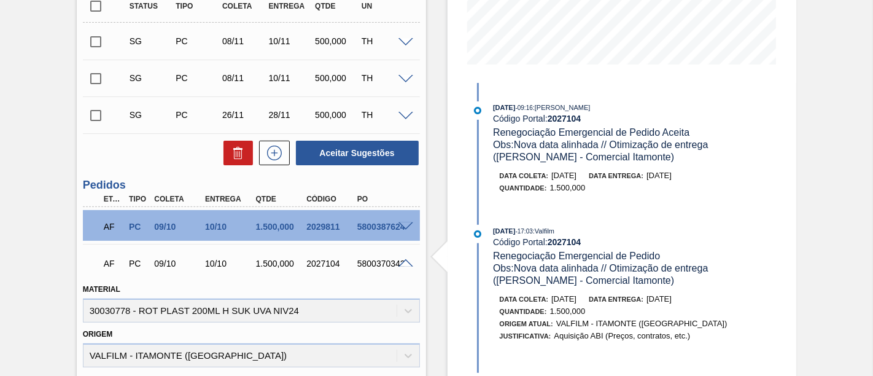
click at [405, 267] on span at bounding box center [405, 263] width 15 height 9
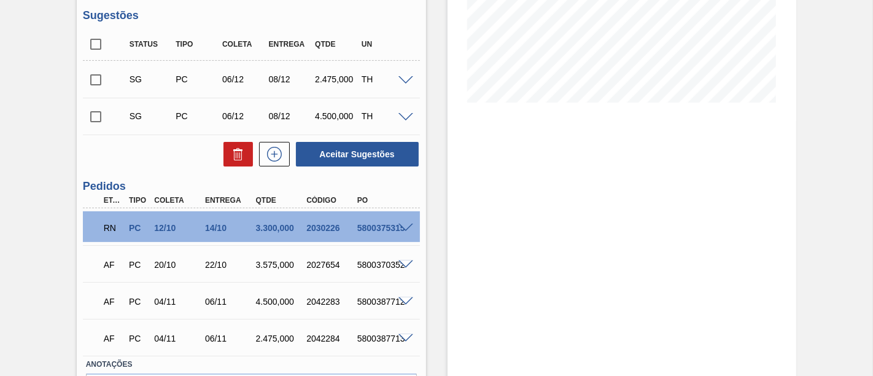
scroll to position [339, 0]
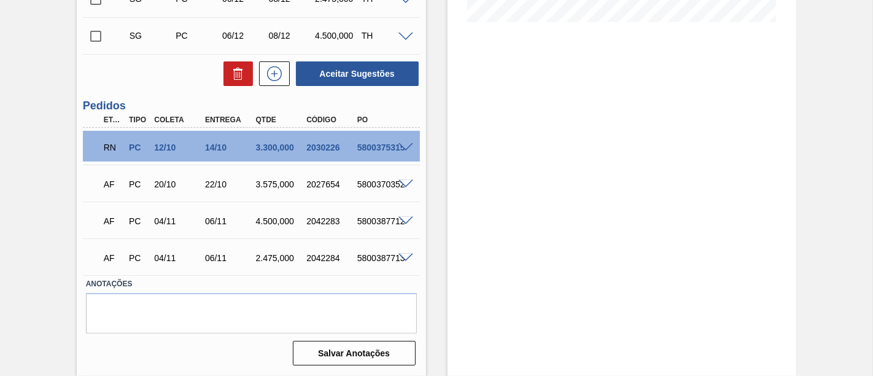
click at [406, 147] on span at bounding box center [405, 147] width 15 height 9
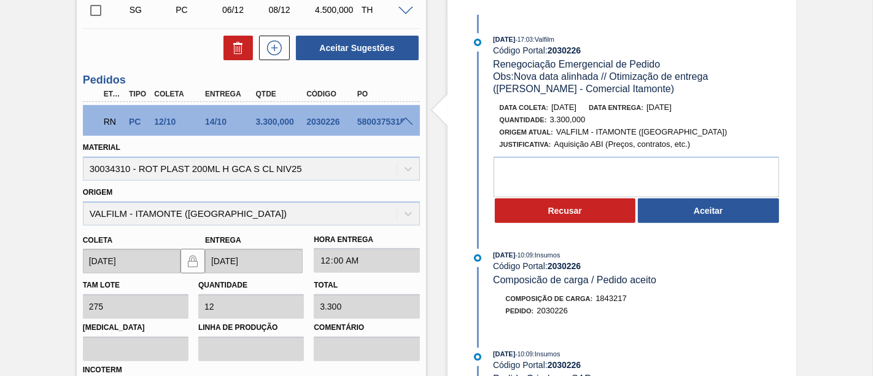
scroll to position [295, 0]
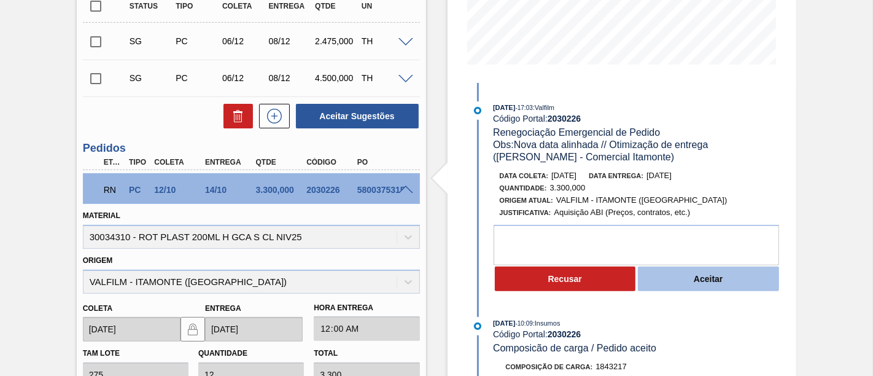
click at [729, 271] on button "Aceitar" at bounding box center [708, 278] width 141 height 25
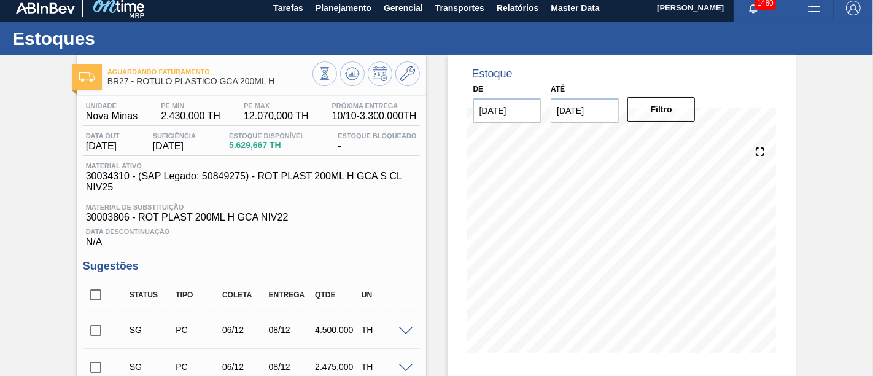
scroll to position [0, 0]
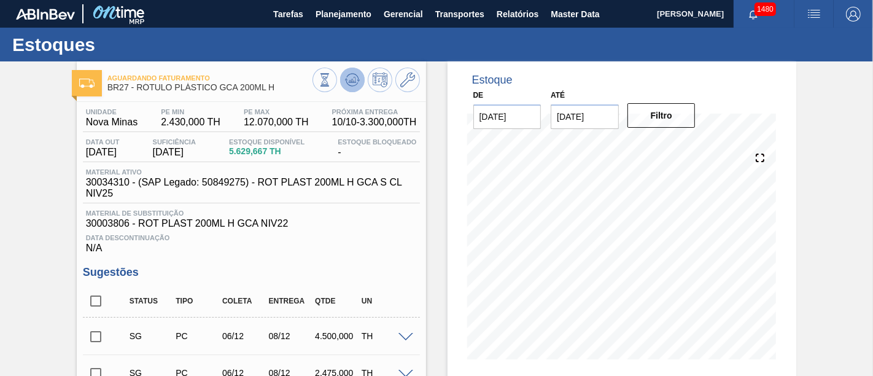
click at [356, 83] on icon at bounding box center [352, 83] width 12 height 6
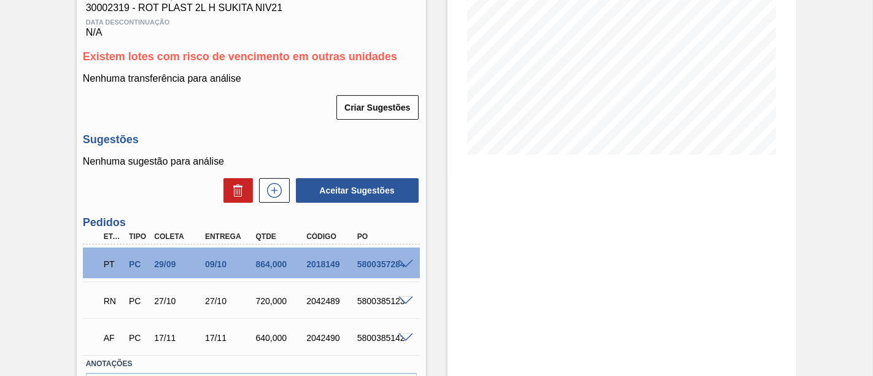
scroll to position [273, 0]
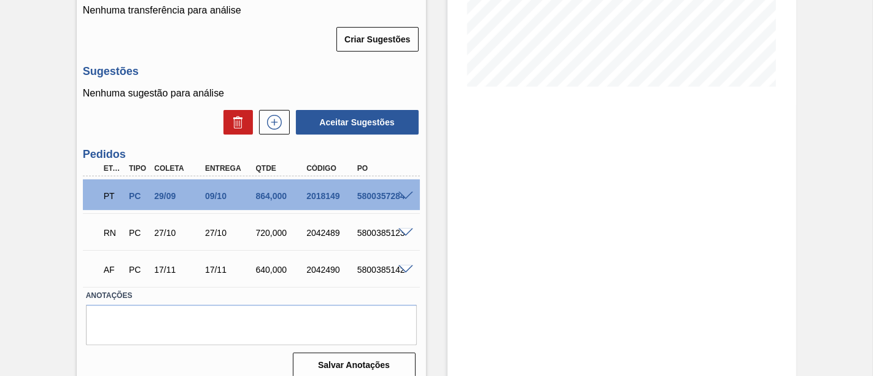
click at [406, 195] on span at bounding box center [405, 196] width 15 height 9
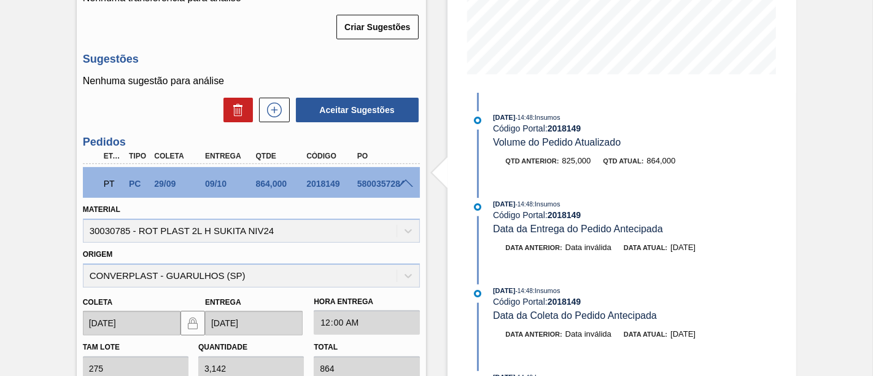
scroll to position [204, 0]
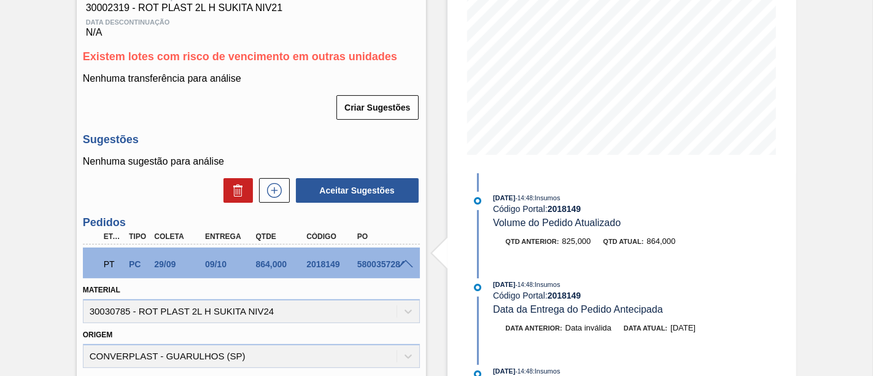
click at [411, 263] on span at bounding box center [405, 264] width 15 height 9
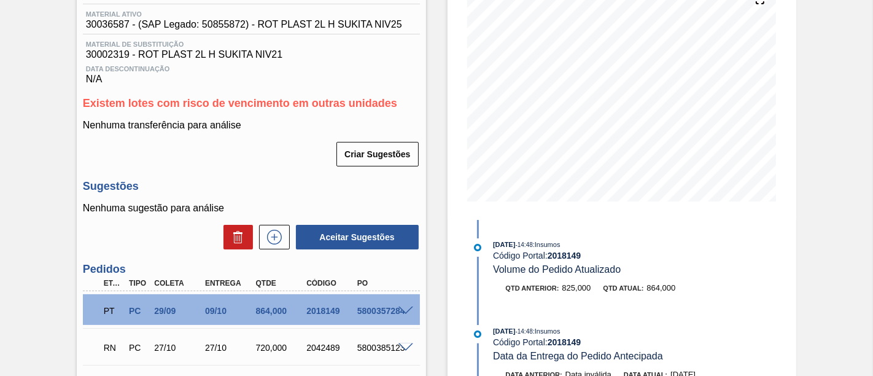
scroll to position [136, 0]
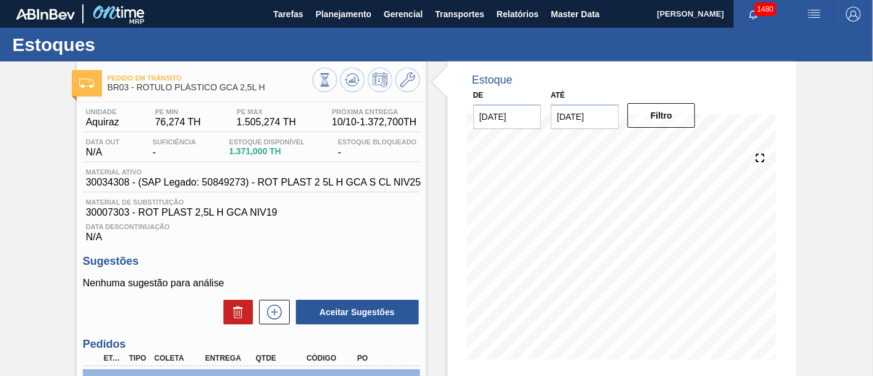
scroll to position [136, 0]
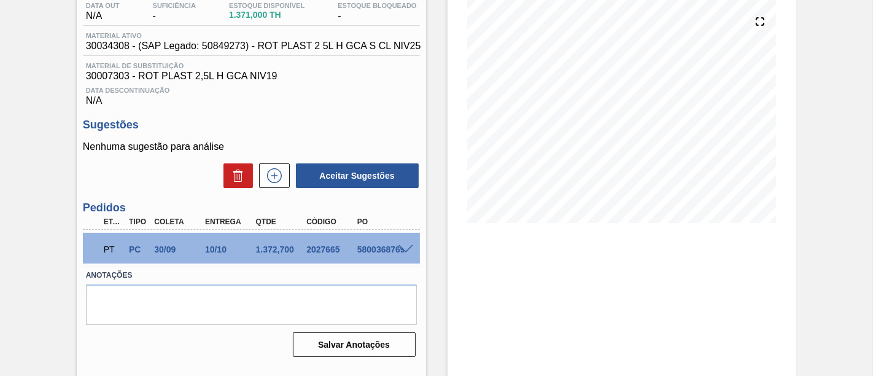
click at [406, 250] on span at bounding box center [405, 249] width 15 height 9
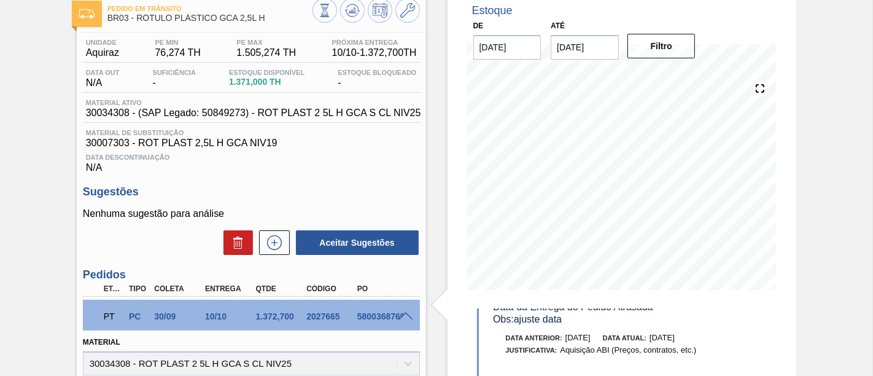
scroll to position [68, 0]
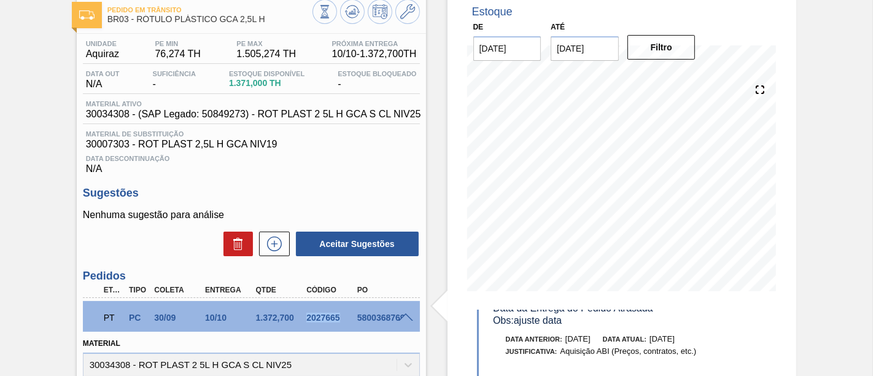
drag, startPoint x: 307, startPoint y: 319, endPoint x: 340, endPoint y: 320, distance: 33.2
click at [340, 320] on div "2027665" at bounding box center [330, 317] width 55 height 10
copy div "2027665"
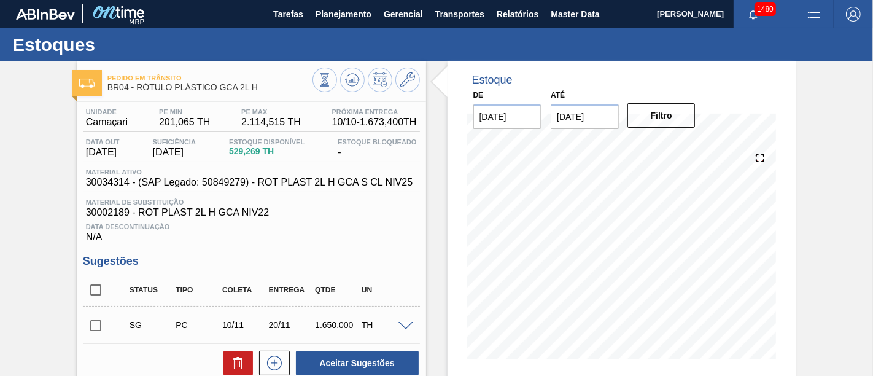
click at [606, 121] on input "23/10/2025" at bounding box center [585, 116] width 68 height 25
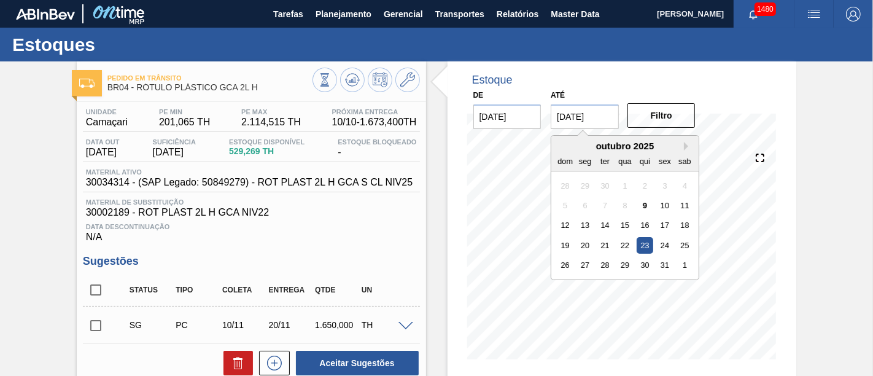
click at [680, 151] on div "dom seg ter qua qui sex sab" at bounding box center [624, 161] width 147 height 20
click at [684, 146] on button "Next Month" at bounding box center [688, 146] width 9 height 9
click at [668, 264] on div "28" at bounding box center [665, 265] width 17 height 17
type input "28/11/2025"
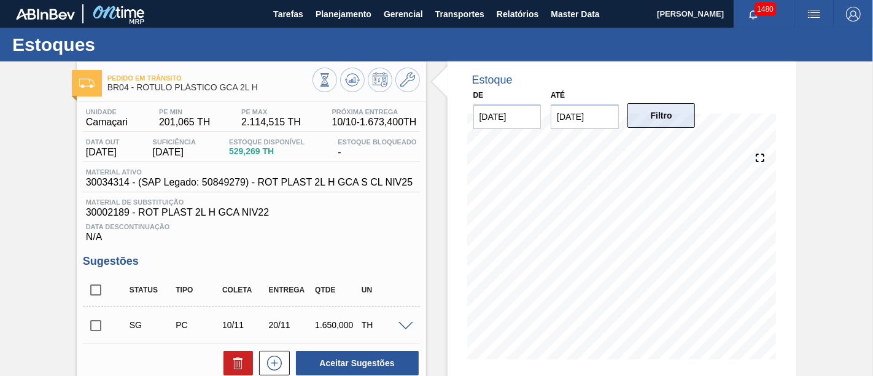
click at [652, 111] on button "Filtro" at bounding box center [661, 115] width 68 height 25
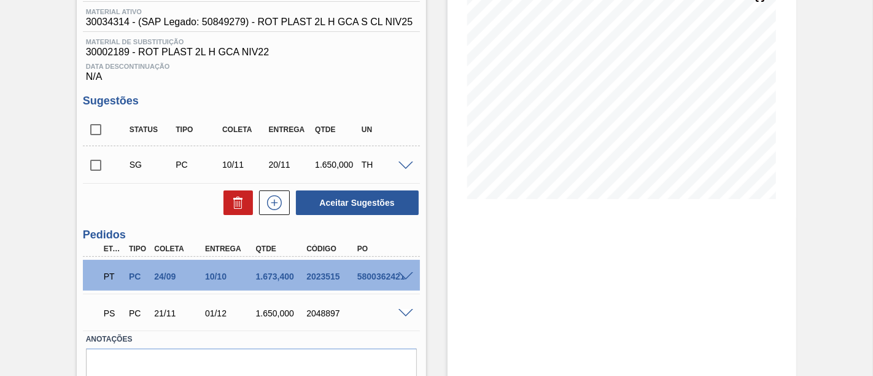
scroll to position [204, 0]
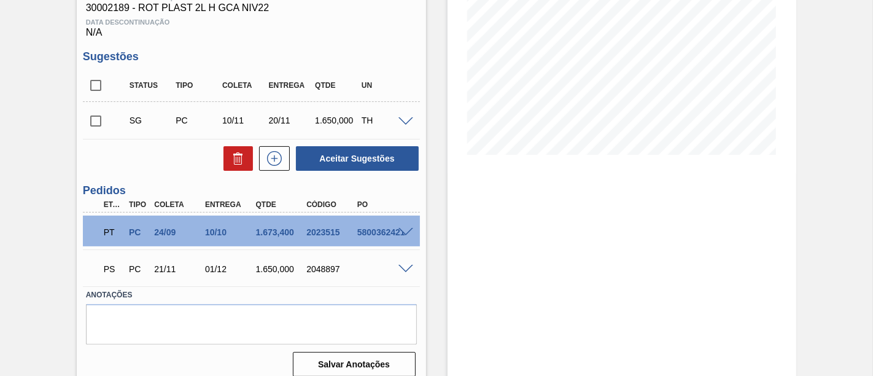
click at [406, 232] on span at bounding box center [405, 232] width 15 height 9
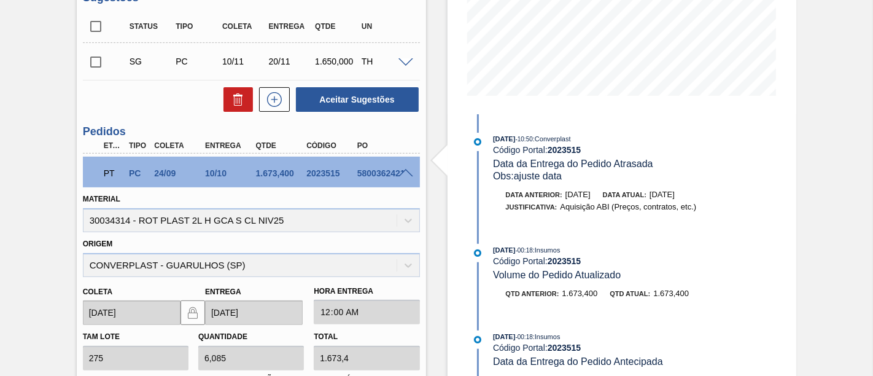
scroll to position [273, 0]
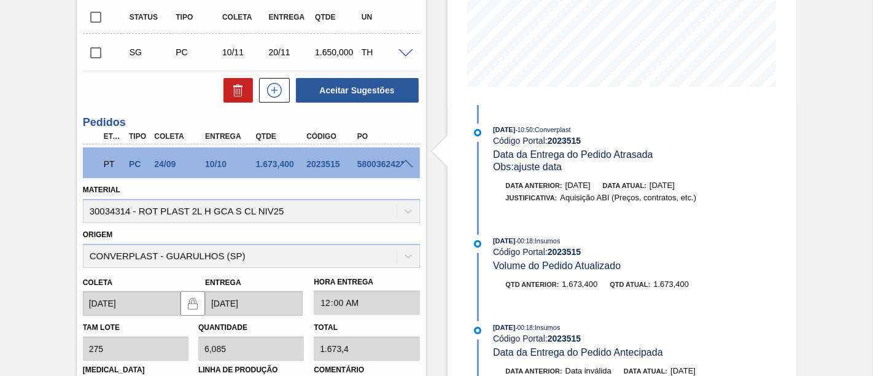
click at [401, 162] on span at bounding box center [405, 164] width 15 height 9
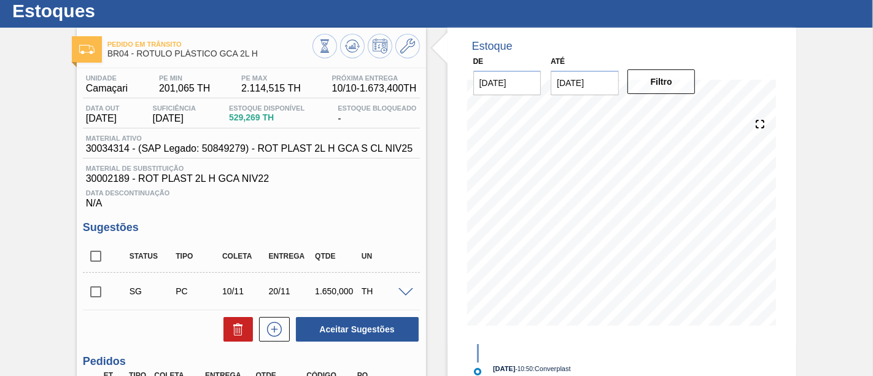
scroll to position [12, 0]
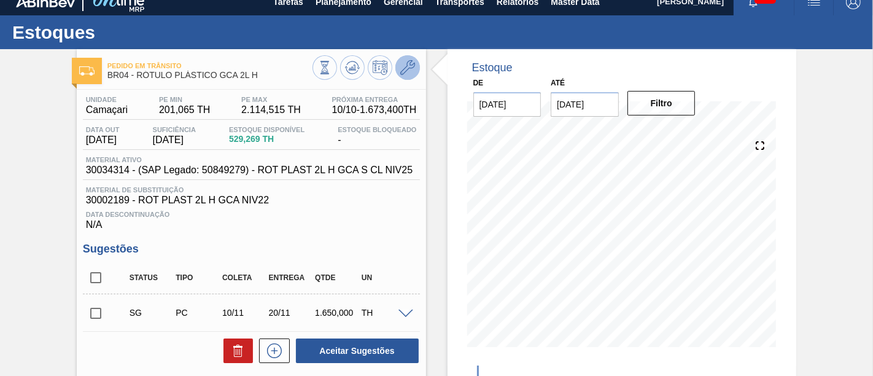
click at [400, 65] on icon at bounding box center [407, 67] width 15 height 15
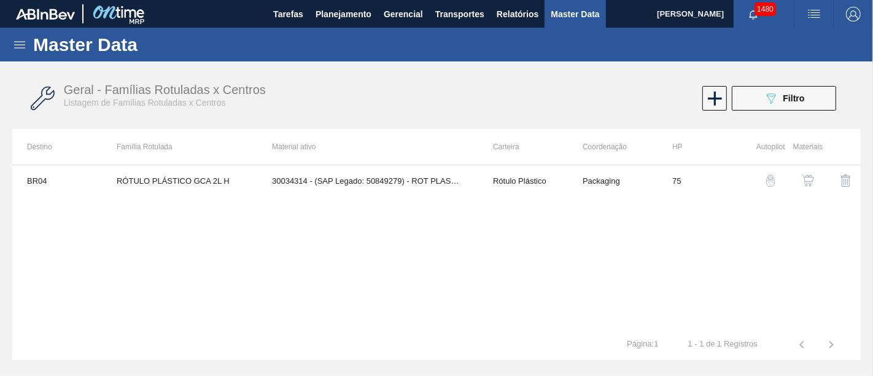
click at [809, 179] on img "button" at bounding box center [808, 180] width 12 height 12
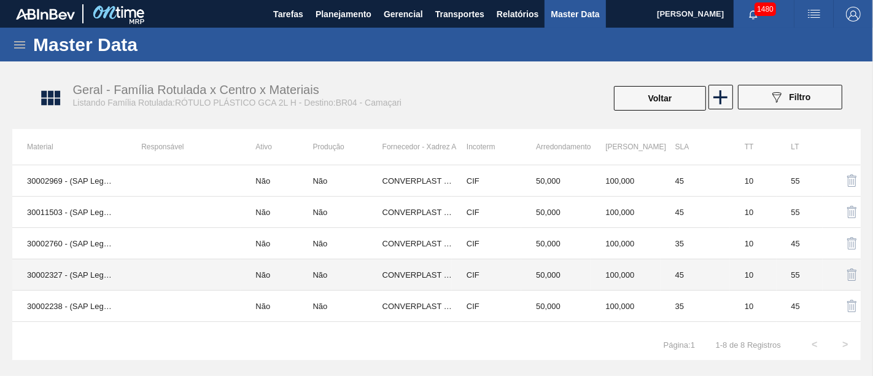
scroll to position [84, 0]
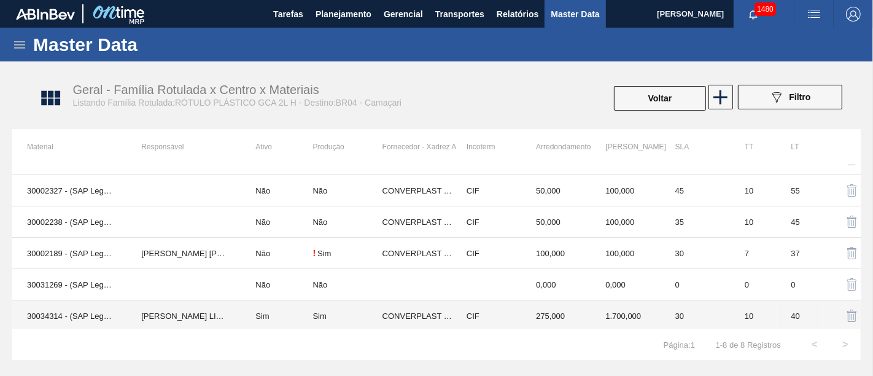
click at [294, 314] on td "Sim" at bounding box center [277, 315] width 72 height 31
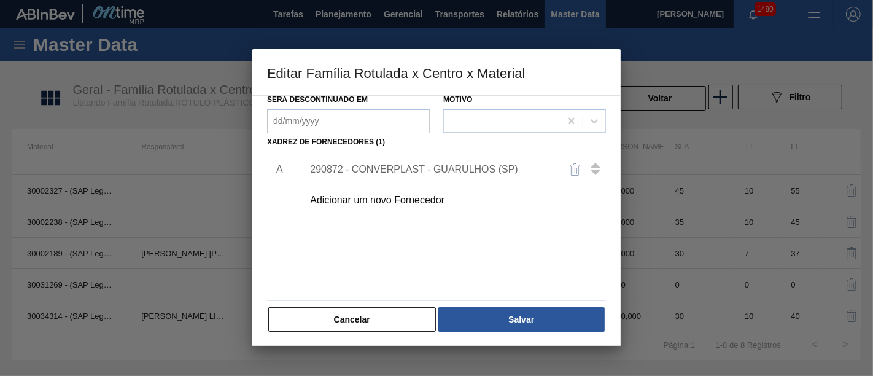
scroll to position [176, 0]
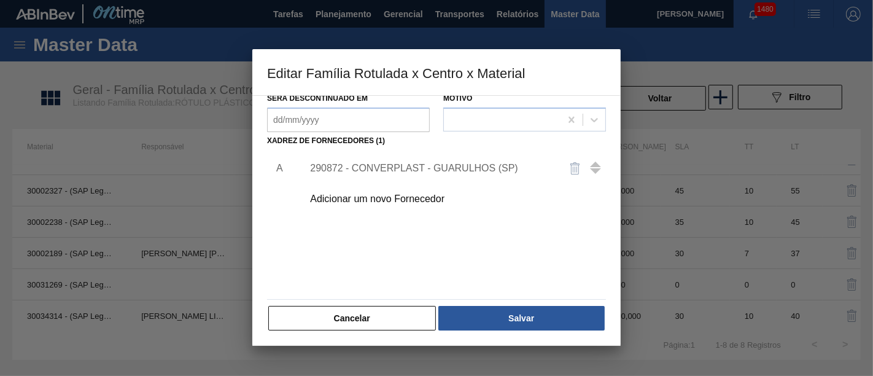
click at [475, 168] on div "290872 - CONVERPLAST - GUARULHOS (SP)" at bounding box center [430, 168] width 241 height 11
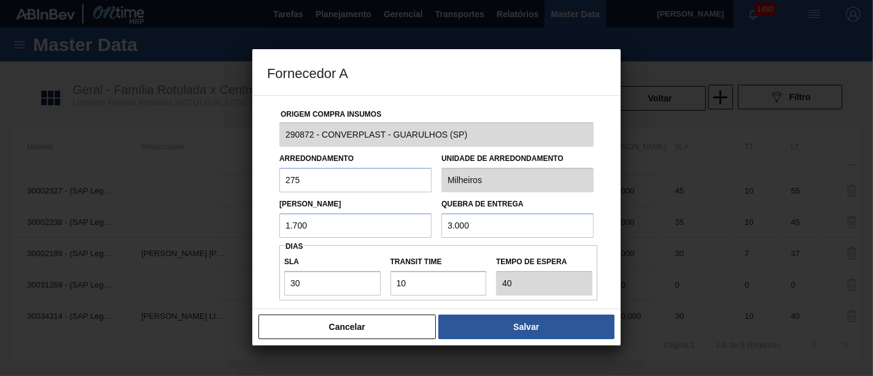
click at [390, 226] on input "1.700" at bounding box center [355, 225] width 152 height 25
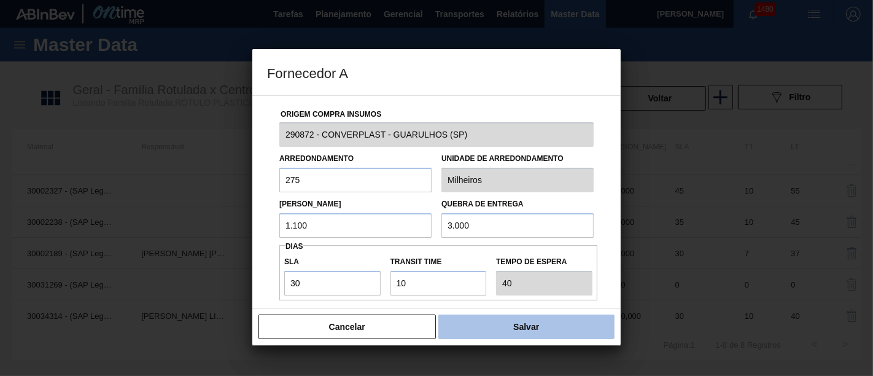
type input "1.100"
click at [530, 322] on button "Salvar" at bounding box center [526, 326] width 176 height 25
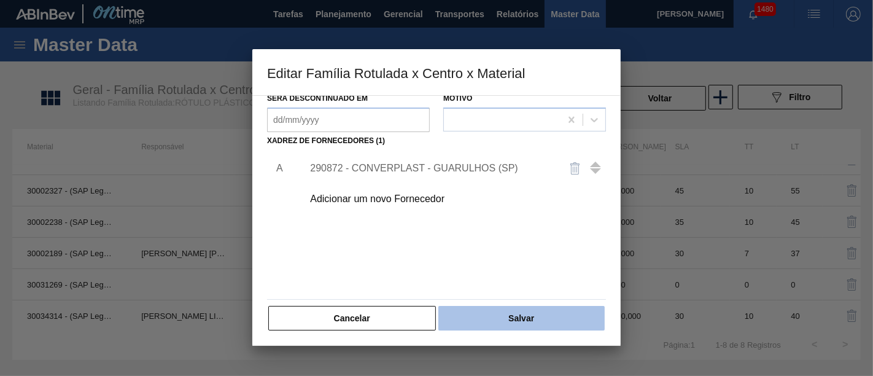
click at [564, 313] on button "Salvar" at bounding box center [521, 318] width 166 height 25
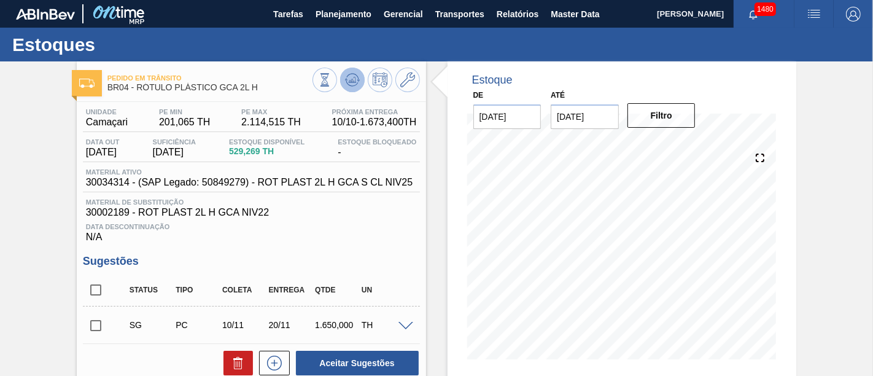
click at [346, 81] on icon at bounding box center [352, 79] width 15 height 15
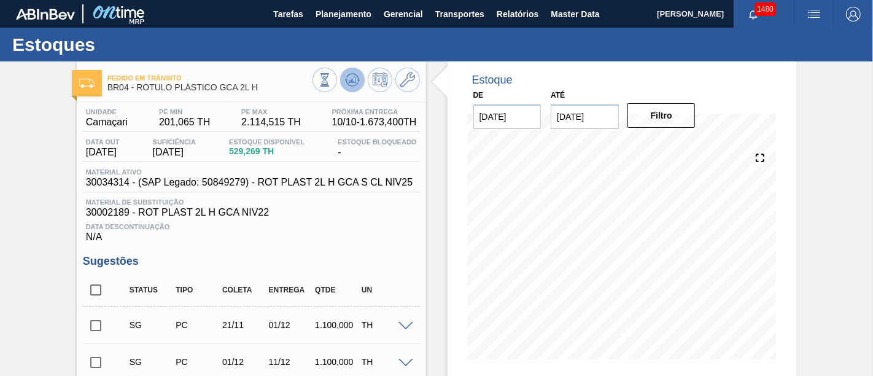
click at [356, 85] on icon at bounding box center [352, 79] width 15 height 15
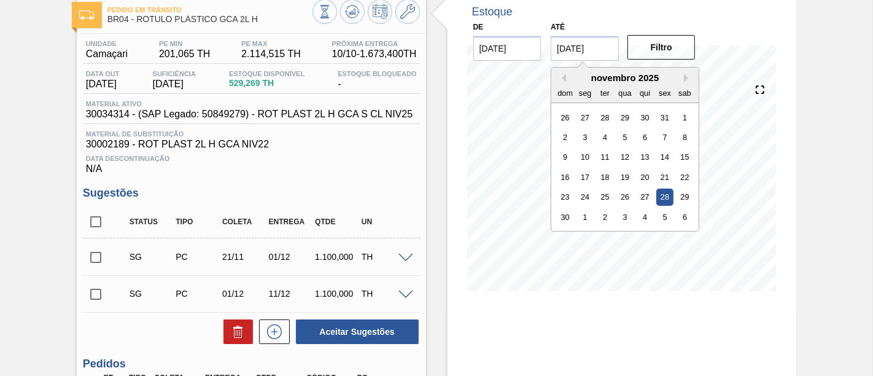
click at [594, 52] on input "28/11/2025" at bounding box center [585, 48] width 68 height 25
click at [687, 80] on button "Next Month" at bounding box center [688, 78] width 9 height 9
click at [670, 172] on div "26" at bounding box center [665, 177] width 17 height 17
type input "[DATE]"
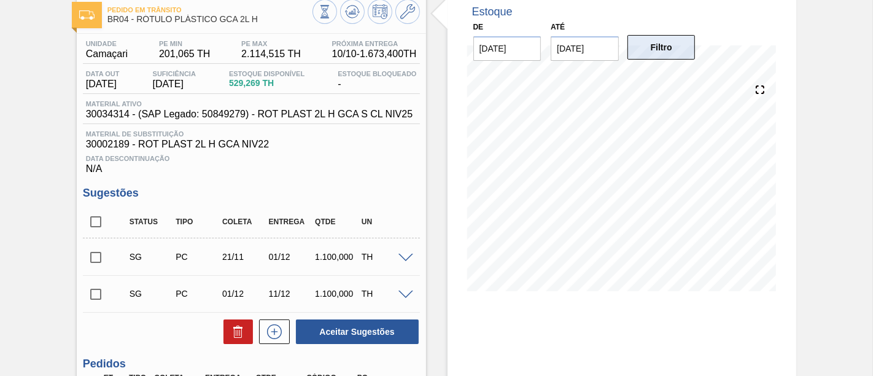
click at [672, 50] on button "Filtro" at bounding box center [661, 47] width 68 height 25
click at [407, 13] on icon at bounding box center [407, 11] width 15 height 15
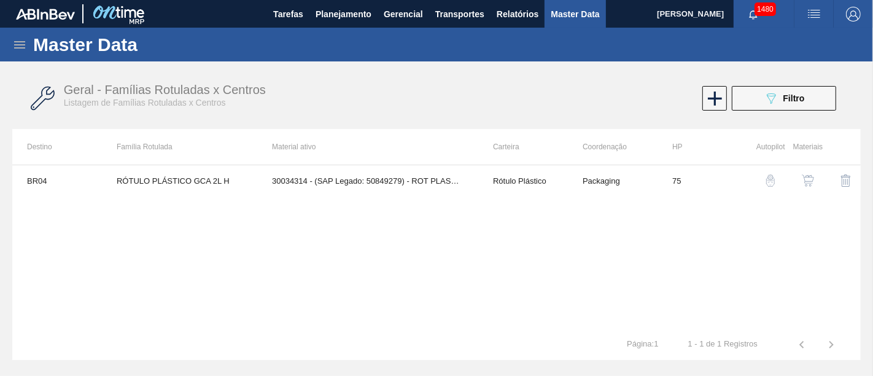
click at [815, 180] on div "button" at bounding box center [807, 180] width 15 height 12
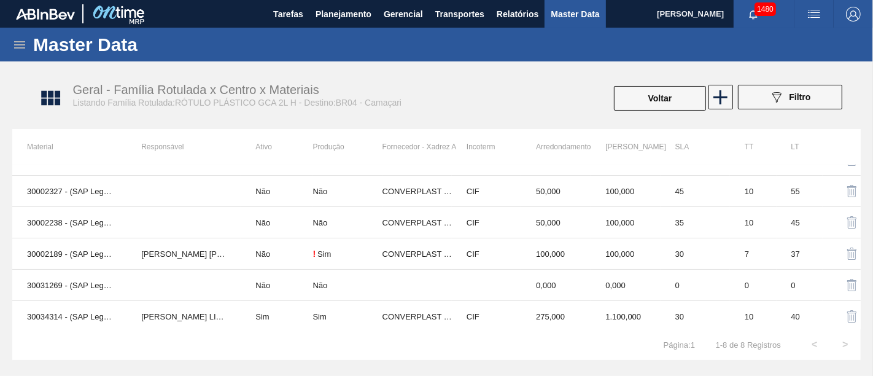
scroll to position [84, 0]
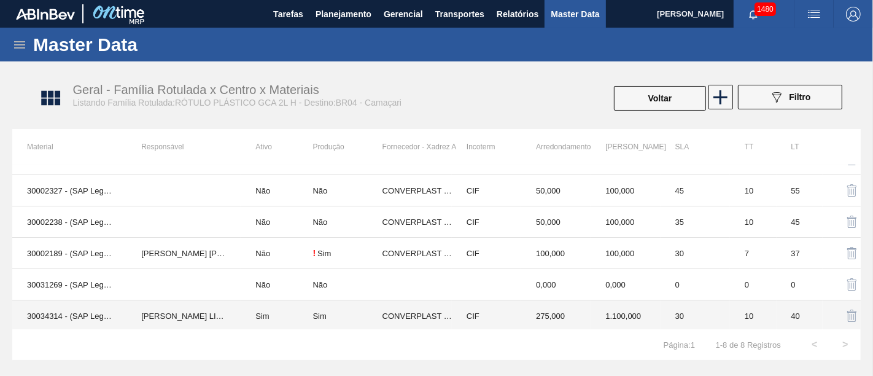
click at [300, 312] on td "Sim" at bounding box center [277, 315] width 72 height 31
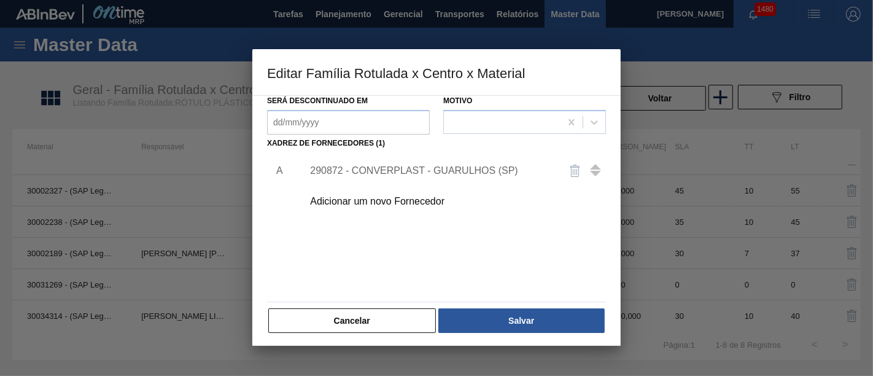
scroll to position [176, 0]
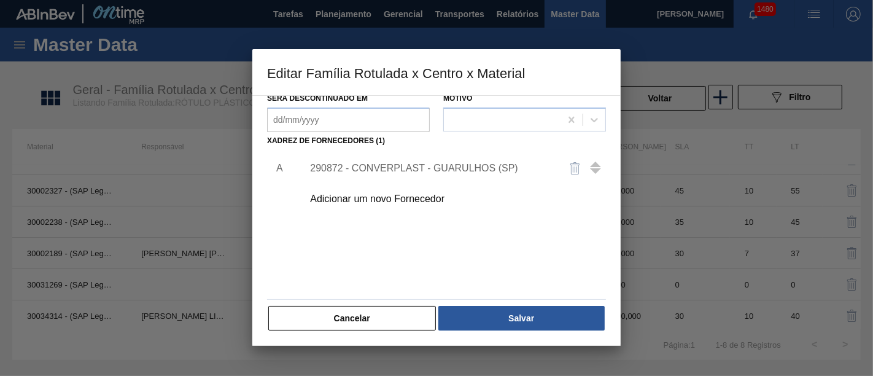
click at [430, 165] on div "290872 - CONVERPLAST - GUARULHOS (SP)" at bounding box center [430, 168] width 241 height 11
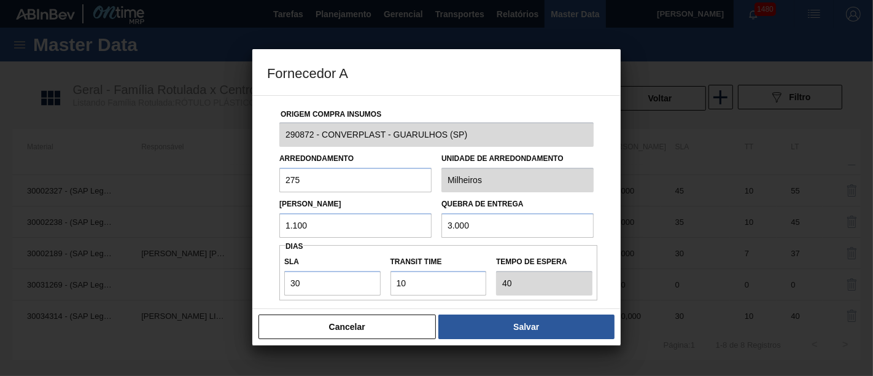
click at [354, 234] on input "1.100" at bounding box center [355, 225] width 152 height 25
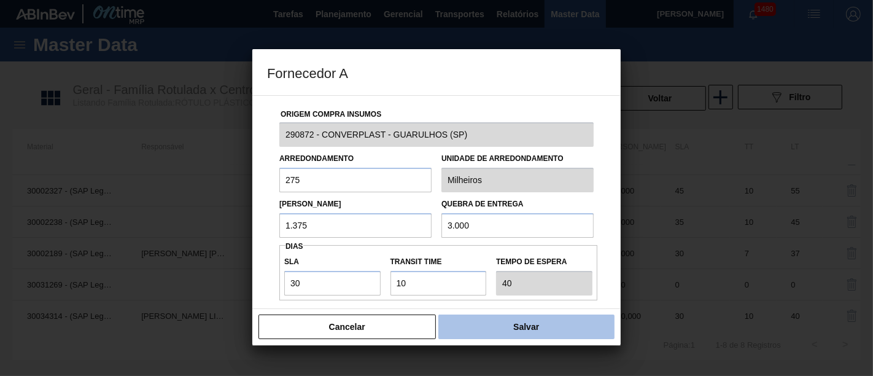
type input "1.375"
click at [544, 333] on button "Salvar" at bounding box center [526, 326] width 176 height 25
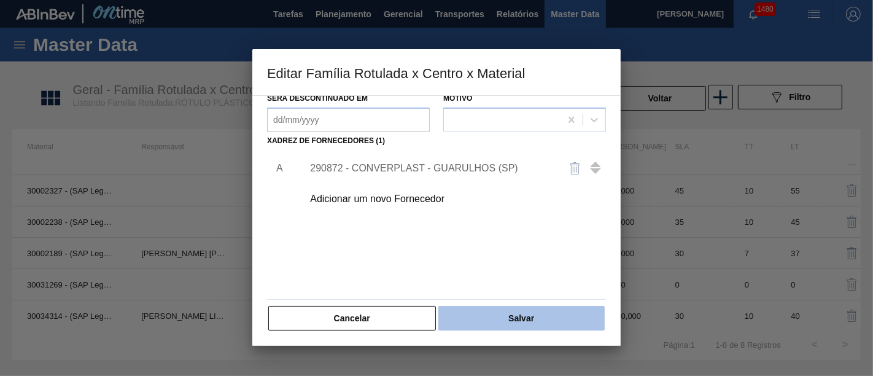
click at [540, 318] on button "Salvar" at bounding box center [521, 318] width 166 height 25
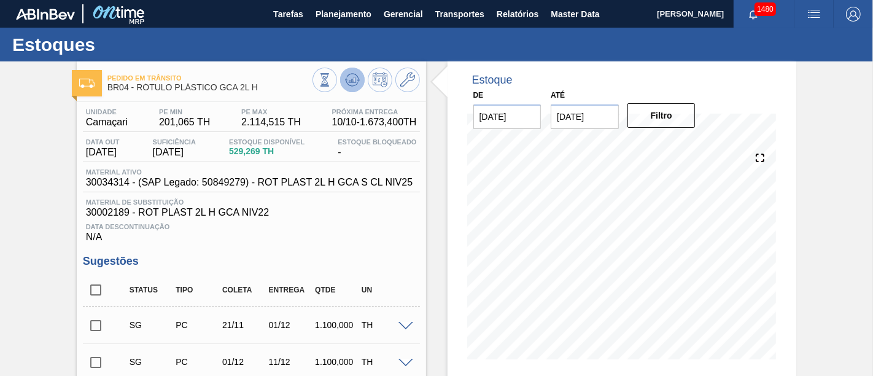
click at [350, 83] on icon at bounding box center [352, 79] width 15 height 15
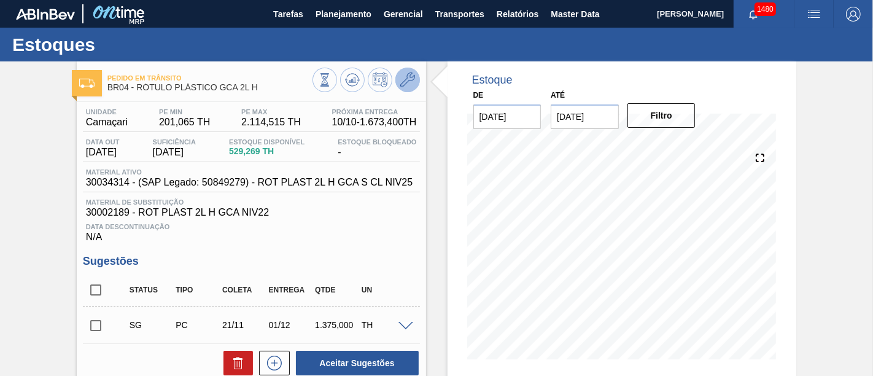
click at [406, 88] on button at bounding box center [407, 80] width 25 height 25
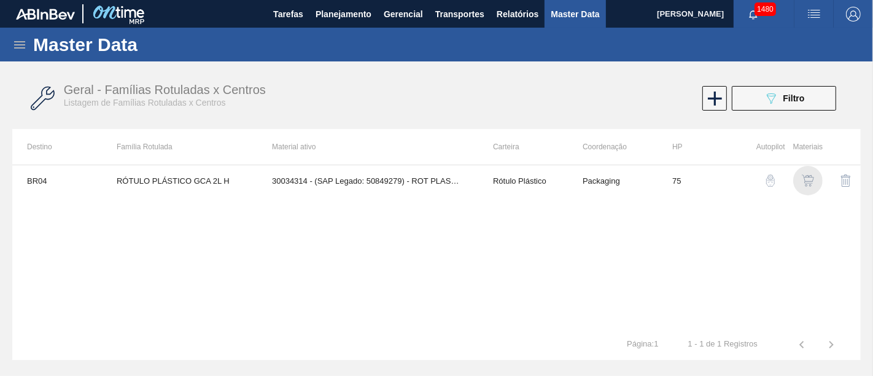
click at [805, 184] on img "button" at bounding box center [808, 180] width 12 height 12
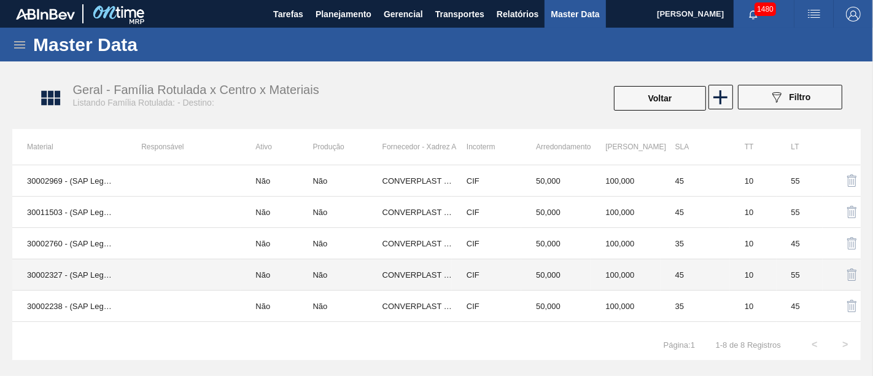
scroll to position [84, 0]
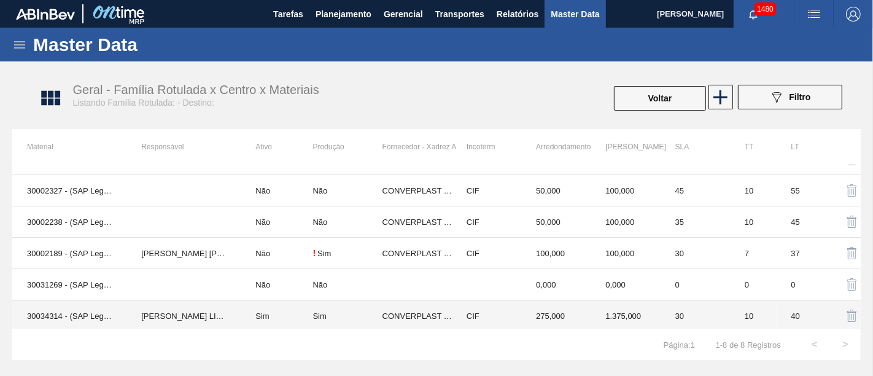
click at [282, 304] on td "Sim" at bounding box center [277, 315] width 72 height 31
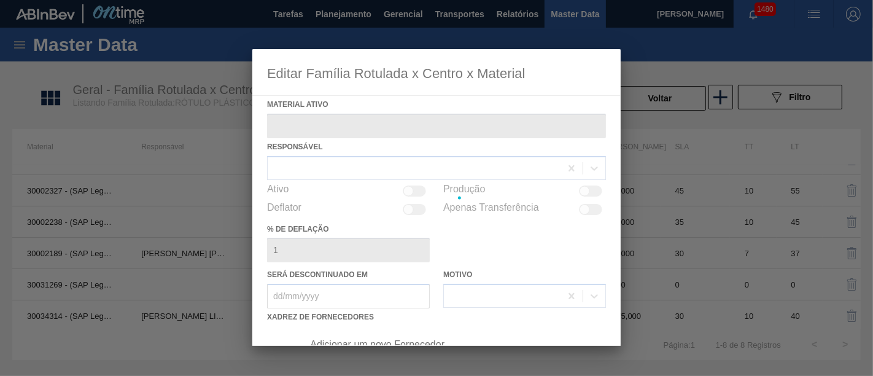
type ativo "30034314 - (SAP Legado: 50849279) - ROT PLAST 2L H GCA S CL NIV25"
checkbox input "true"
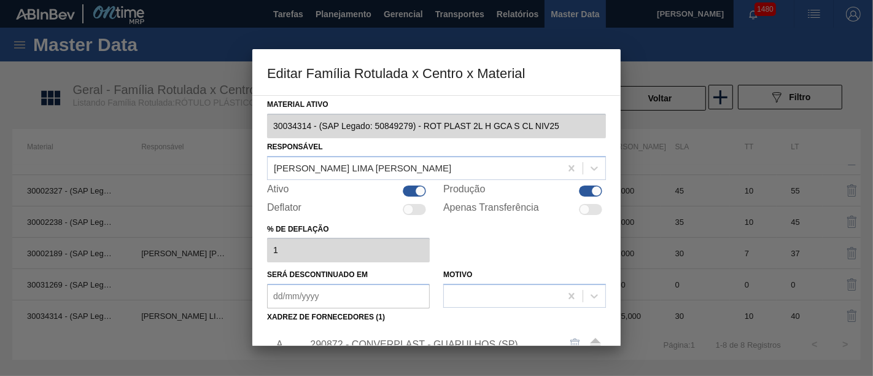
scroll to position [176, 0]
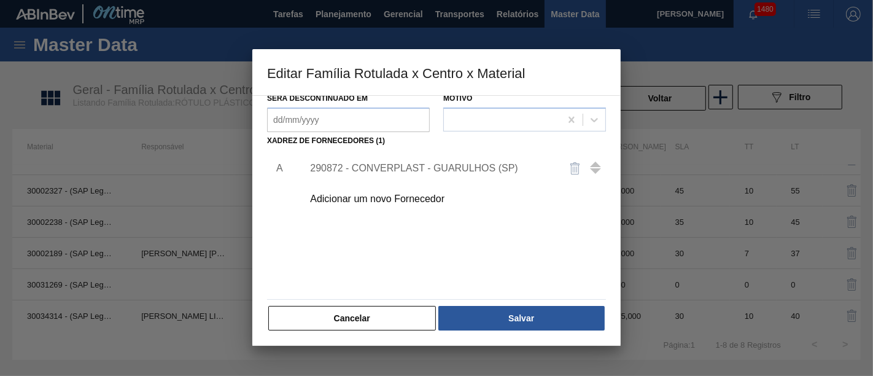
click at [400, 164] on div "290872 - CONVERPLAST - GUARULHOS (SP)" at bounding box center [430, 168] width 241 height 11
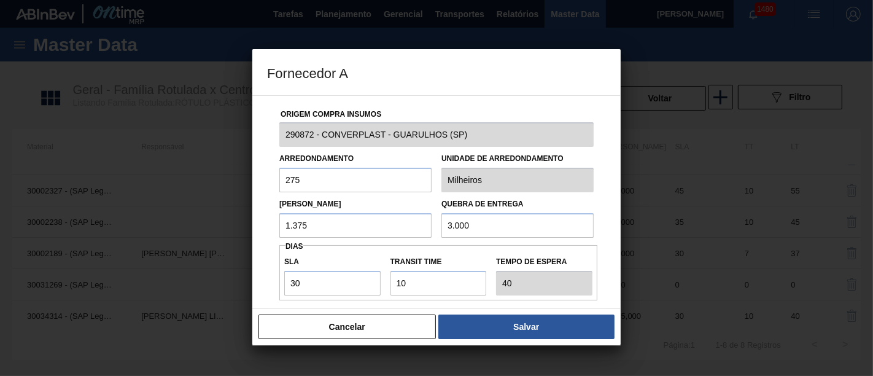
click at [354, 224] on input "1.375" at bounding box center [355, 225] width 152 height 25
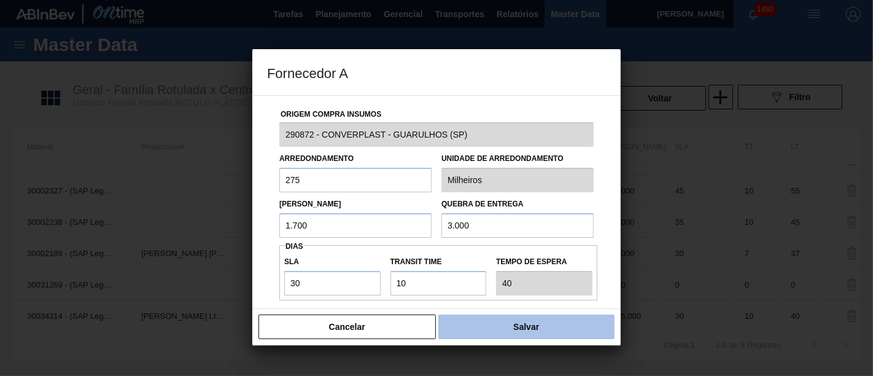
type input "1.700"
click at [564, 334] on button "Salvar" at bounding box center [526, 326] width 176 height 25
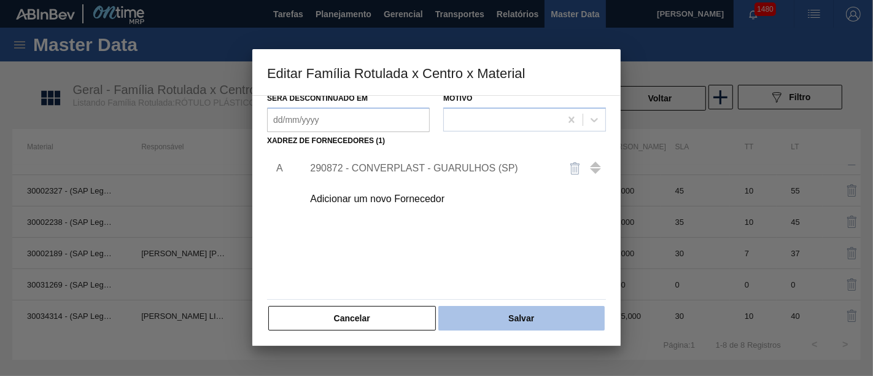
click at [556, 320] on button "Salvar" at bounding box center [521, 318] width 166 height 25
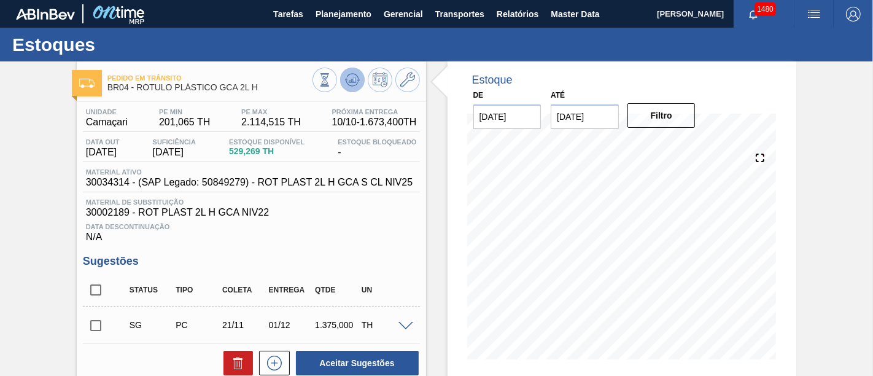
click at [356, 81] on icon at bounding box center [352, 79] width 15 height 15
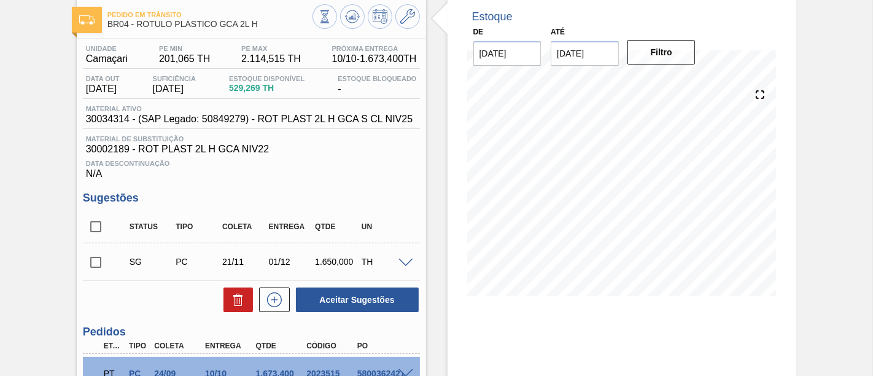
scroll to position [136, 0]
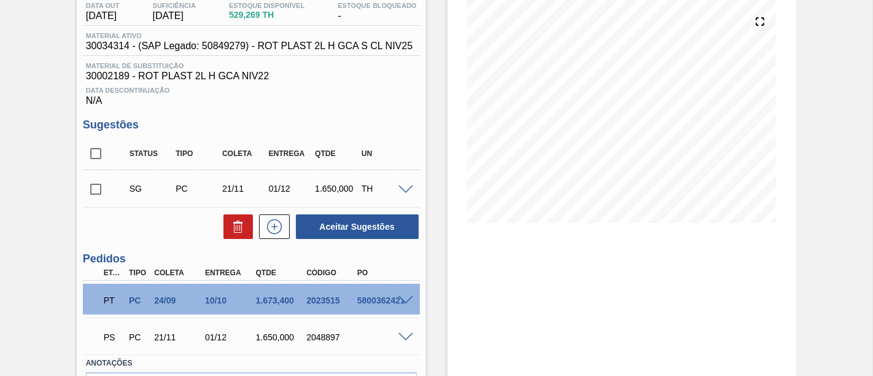
click at [400, 300] on span at bounding box center [405, 300] width 15 height 9
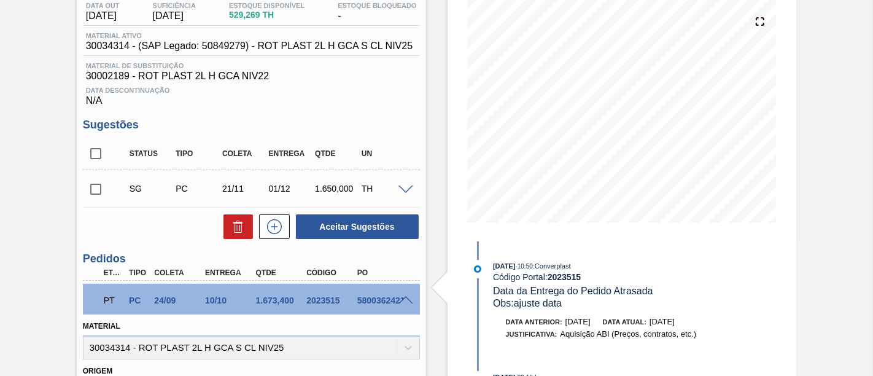
click at [406, 300] on span at bounding box center [405, 300] width 15 height 9
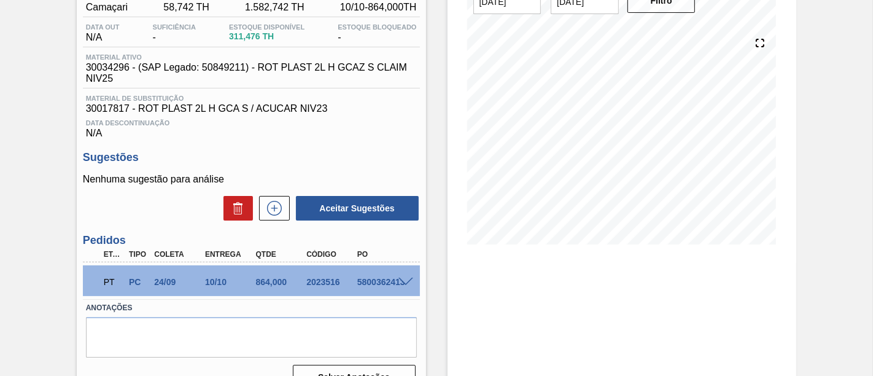
scroll to position [136, 0]
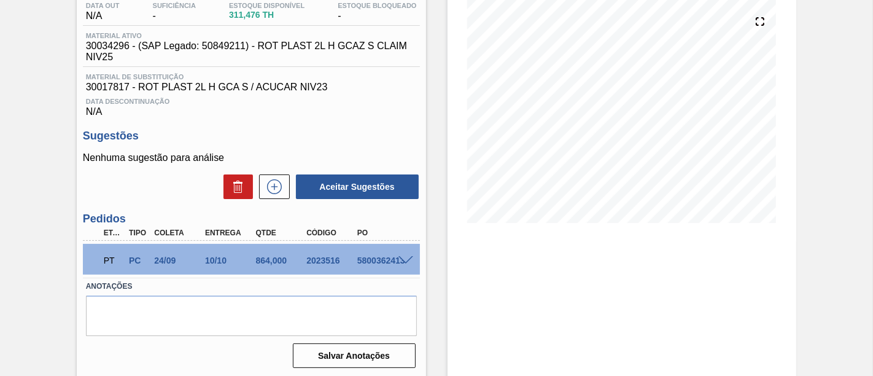
click at [402, 265] on span at bounding box center [405, 260] width 15 height 9
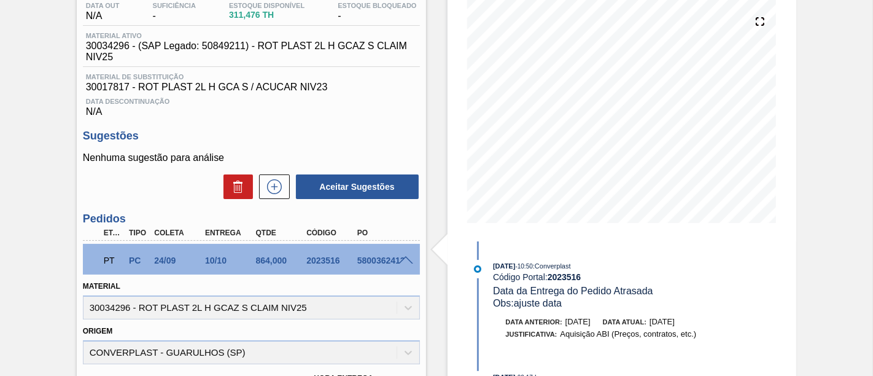
scroll to position [68, 0]
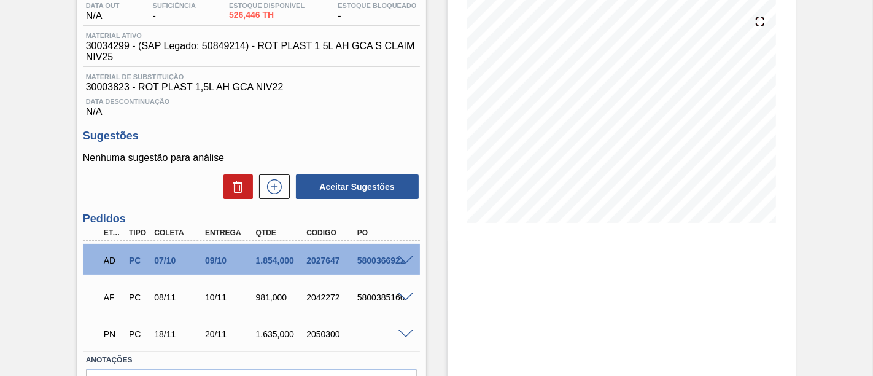
scroll to position [204, 0]
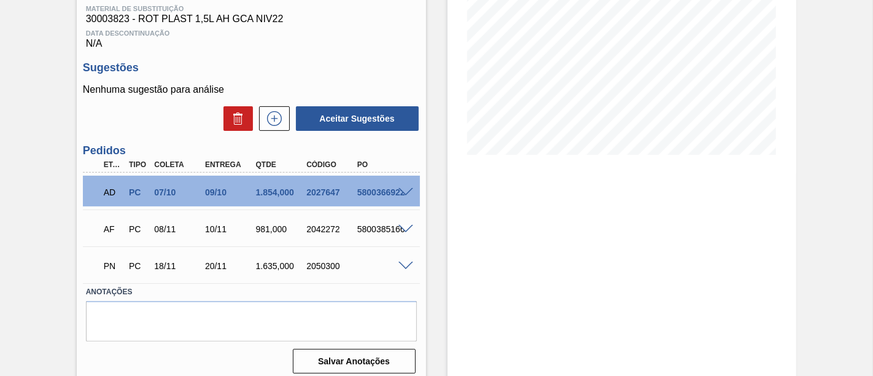
click at [398, 193] on span at bounding box center [405, 192] width 15 height 9
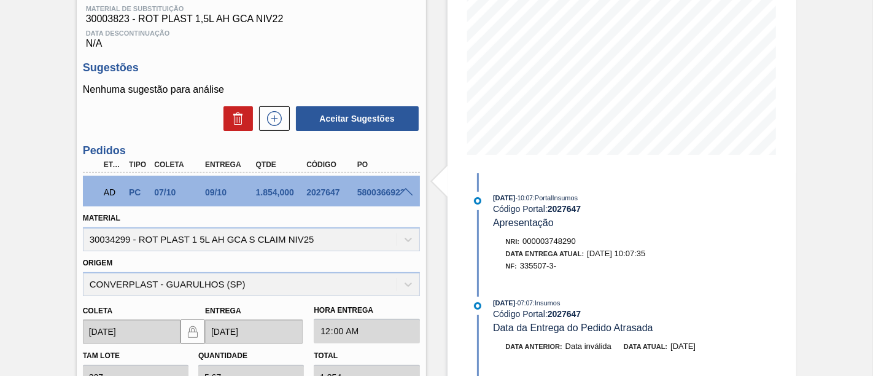
click at [403, 196] on span at bounding box center [405, 192] width 15 height 9
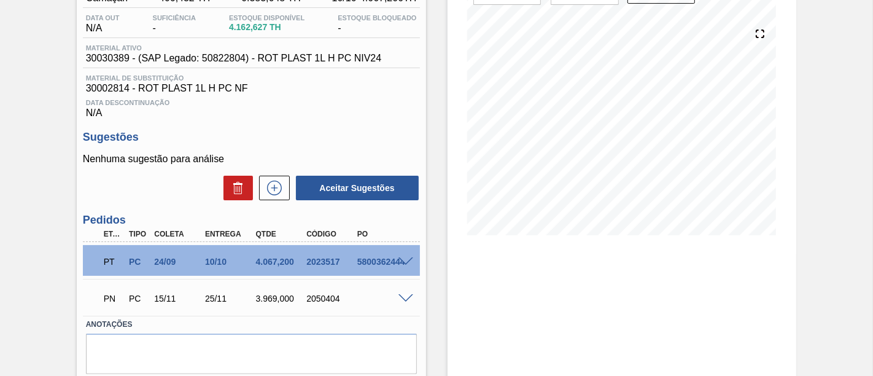
scroll to position [136, 0]
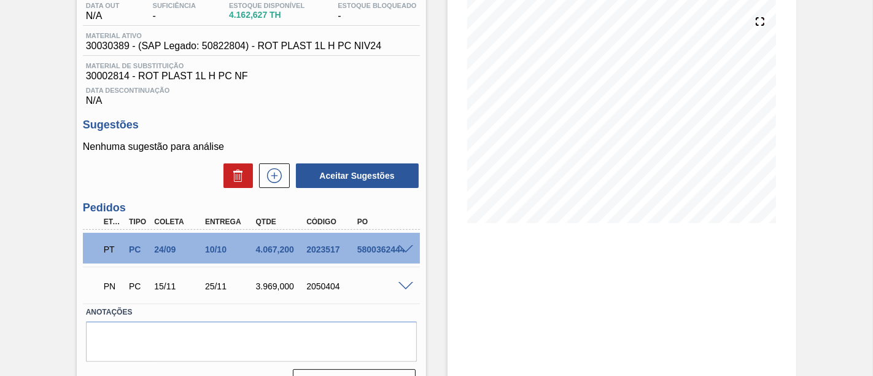
click at [402, 252] on span at bounding box center [405, 249] width 15 height 9
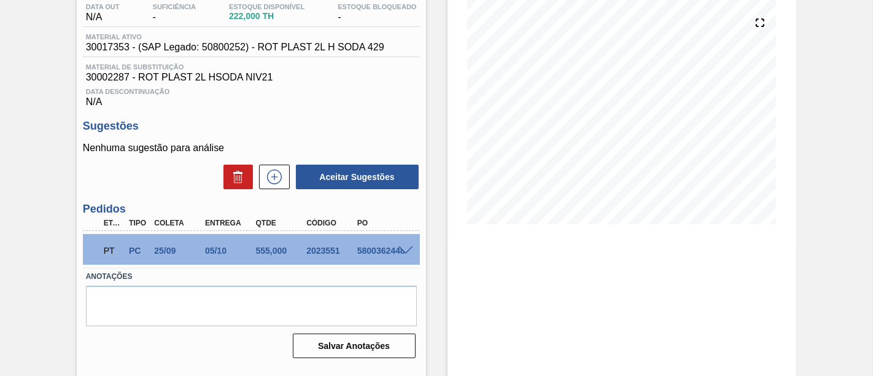
scroll to position [136, 0]
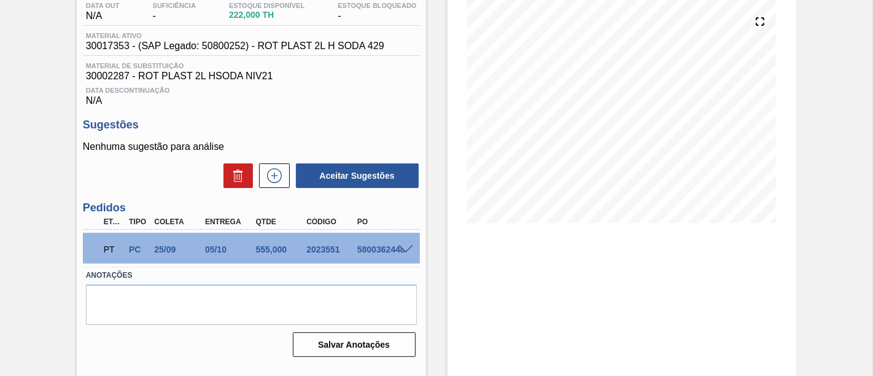
click at [404, 252] on span at bounding box center [405, 249] width 15 height 9
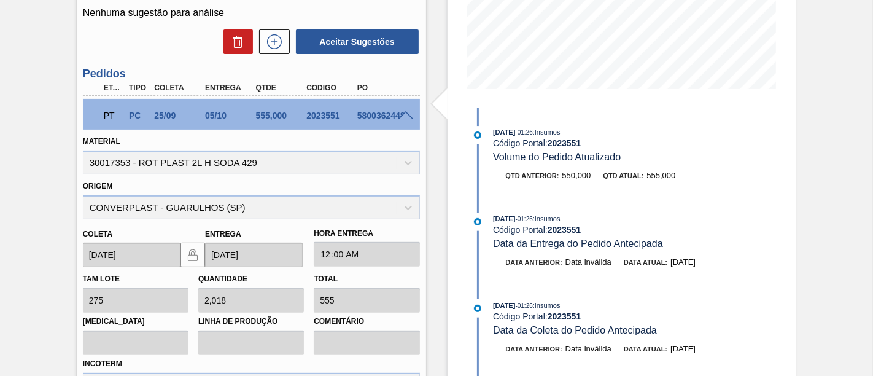
scroll to position [290, 0]
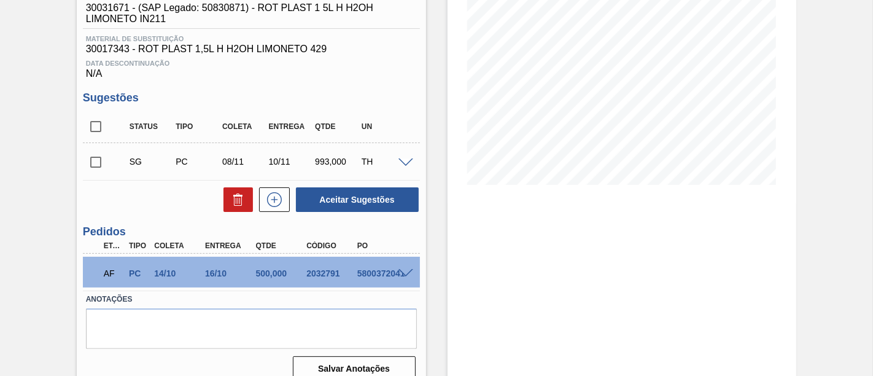
scroll to position [192, 0]
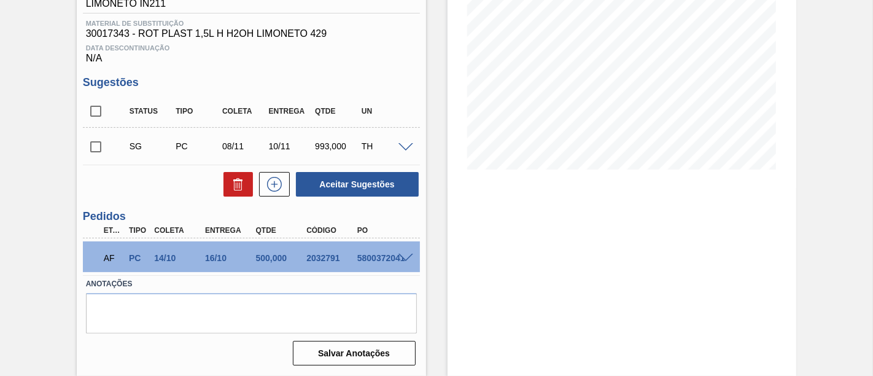
click at [406, 257] on span at bounding box center [405, 258] width 15 height 9
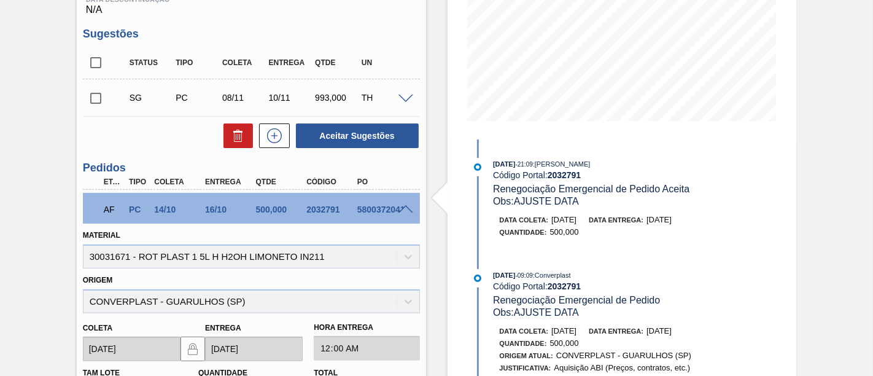
scroll to position [260, 0]
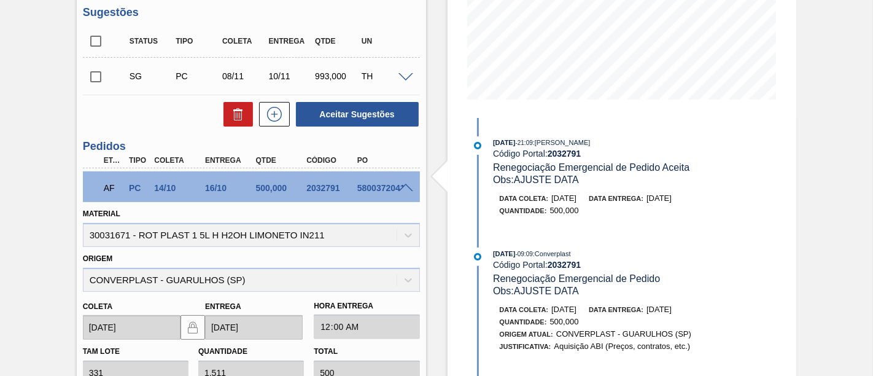
click at [407, 190] on span at bounding box center [405, 188] width 15 height 9
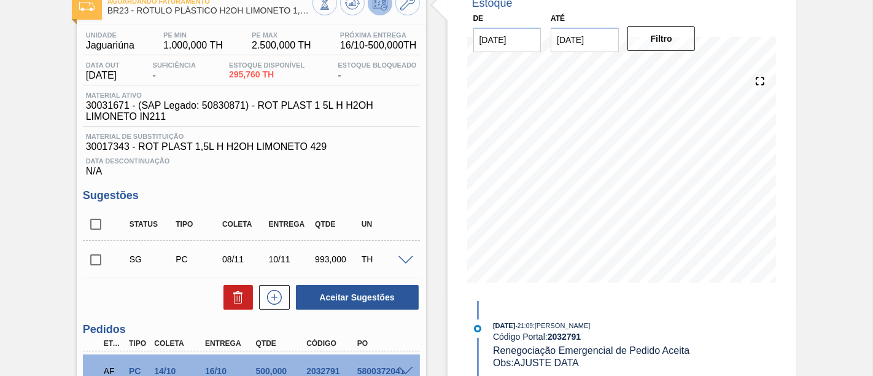
scroll to position [55, 0]
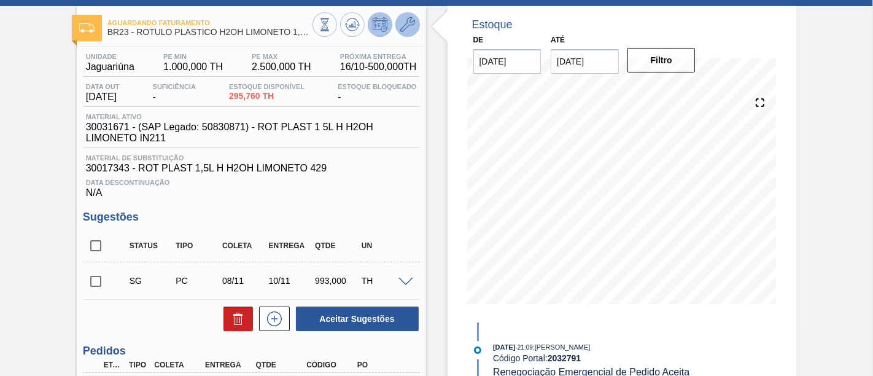
click at [413, 22] on icon at bounding box center [407, 24] width 15 height 15
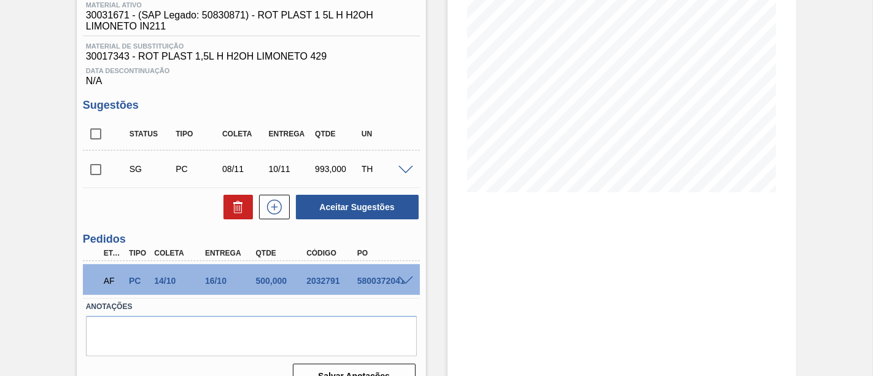
scroll to position [192, 0]
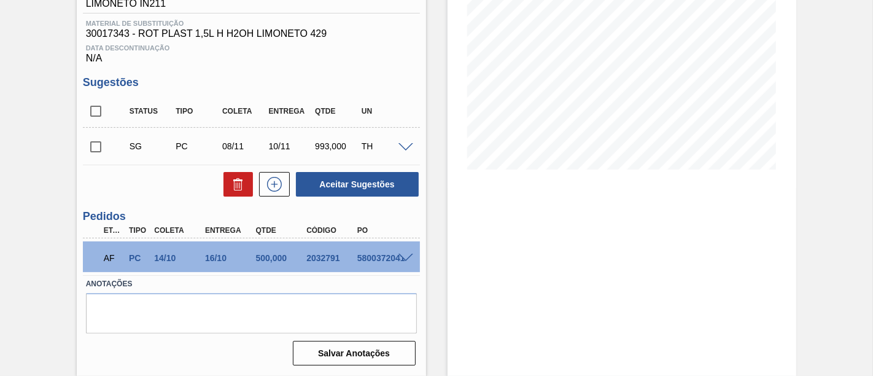
click at [403, 252] on div "AF PC 14/10 16/10 500,000 2032791 5800372041" at bounding box center [251, 256] width 337 height 31
click at [403, 260] on span at bounding box center [405, 258] width 15 height 9
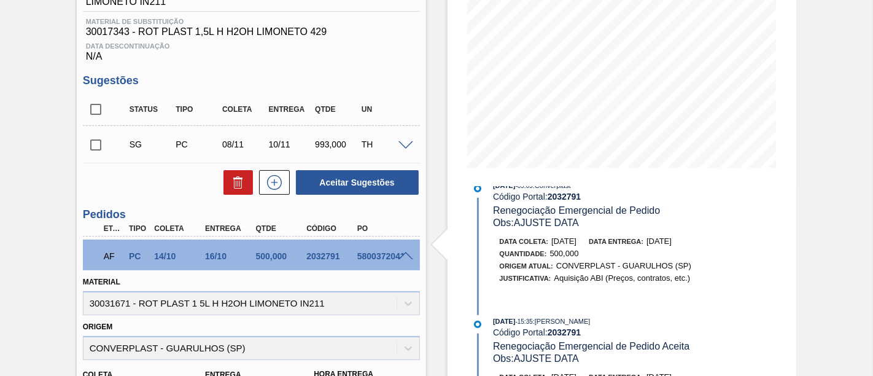
scroll to position [0, 0]
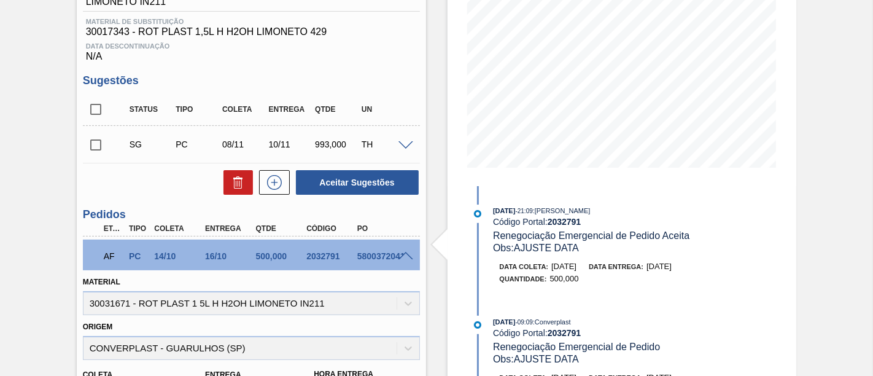
click at [406, 255] on span at bounding box center [405, 256] width 15 height 9
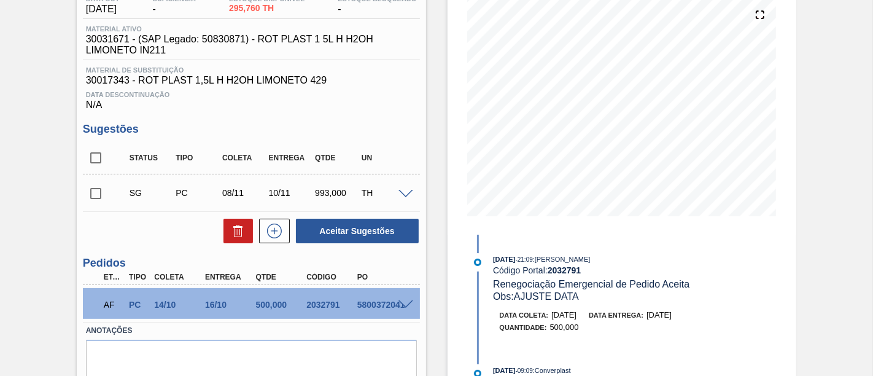
scroll to position [123, 0]
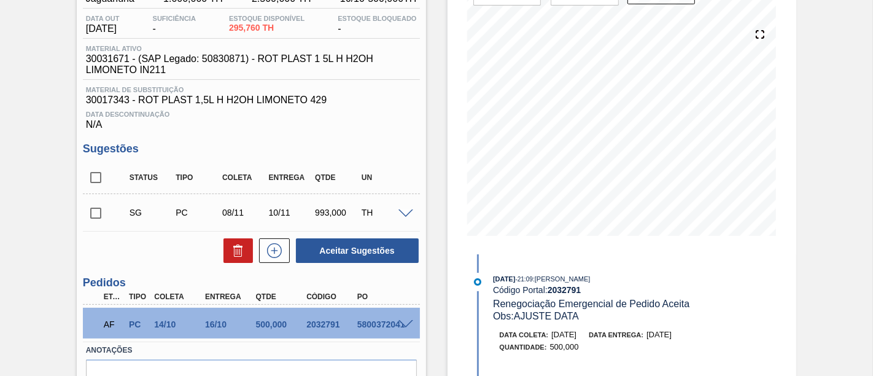
click at [102, 213] on input "checkbox" at bounding box center [96, 213] width 26 height 26
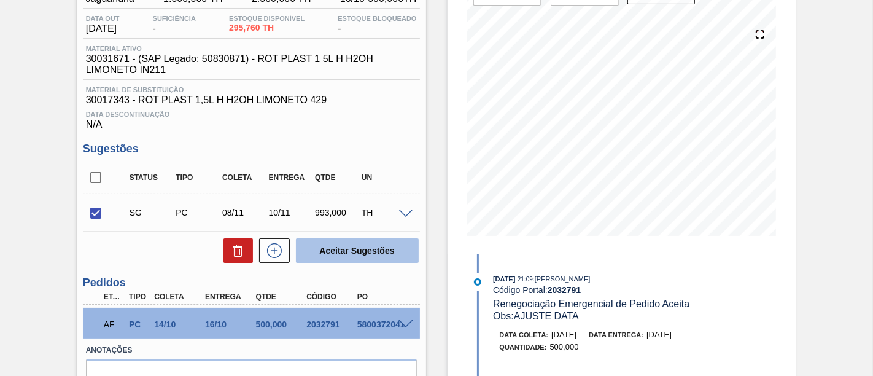
click at [374, 249] on button "Aceitar Sugestões" at bounding box center [357, 250] width 123 height 25
checkbox input "false"
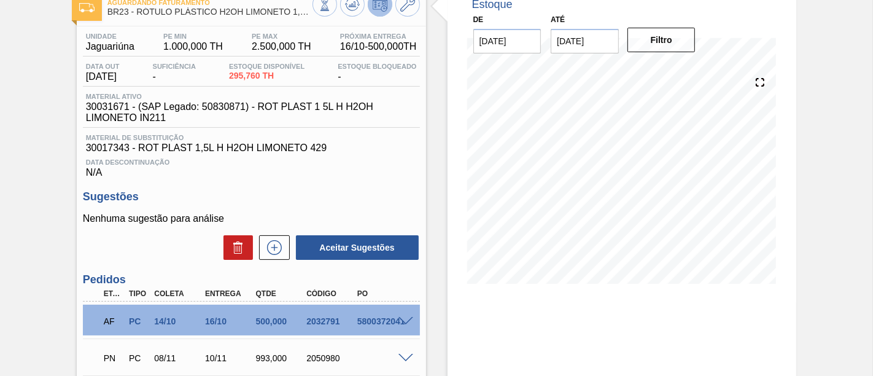
scroll to position [55, 0]
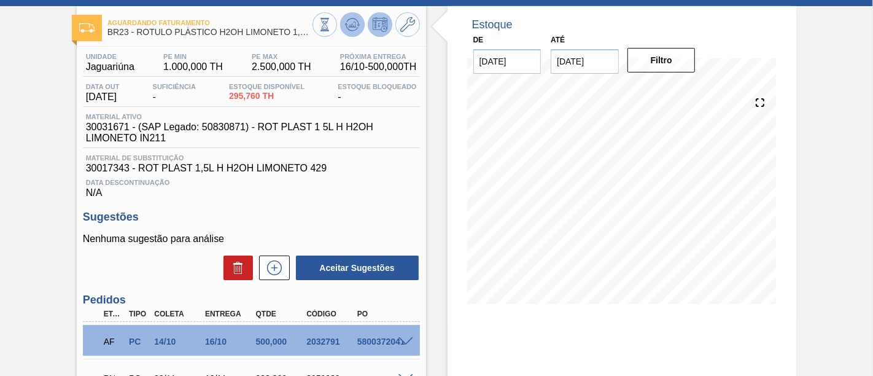
click at [355, 23] on icon at bounding box center [352, 24] width 15 height 15
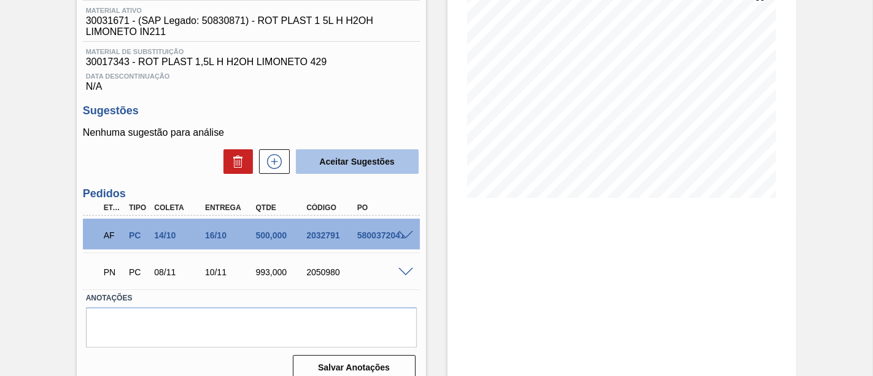
scroll to position [179, 0]
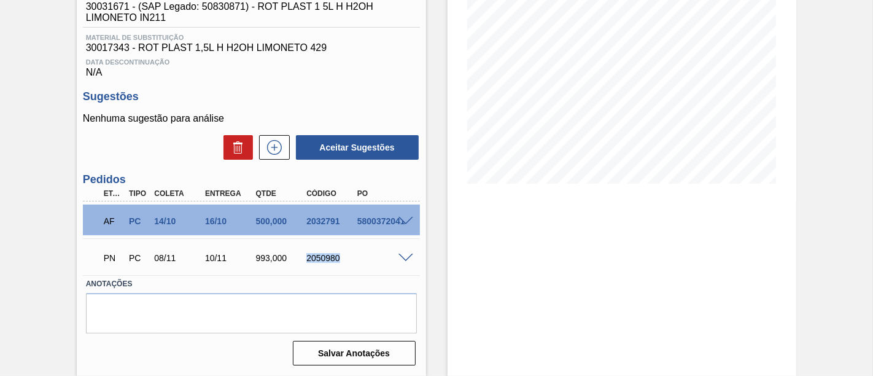
drag, startPoint x: 307, startPoint y: 255, endPoint x: 337, endPoint y: 258, distance: 30.2
click at [337, 258] on div "2050980" at bounding box center [330, 258] width 55 height 10
copy div "2050980"
drag, startPoint x: 209, startPoint y: 260, endPoint x: 226, endPoint y: 260, distance: 17.2
click at [226, 260] on div "10/11" at bounding box center [229, 258] width 55 height 10
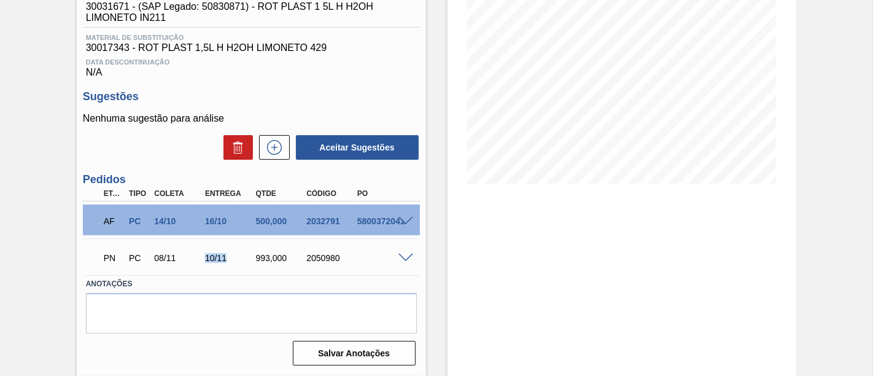
copy div "10/11"
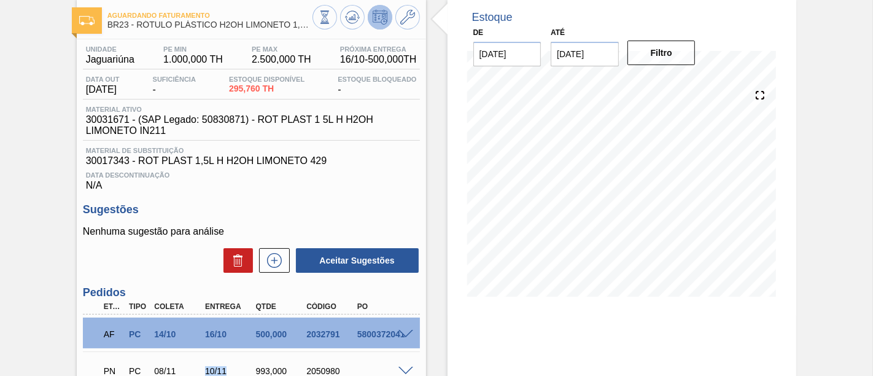
scroll to position [0, 0]
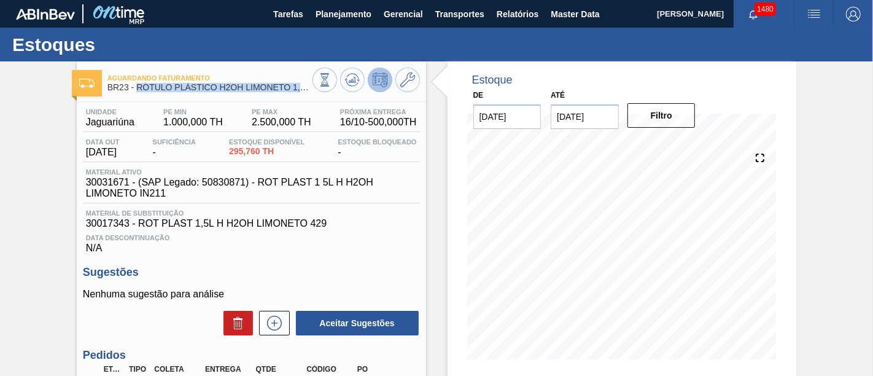
drag, startPoint x: 137, startPoint y: 87, endPoint x: 308, endPoint y: 97, distance: 171.6
click at [308, 97] on div "Aguardando Faturamento BR23 - RÓTULO PLÁSTICO H2OH LIMONETO 1,5L H Unidade Jagu…" at bounding box center [251, 306] width 349 height 490
copy span "RÓTULO PLÁSTICO H2OH LIMONETO 1,5L"
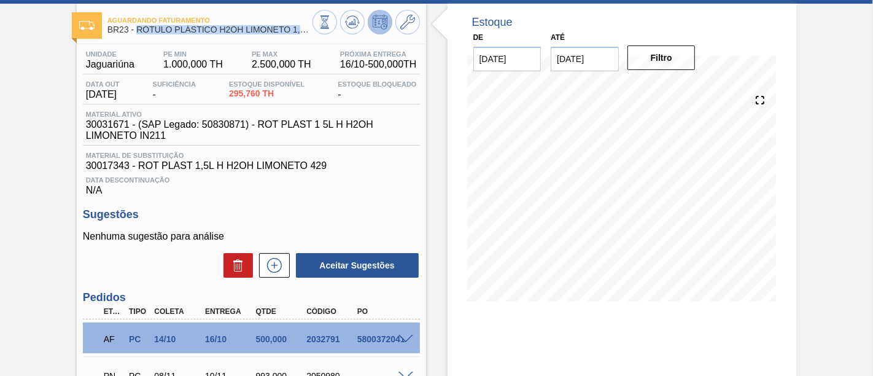
scroll to position [136, 0]
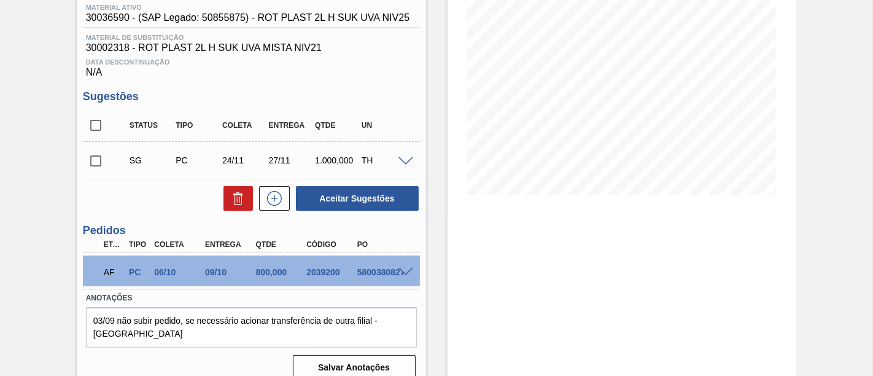
scroll to position [180, 0]
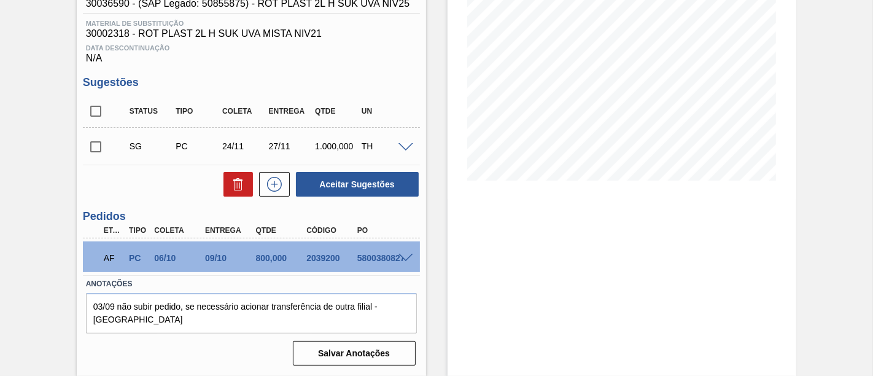
click at [406, 255] on span at bounding box center [405, 258] width 15 height 9
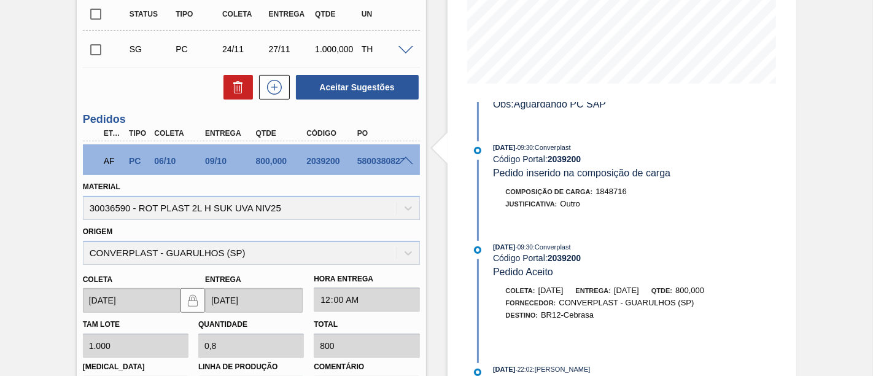
scroll to position [271, 0]
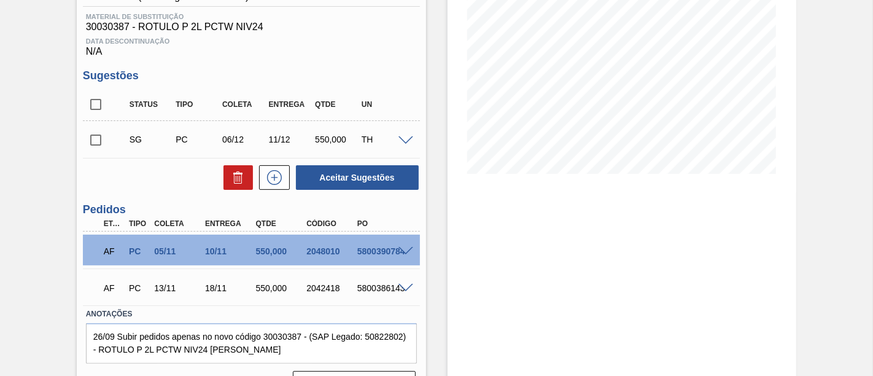
scroll to position [204, 0]
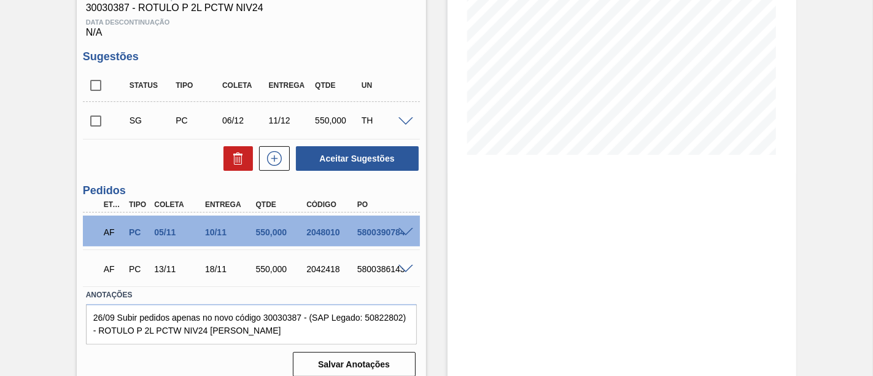
click at [405, 228] on span at bounding box center [405, 232] width 15 height 9
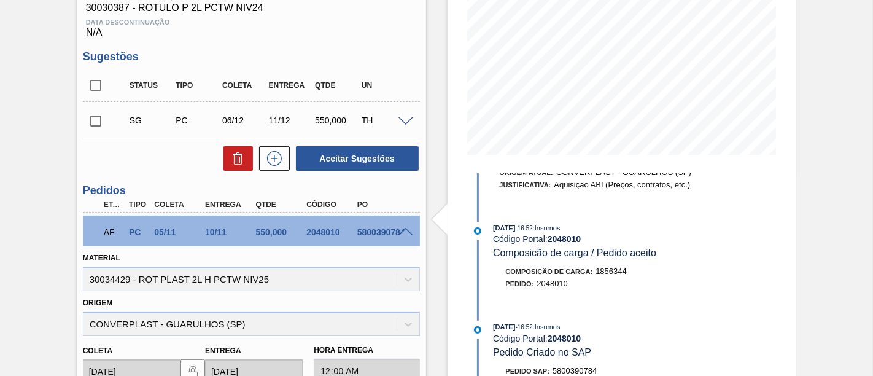
click at [400, 231] on span at bounding box center [405, 232] width 15 height 9
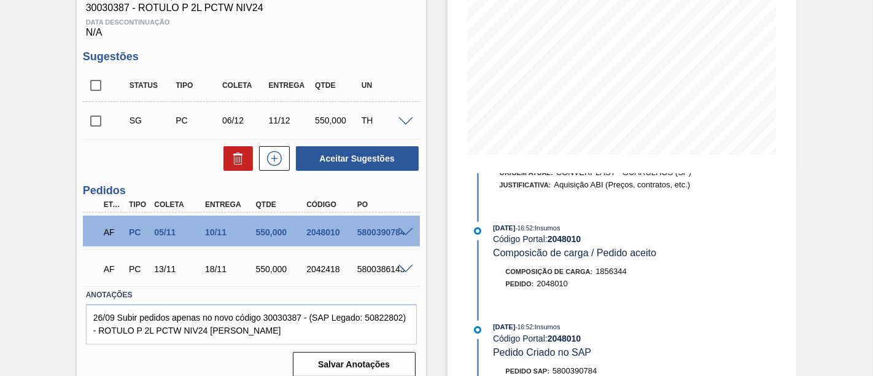
click at [399, 269] on span at bounding box center [405, 269] width 15 height 9
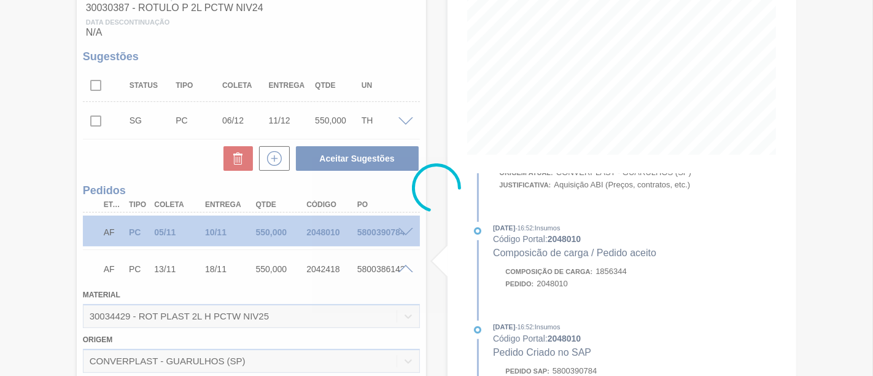
scroll to position [179, 0]
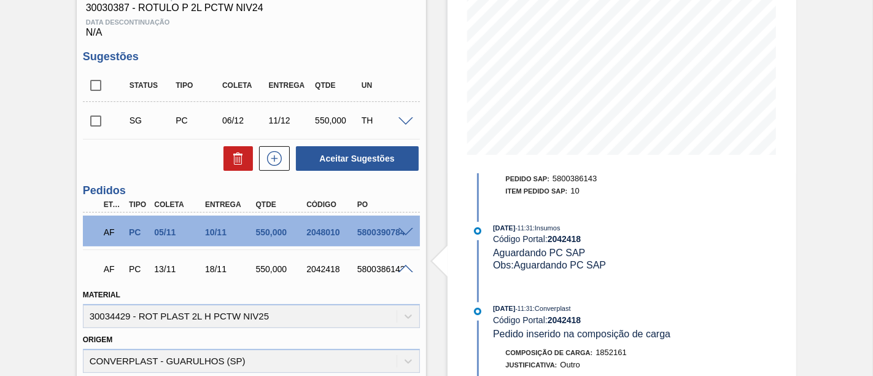
click at [399, 269] on span at bounding box center [405, 269] width 15 height 9
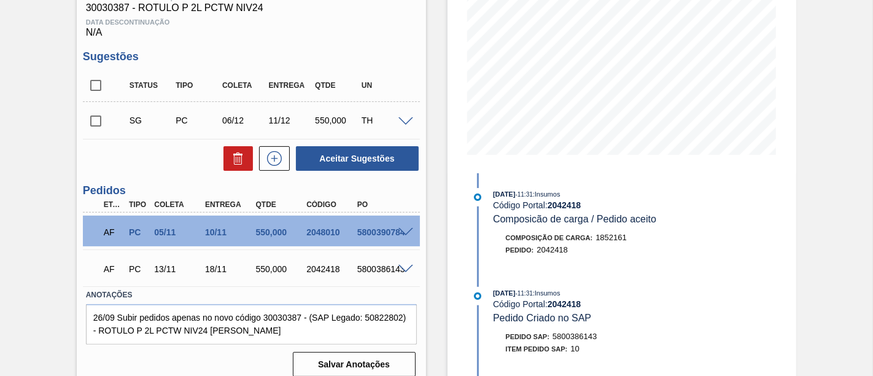
scroll to position [0, 0]
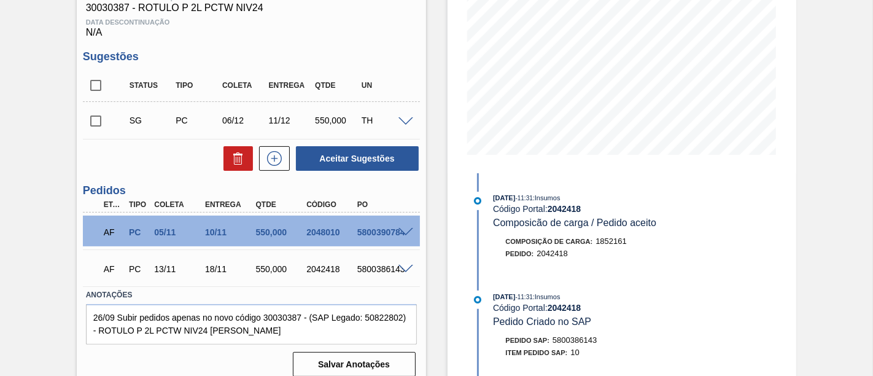
click at [404, 231] on span at bounding box center [405, 232] width 15 height 9
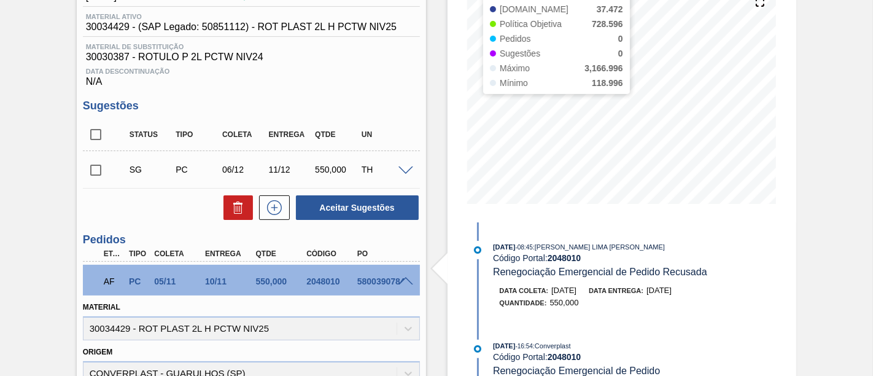
scroll to position [136, 0]
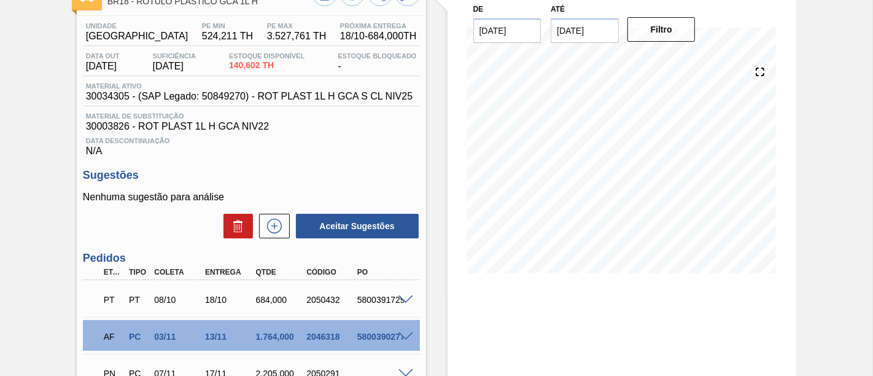
scroll to position [68, 0]
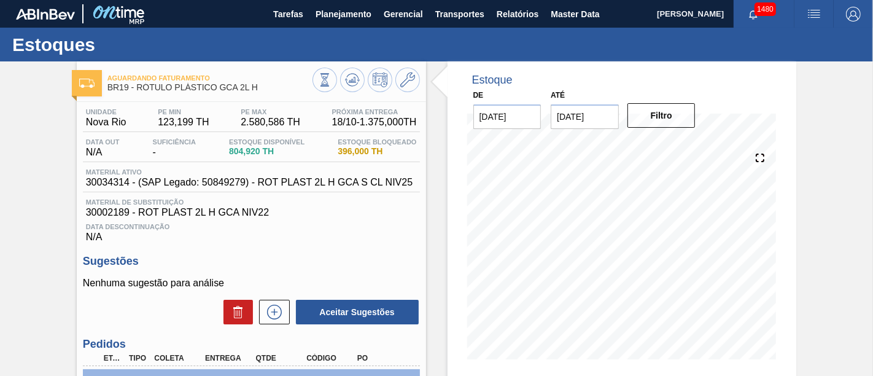
scroll to position [136, 0]
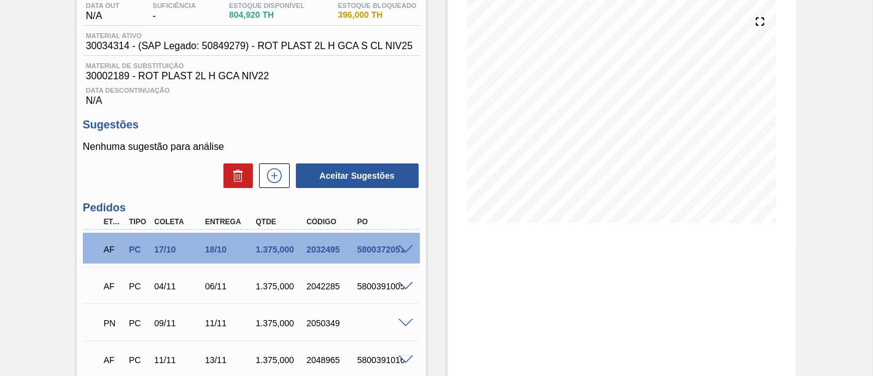
click at [398, 250] on span at bounding box center [405, 249] width 15 height 9
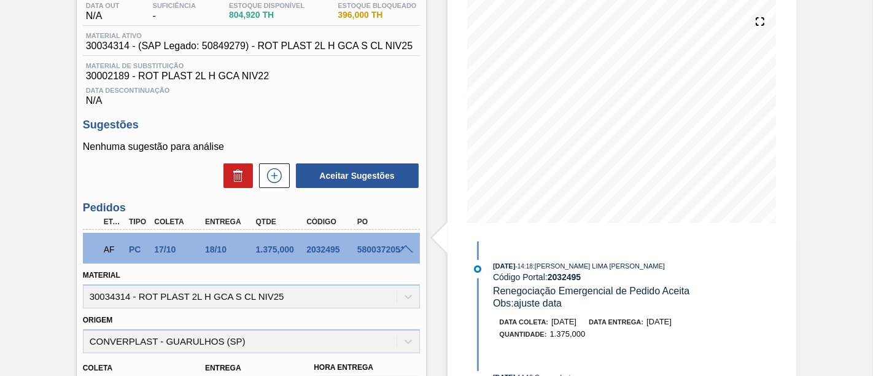
scroll to position [68, 0]
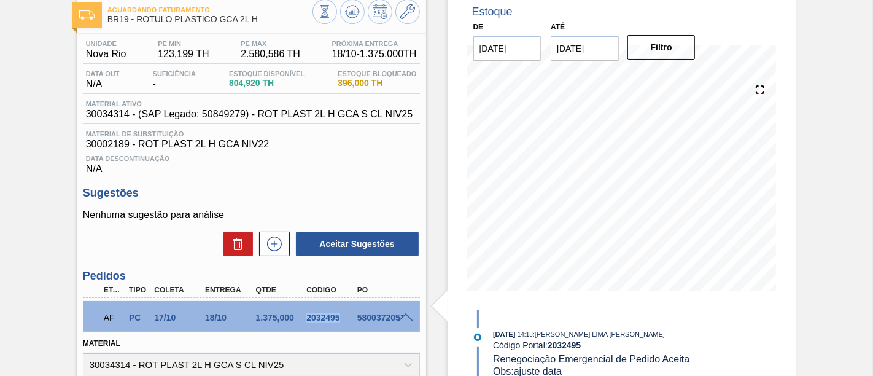
drag, startPoint x: 306, startPoint y: 320, endPoint x: 340, endPoint y: 321, distance: 33.8
click at [340, 321] on div "2032495" at bounding box center [330, 317] width 55 height 10
copy div "2032495"
drag, startPoint x: 338, startPoint y: 85, endPoint x: 381, endPoint y: 85, distance: 42.4
click at [381, 85] on span "396,000 TH" at bounding box center [377, 83] width 79 height 9
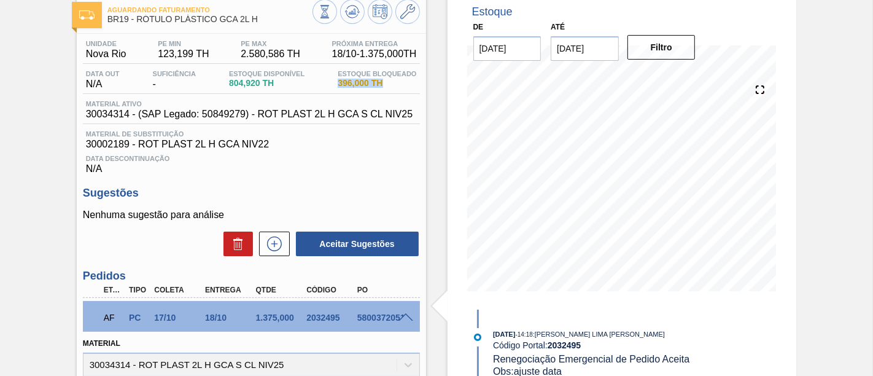
copy span "396,000 TH"
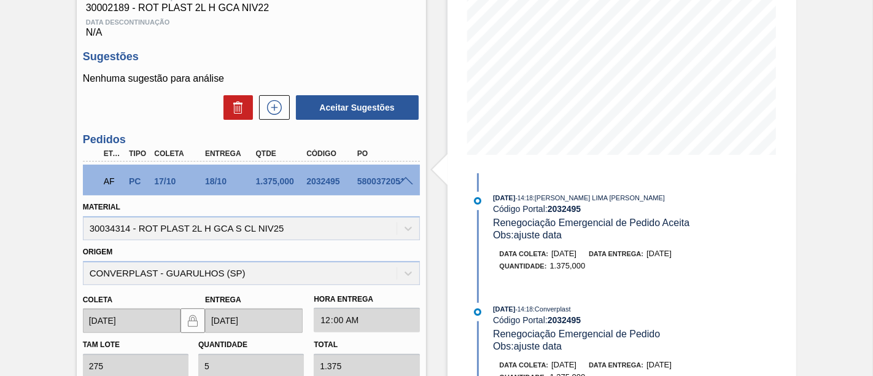
click at [408, 179] on span at bounding box center [405, 181] width 15 height 9
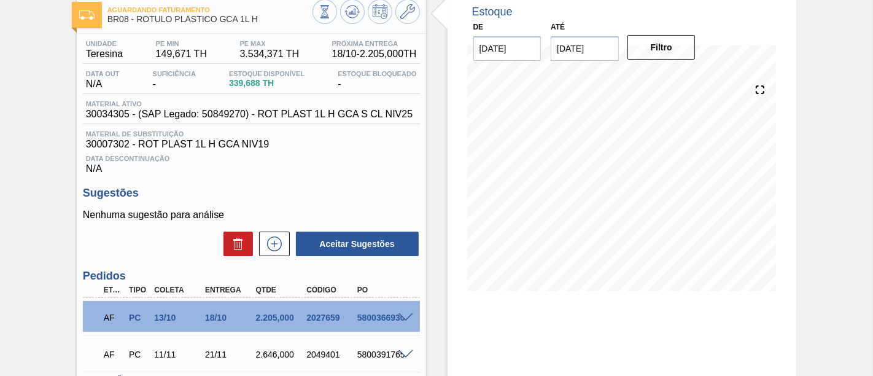
scroll to position [136, 0]
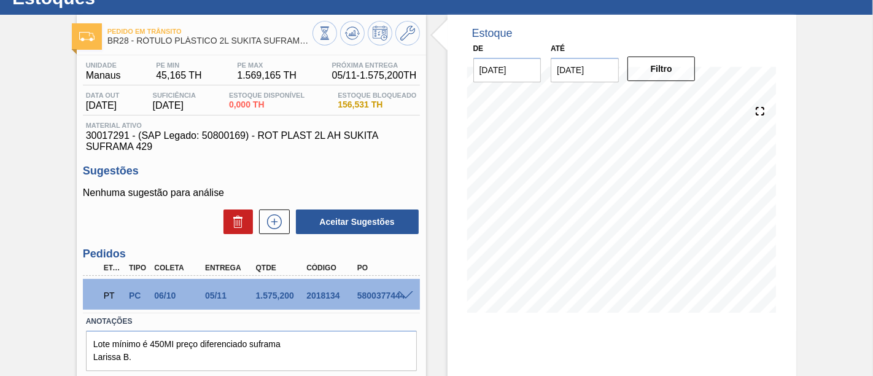
scroll to position [68, 0]
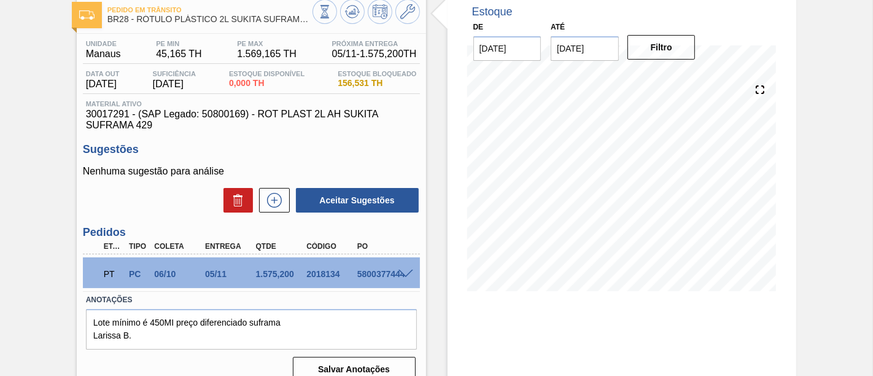
click at [408, 274] on span at bounding box center [405, 273] width 15 height 9
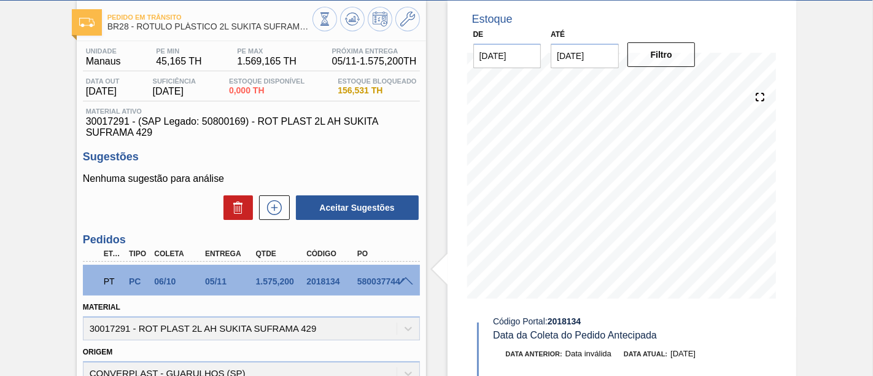
scroll to position [41, 0]
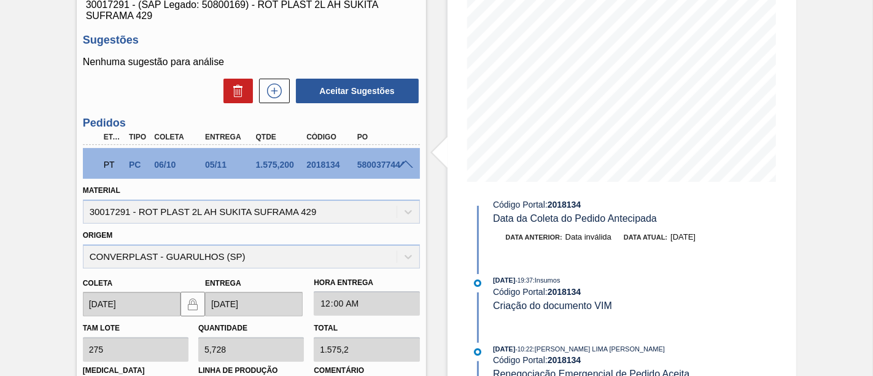
click at [403, 163] on span at bounding box center [405, 164] width 15 height 9
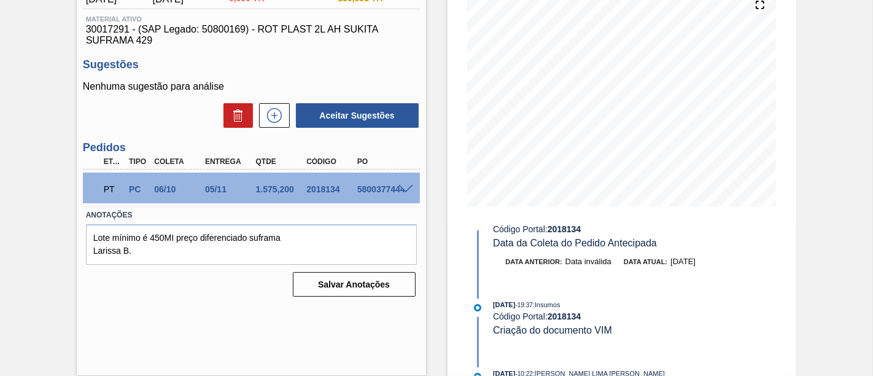
scroll to position [152, 0]
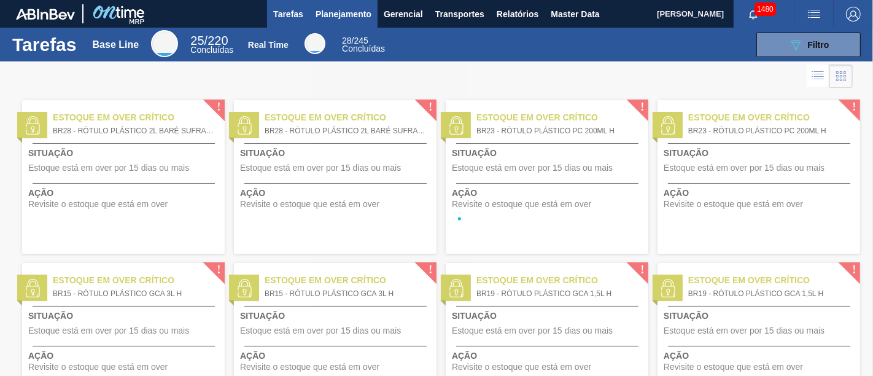
click at [328, 13] on span "Planejamento" at bounding box center [344, 14] width 56 height 15
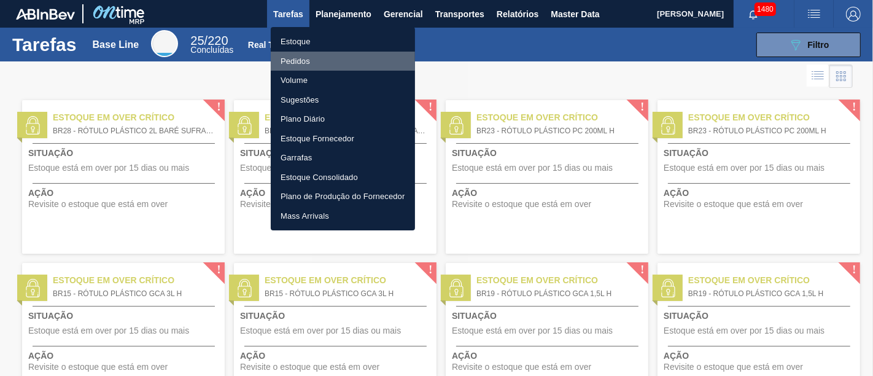
click at [339, 58] on li "Pedidos" at bounding box center [343, 62] width 144 height 20
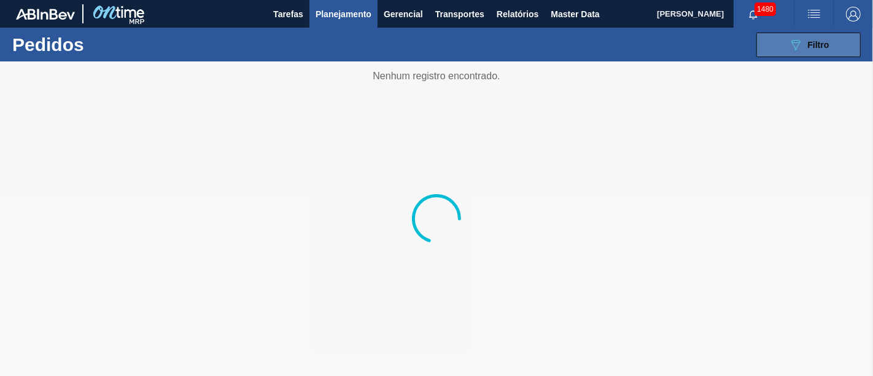
click at [805, 41] on div "089F7B8B-B2A5-4AFE-B5C0-19BA573D28AC Filtro" at bounding box center [808, 44] width 41 height 15
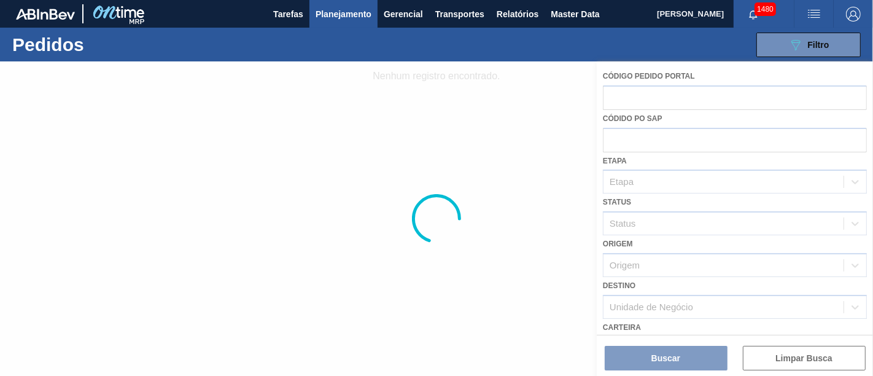
click at [351, 17] on span "Planejamento" at bounding box center [344, 14] width 56 height 15
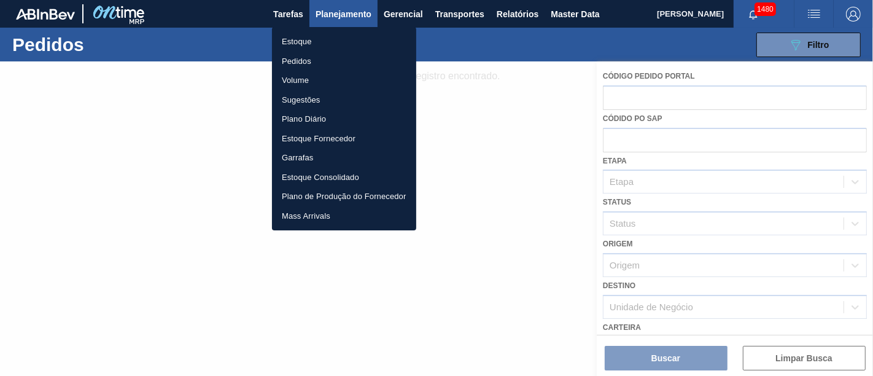
click at [318, 39] on li "Estoque" at bounding box center [344, 42] width 144 height 20
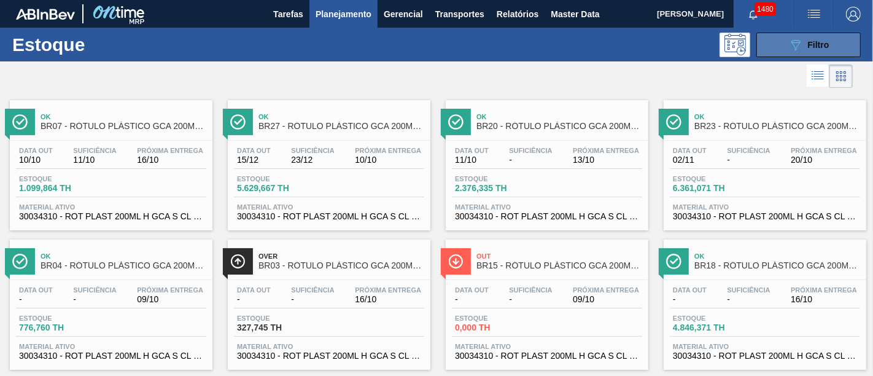
click at [795, 54] on button "089F7B8B-B2A5-4AFE-B5C0-19BA573D28AC Filtro" at bounding box center [808, 45] width 104 height 25
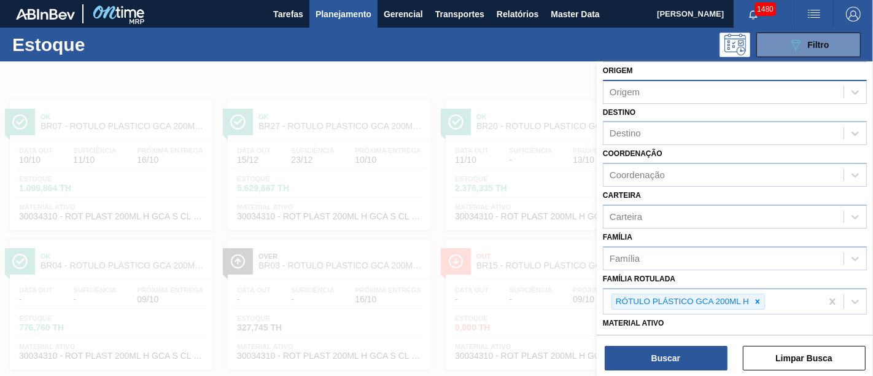
scroll to position [68, 0]
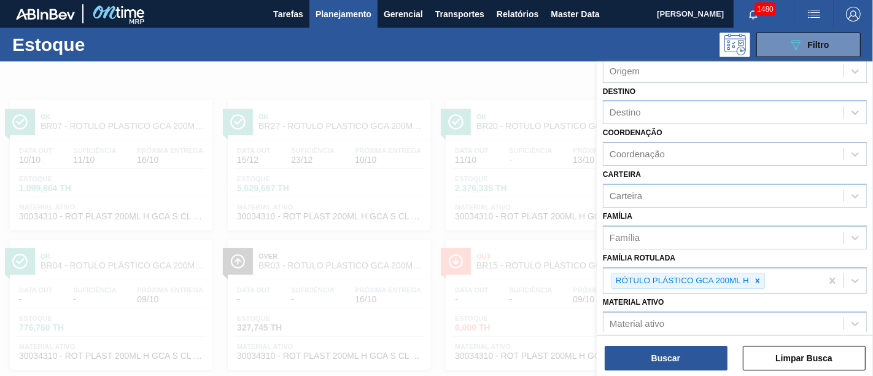
click at [540, 114] on div at bounding box center [436, 249] width 873 height 376
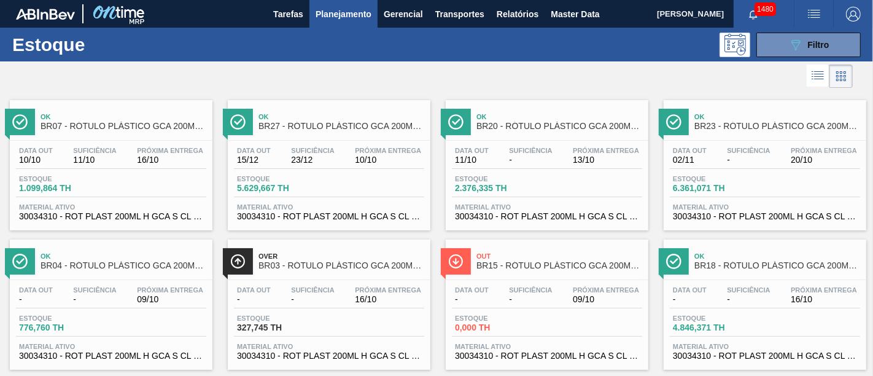
click at [365, 15] on span "Planejamento" at bounding box center [344, 14] width 56 height 15
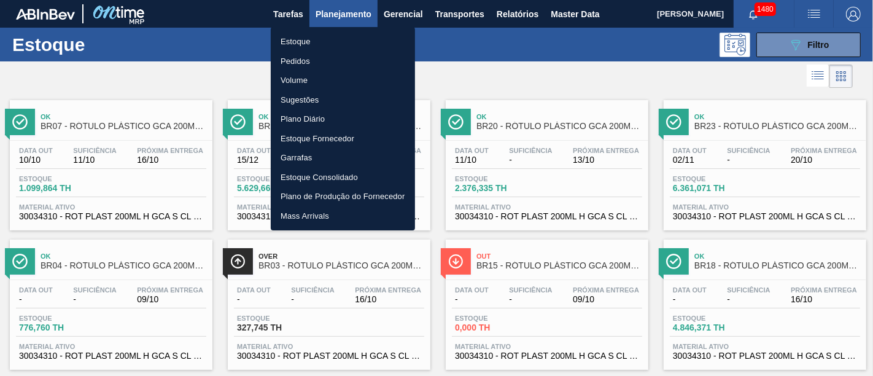
click at [324, 59] on li "Pedidos" at bounding box center [343, 62] width 144 height 20
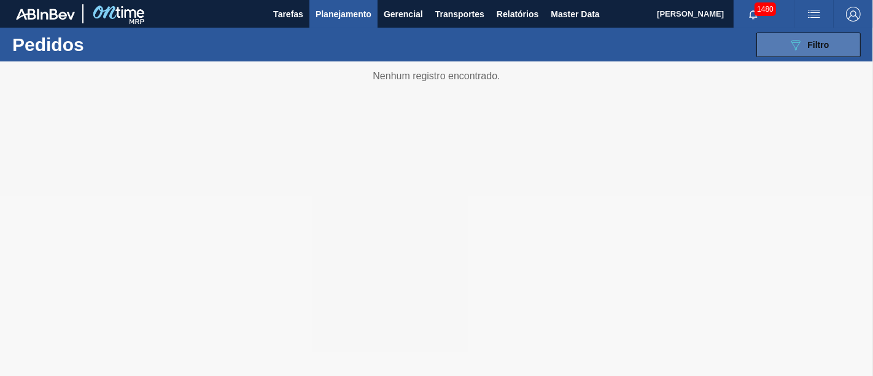
click at [821, 43] on span "Filtro" at bounding box center [818, 45] width 21 height 10
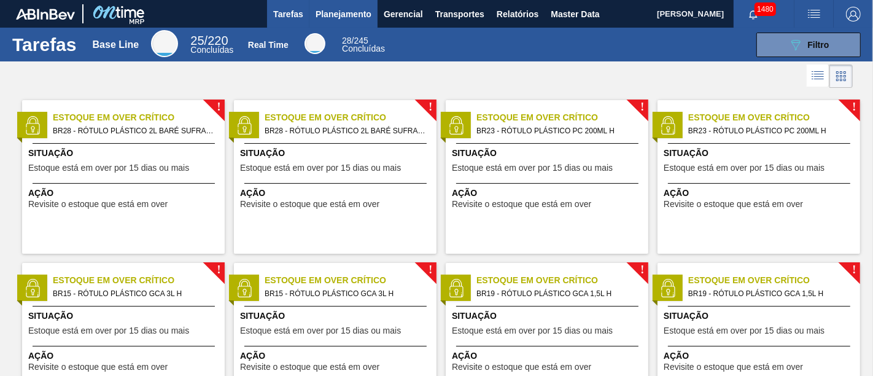
click at [347, 19] on span "Planejamento" at bounding box center [344, 14] width 56 height 15
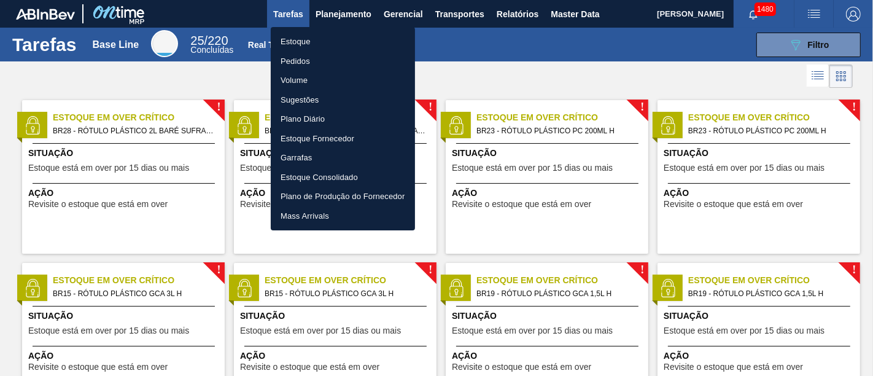
click at [344, 42] on li "Estoque" at bounding box center [343, 42] width 144 height 20
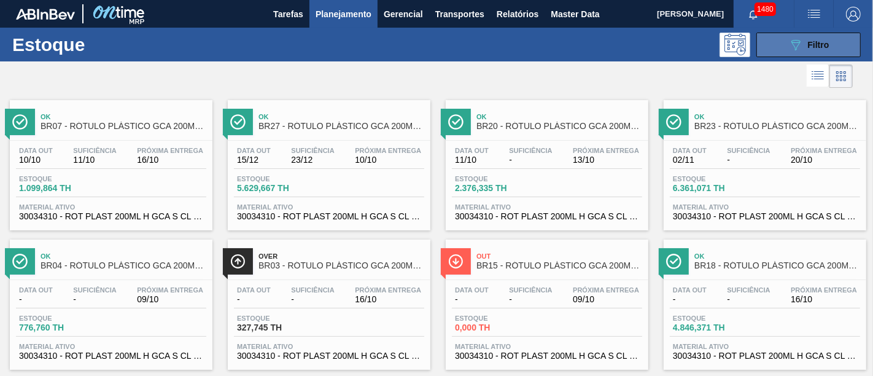
click at [817, 50] on div "089F7B8B-B2A5-4AFE-B5C0-19BA573D28AC Filtro" at bounding box center [808, 44] width 41 height 15
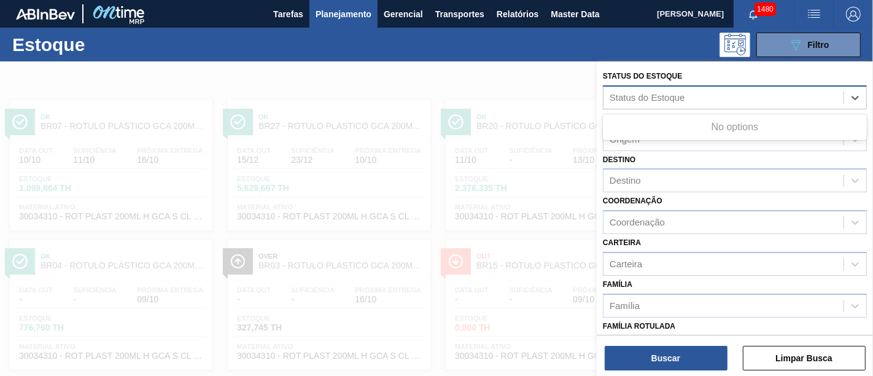
click at [694, 92] on div "Status do Estoque" at bounding box center [723, 97] width 240 height 18
click at [363, 20] on span "Planejamento" at bounding box center [344, 14] width 56 height 15
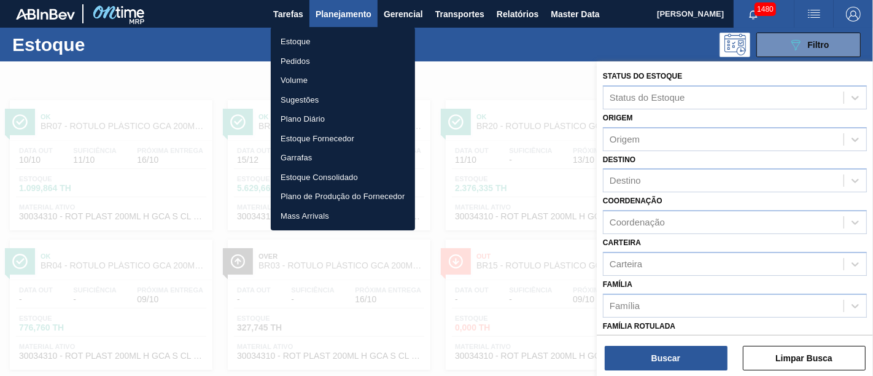
click at [359, 61] on li "Pedidos" at bounding box center [343, 62] width 144 height 20
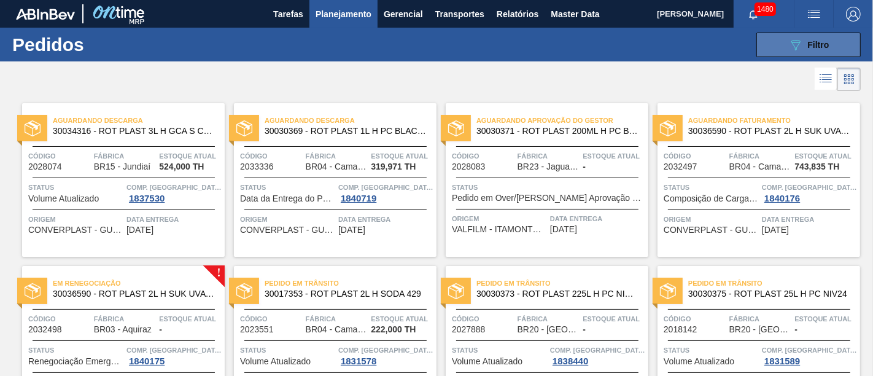
click at [789, 53] on button "089F7B8B-B2A5-4AFE-B5C0-19BA573D28AC Filtro" at bounding box center [808, 45] width 104 height 25
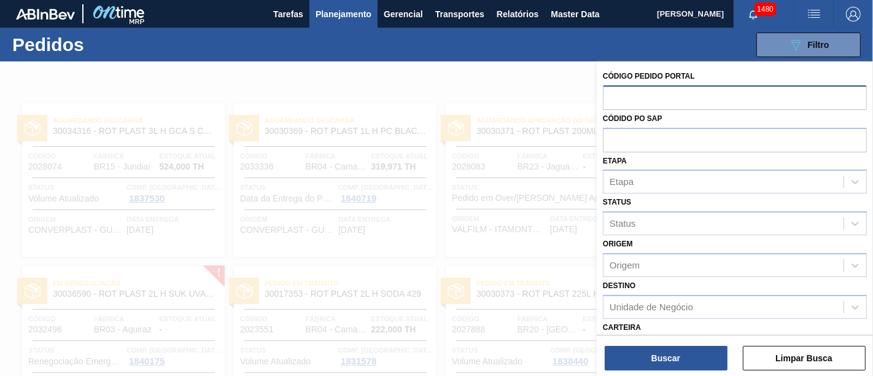
click at [635, 94] on input "text" at bounding box center [735, 96] width 264 height 23
paste input "2048010"
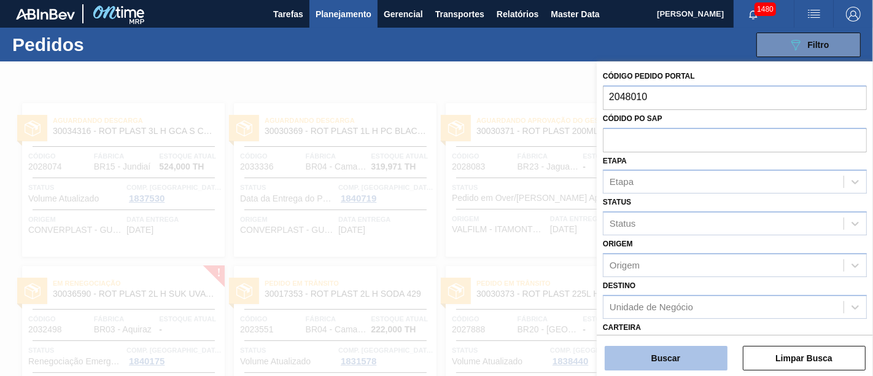
type input "2048010"
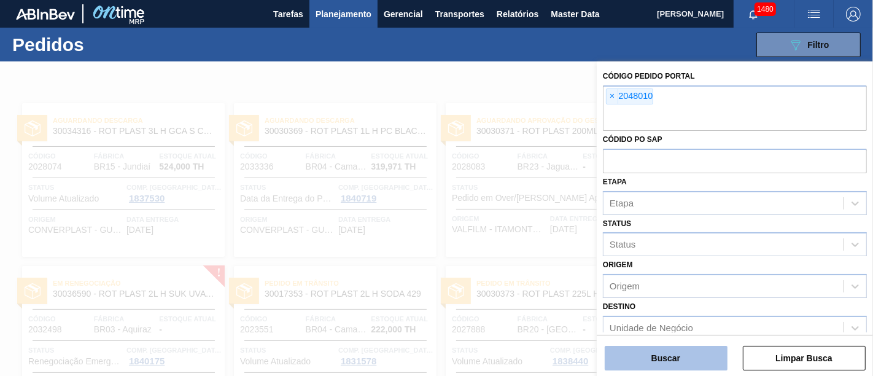
click at [653, 359] on button "Buscar" at bounding box center [666, 358] width 123 height 25
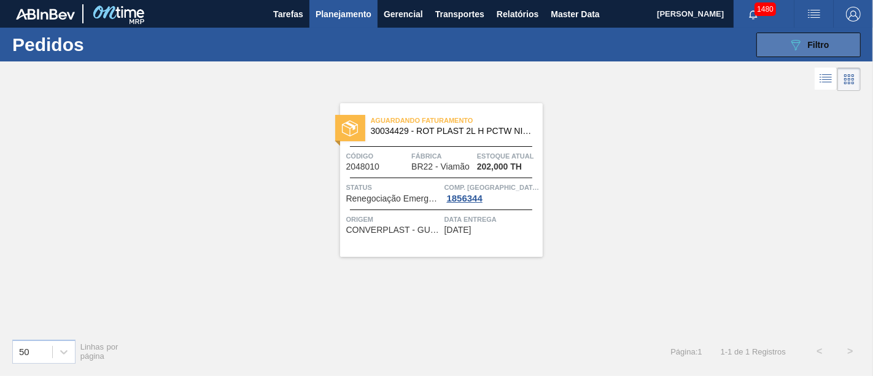
click at [825, 41] on span "Filtro" at bounding box center [818, 45] width 21 height 10
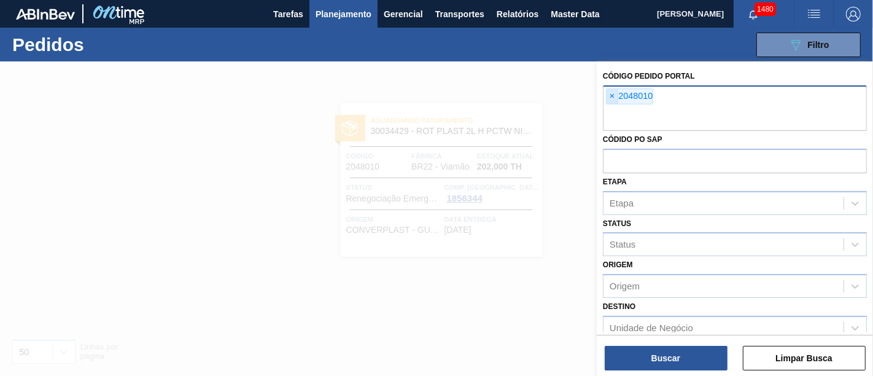
click at [611, 98] on span "×" at bounding box center [612, 96] width 12 height 15
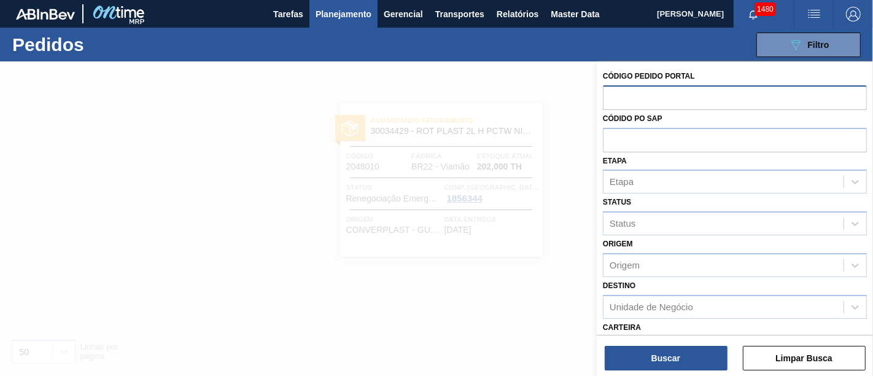
paste input "2032482"
type input "2032482"
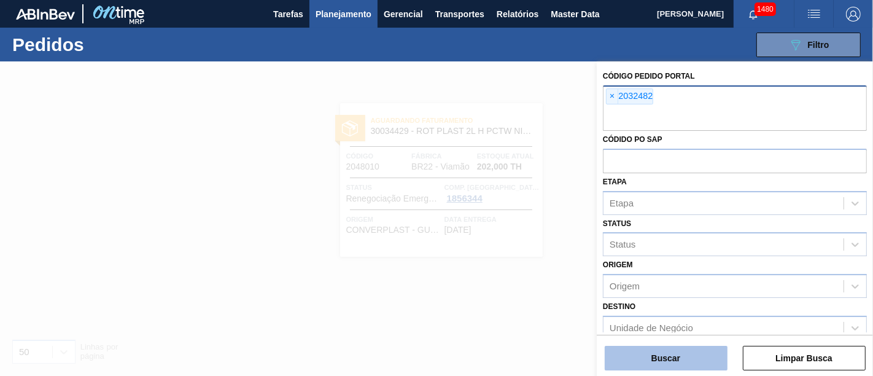
click at [622, 358] on button "Buscar" at bounding box center [666, 358] width 123 height 25
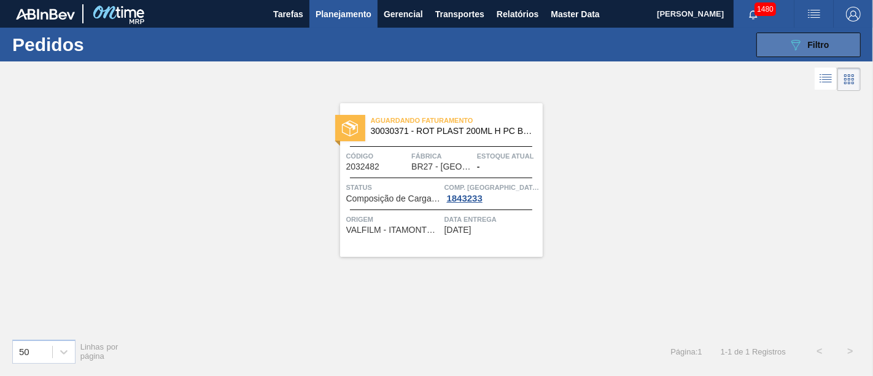
click at [784, 43] on button "089F7B8B-B2A5-4AFE-B5C0-19BA573D28AC Filtro" at bounding box center [808, 45] width 104 height 25
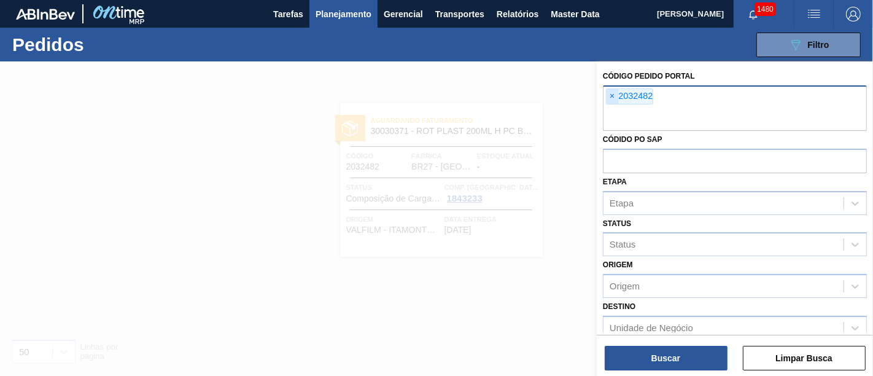
click at [614, 93] on span "×" at bounding box center [612, 96] width 12 height 15
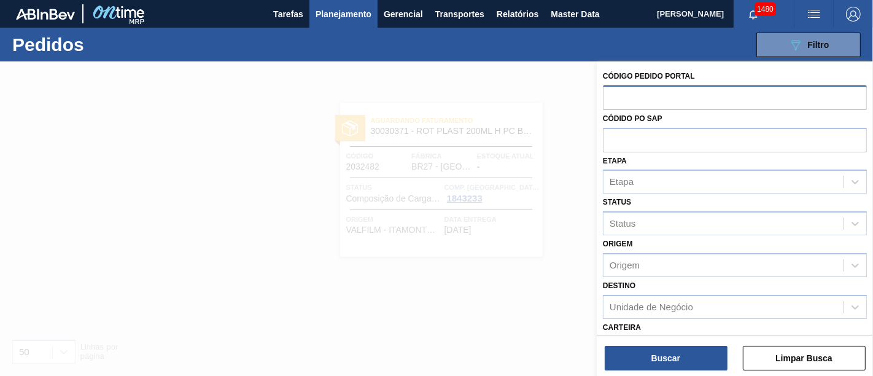
paste input "2031740"
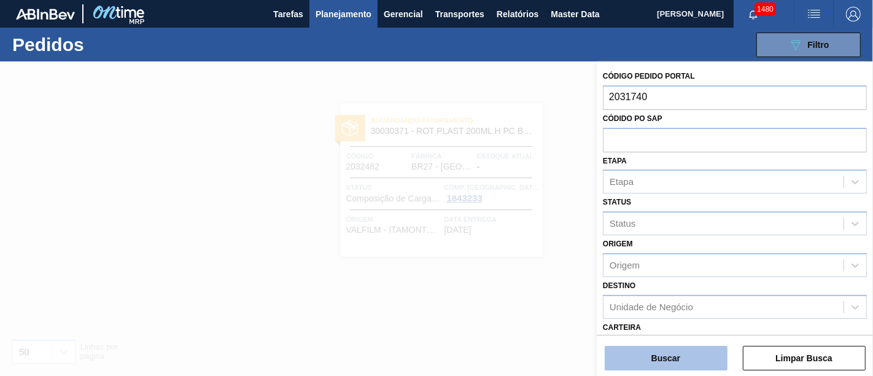
type input "2031740"
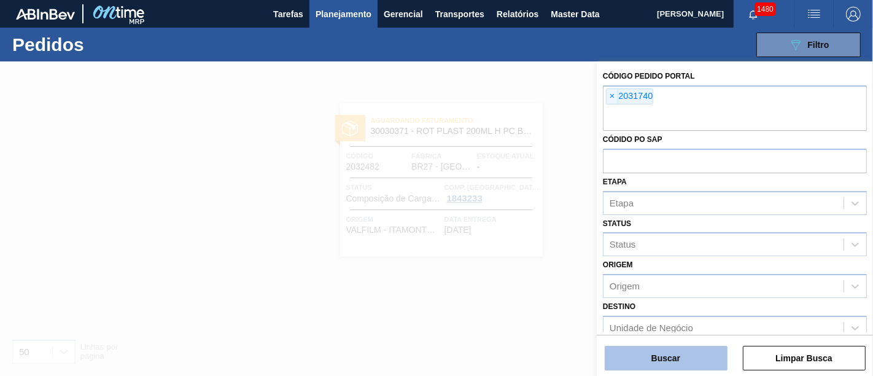
click at [694, 351] on button "Buscar" at bounding box center [666, 358] width 123 height 25
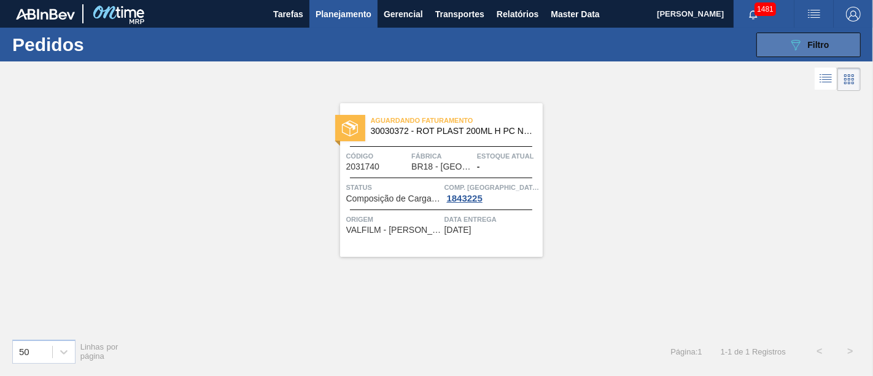
click at [809, 43] on span "Filtro" at bounding box center [818, 45] width 21 height 10
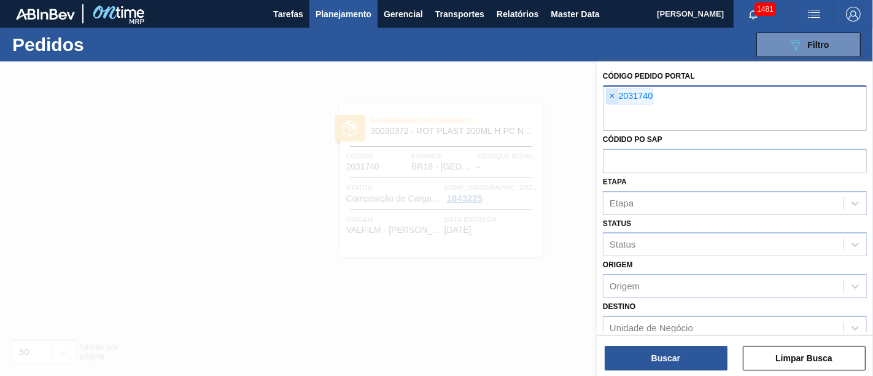
click at [614, 95] on span "×" at bounding box center [612, 96] width 12 height 15
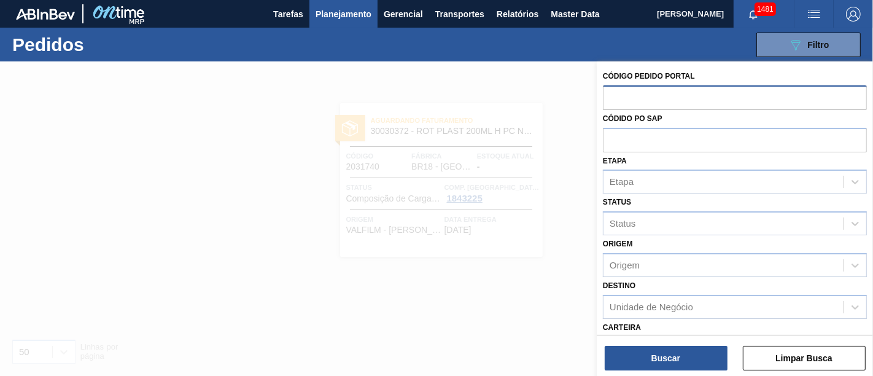
paste input "2048010"
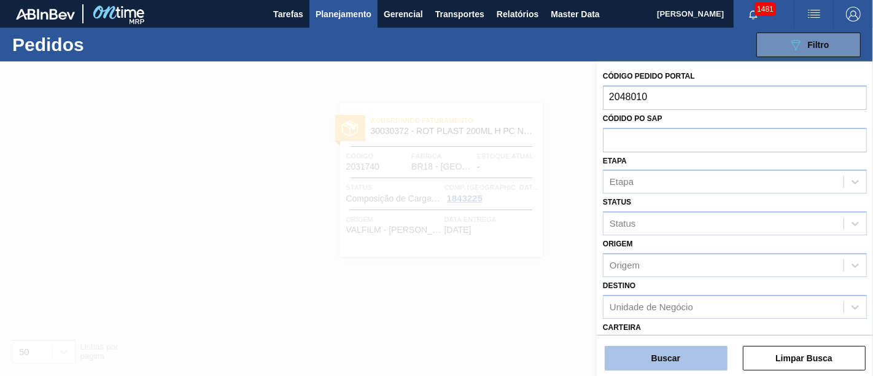
type input "2048010"
click at [694, 353] on button "Buscar" at bounding box center [666, 358] width 123 height 25
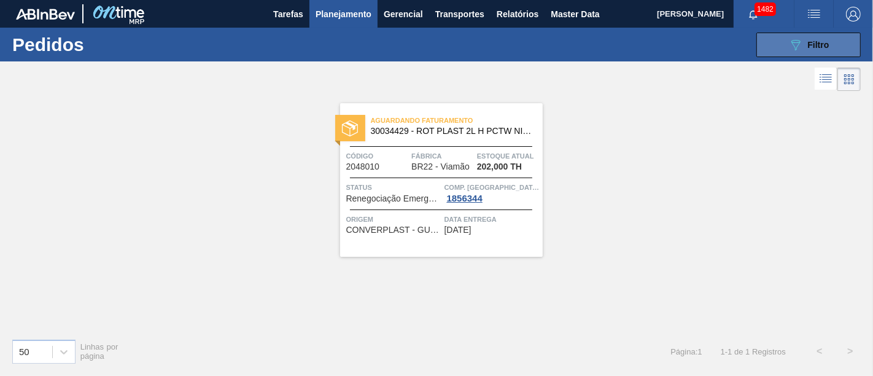
click at [801, 45] on icon "089F7B8B-B2A5-4AFE-B5C0-19BA573D28AC" at bounding box center [795, 44] width 15 height 15
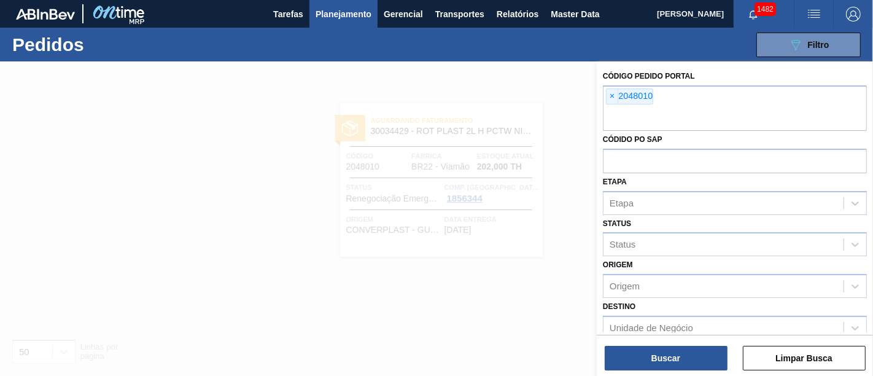
click at [448, 64] on div at bounding box center [436, 249] width 873 height 376
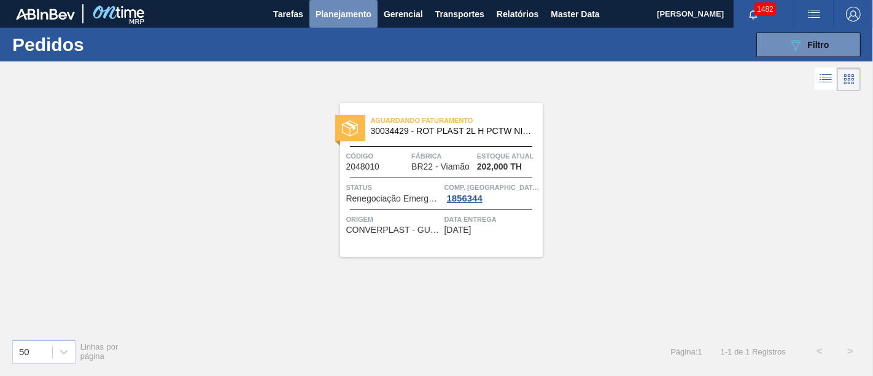
click at [357, 18] on span "Planejamento" at bounding box center [344, 14] width 56 height 15
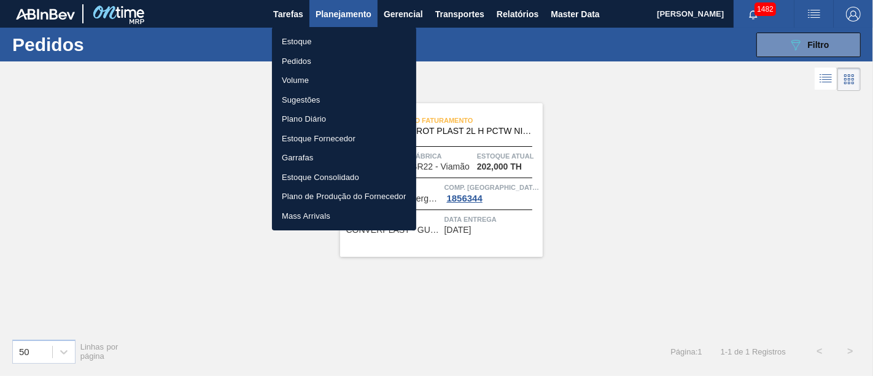
drag, startPoint x: 374, startPoint y: 42, endPoint x: 382, endPoint y: 42, distance: 8.0
click at [374, 42] on li "Estoque" at bounding box center [344, 42] width 144 height 20
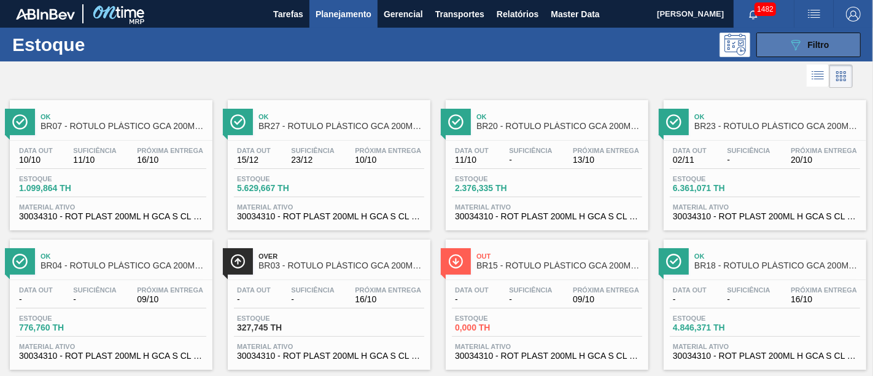
click at [791, 43] on icon at bounding box center [795, 45] width 9 height 10
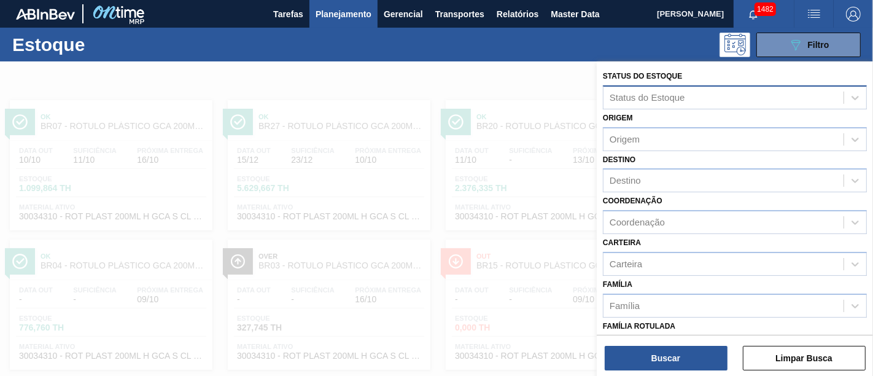
click at [644, 94] on div "Status do Estoque" at bounding box center [648, 97] width 76 height 10
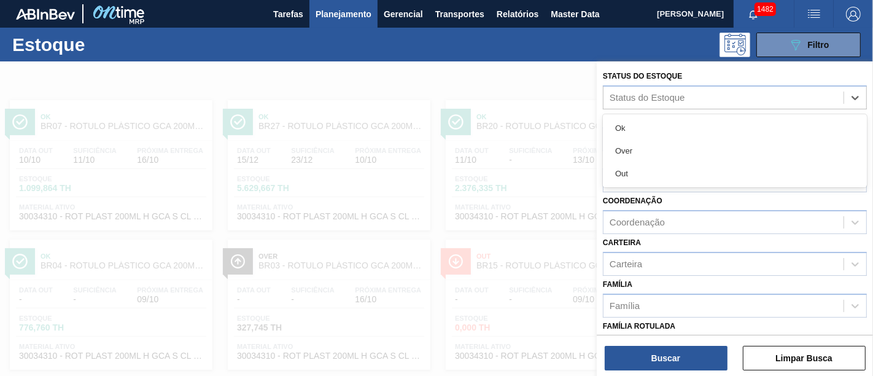
click at [560, 88] on div at bounding box center [436, 249] width 873 height 376
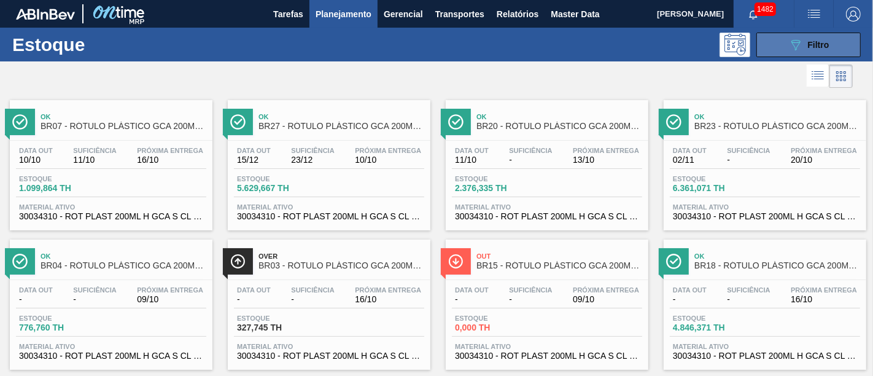
click at [782, 48] on button "089F7B8B-B2A5-4AFE-B5C0-19BA573D28AC Filtro" at bounding box center [808, 45] width 104 height 25
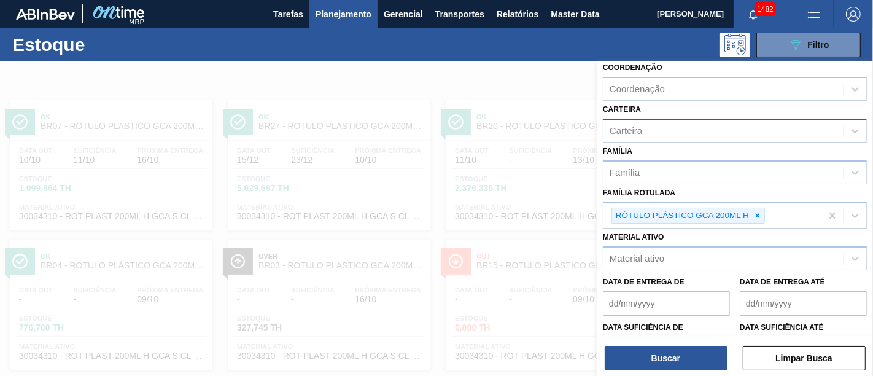
scroll to position [136, 0]
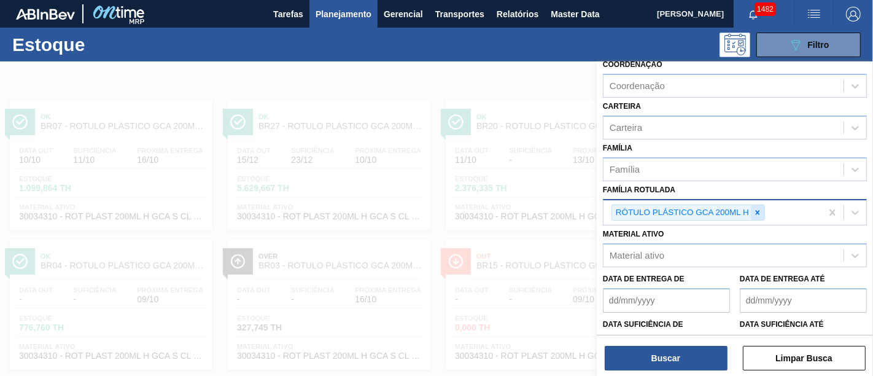
click at [756, 208] on icon at bounding box center [757, 212] width 9 height 9
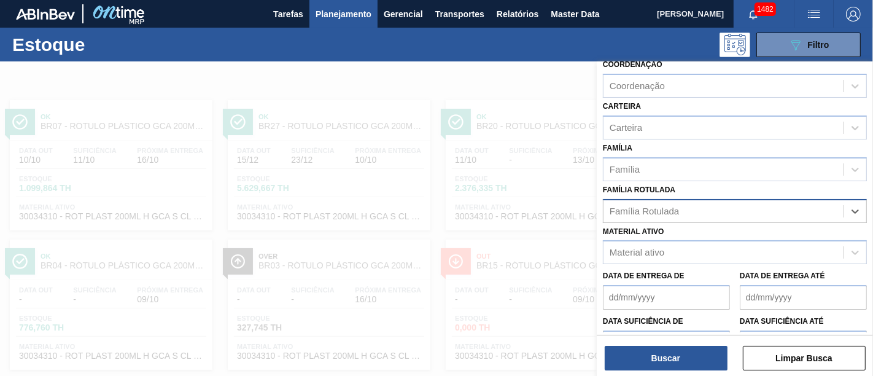
paste Rotulada "ROTULO GATORADE COLD FILL 350ML H BLBRRY"
type Rotulada "ROTULO GATORADE COLD FILL 350ML H BLBRRY"
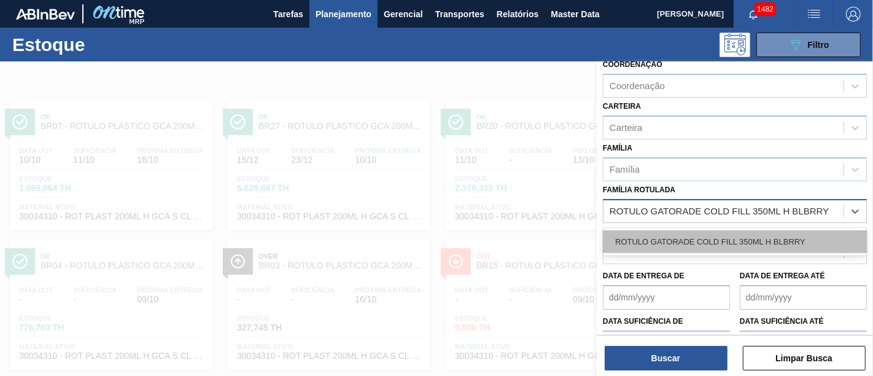
click at [749, 234] on div "ROTULO GATORADE COLD FILL 350ML H BLBRRY" at bounding box center [735, 241] width 264 height 23
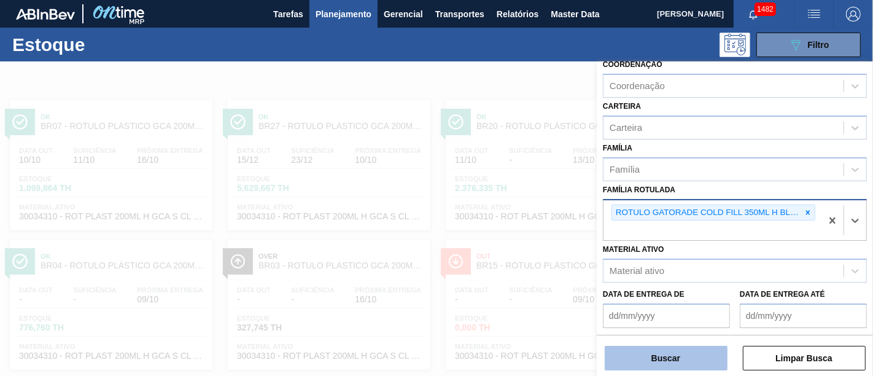
click at [664, 357] on button "Buscar" at bounding box center [666, 358] width 123 height 25
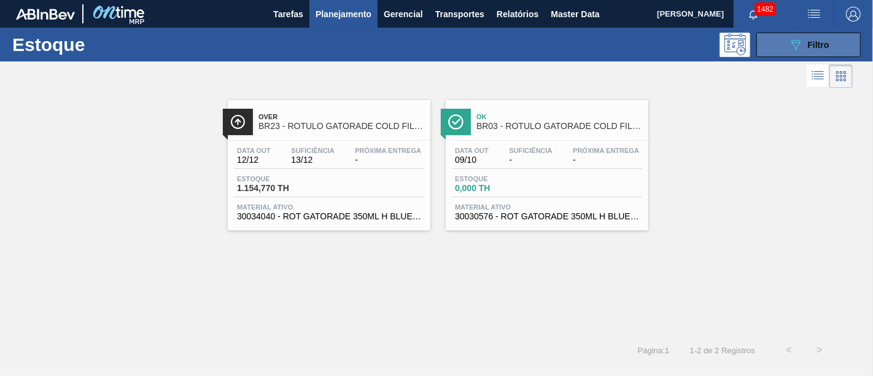
click at [814, 53] on button "089F7B8B-B2A5-4AFE-B5C0-19BA573D28AC Filtro" at bounding box center [808, 45] width 104 height 25
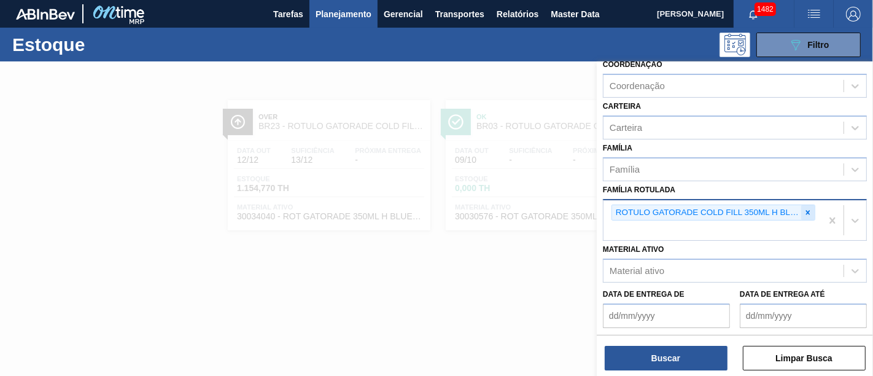
click at [801, 207] on div at bounding box center [808, 212] width 14 height 15
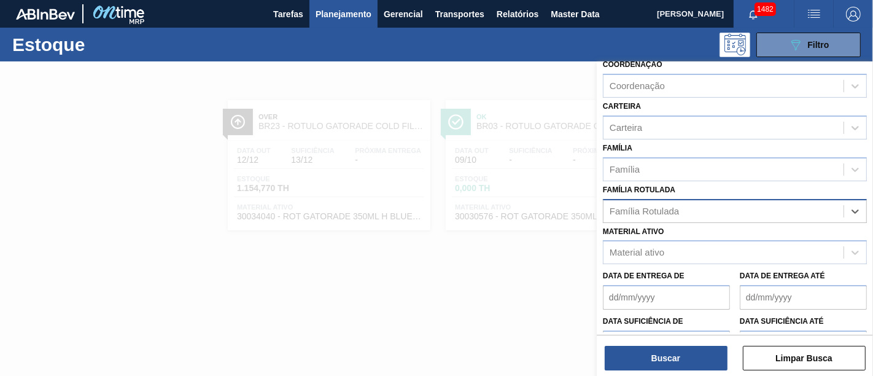
paste Rotulada "ROTULO GATORADE COLD FILL 350ML H LARANJA"
type Rotulada "ROTULO GATORADE COLD FILL 350ML H LARANJA"
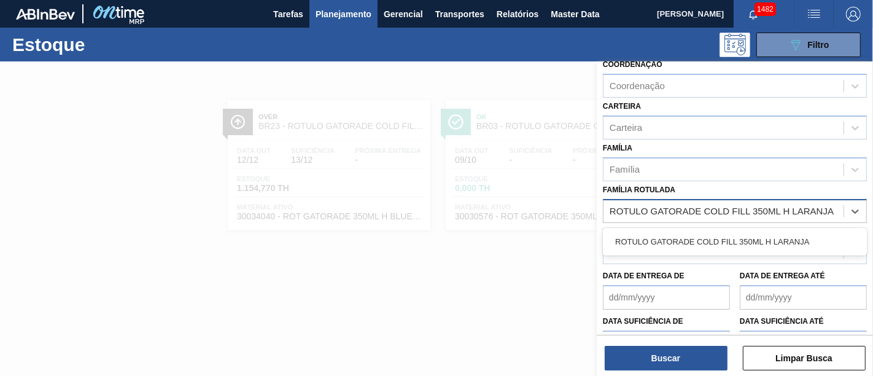
click at [783, 248] on div "ROTULO GATORADE COLD FILL 350ML H LARANJA" at bounding box center [735, 241] width 264 height 23
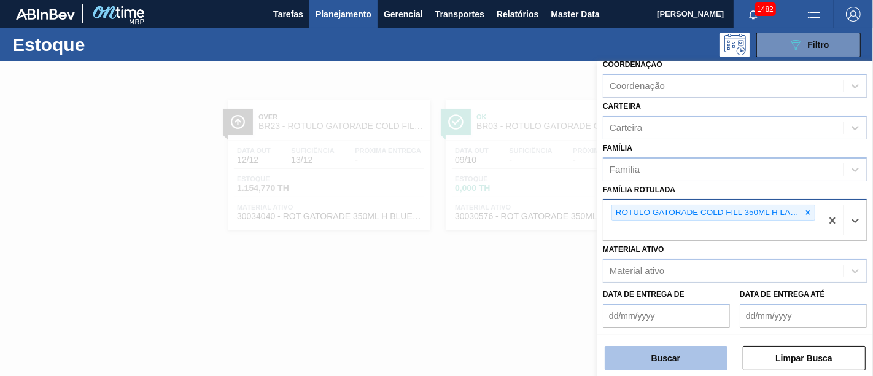
click at [692, 352] on button "Buscar" at bounding box center [666, 358] width 123 height 25
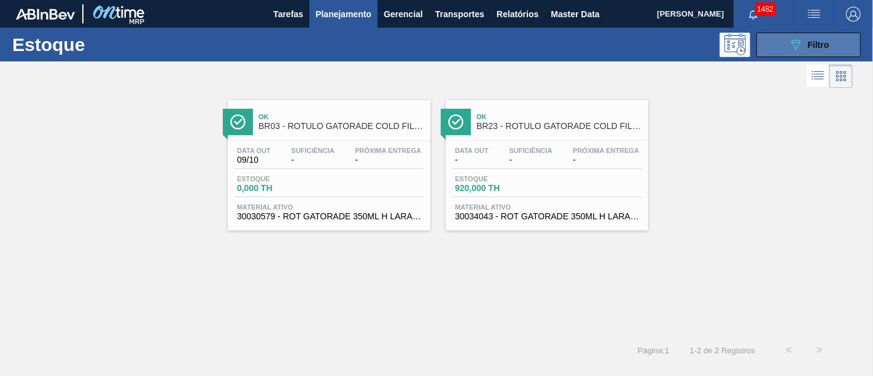
click at [817, 35] on button "089F7B8B-B2A5-4AFE-B5C0-19BA573D28AC Filtro" at bounding box center [808, 45] width 104 height 25
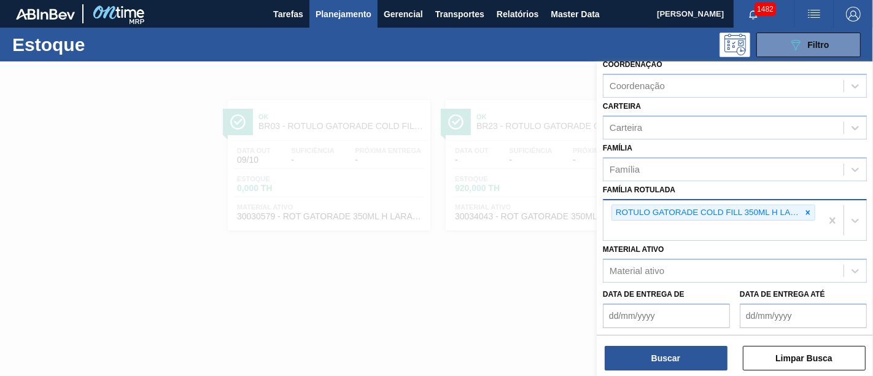
click at [807, 212] on icon at bounding box center [808, 212] width 9 height 9
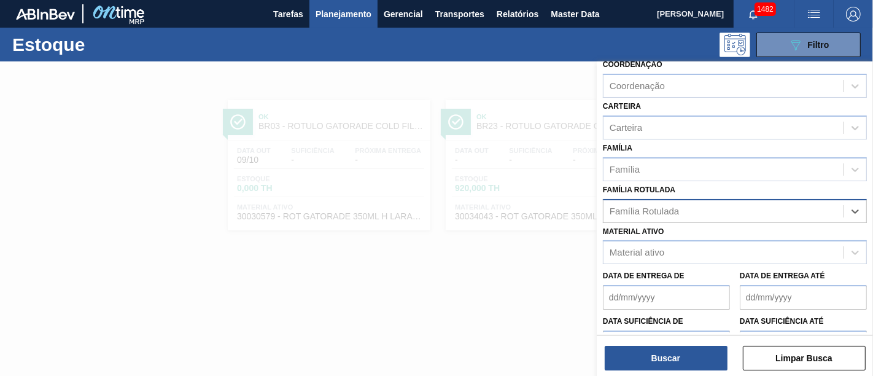
paste Rotulada "RÓTULO PLÁSTICO GCA MP 2L H"
type Rotulada "RÓTULO PLÁSTICO GCA MP 2L H"
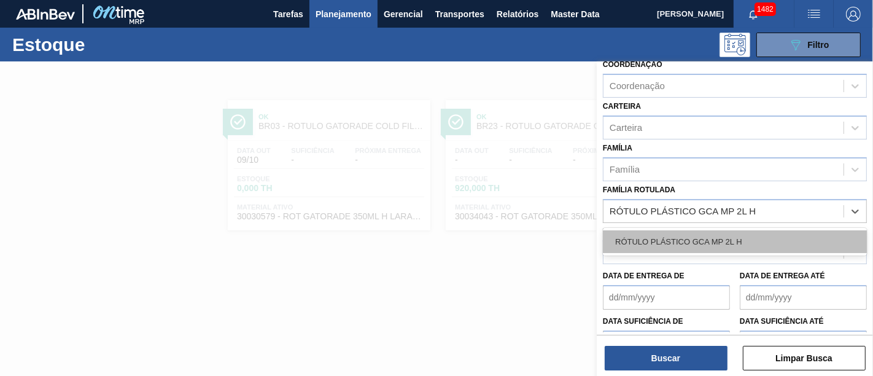
click at [769, 239] on div "RÓTULO PLÁSTICO GCA MP 2L H" at bounding box center [735, 241] width 264 height 23
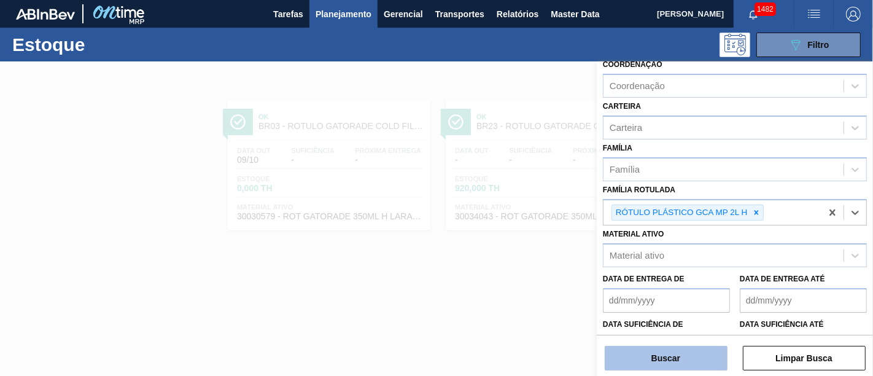
click at [678, 362] on button "Buscar" at bounding box center [666, 358] width 123 height 25
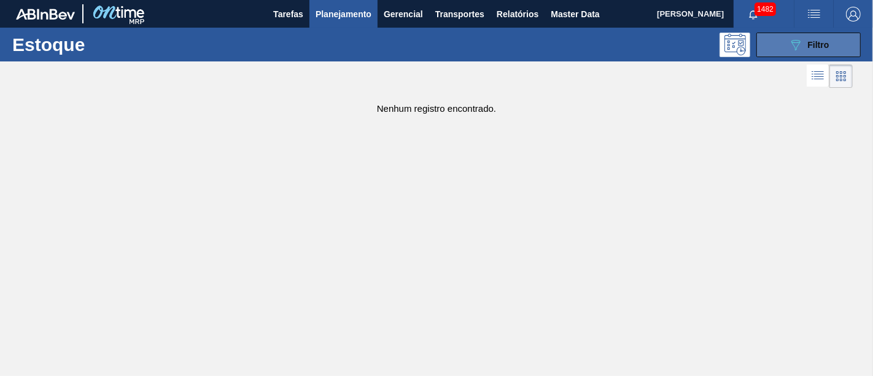
click at [805, 44] on div "089F7B8B-B2A5-4AFE-B5C0-19BA573D28AC Filtro" at bounding box center [808, 44] width 41 height 15
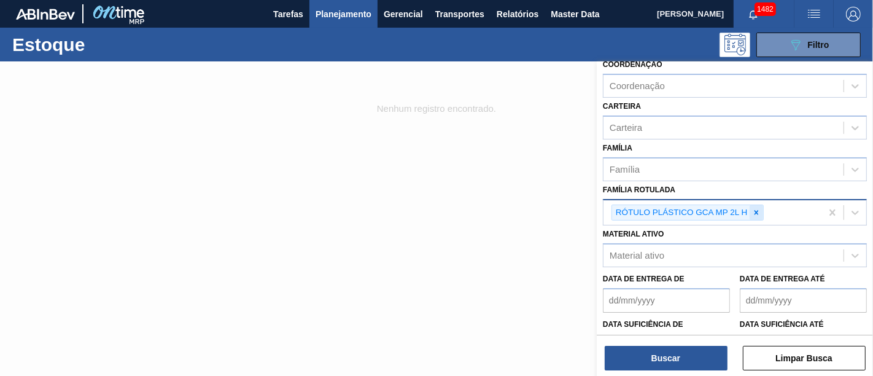
click at [758, 208] on icon at bounding box center [756, 212] width 9 height 9
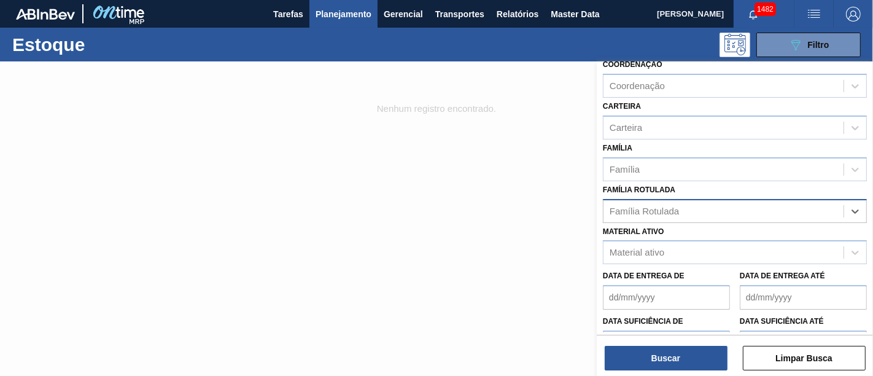
paste Rotulada "RÓTULO PLÁSTICO GCA ZERO 2L H"
type Rotulada "RÓTULO PLÁSTICO GCA ZERO 2L H"
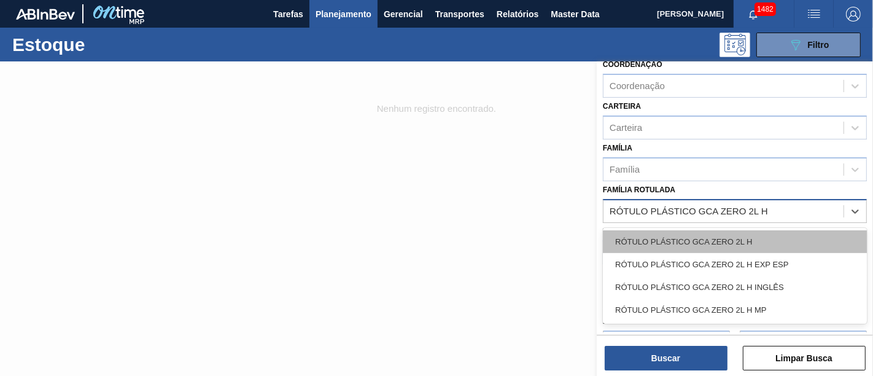
click at [756, 239] on div "RÓTULO PLÁSTICO GCA ZERO 2L H" at bounding box center [735, 241] width 264 height 23
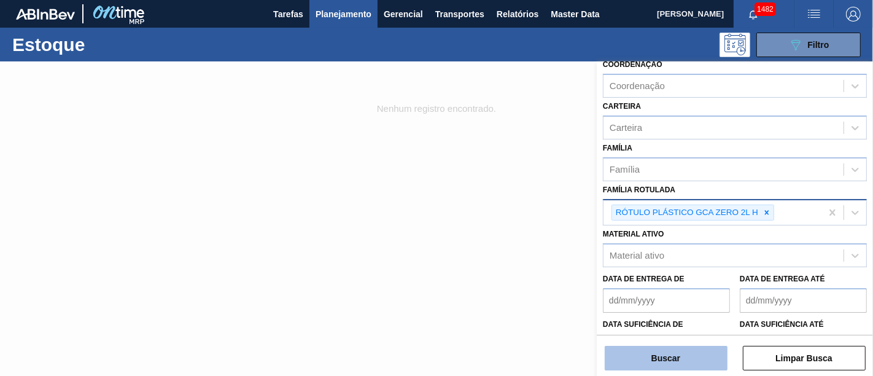
click at [703, 351] on button "Buscar" at bounding box center [666, 358] width 123 height 25
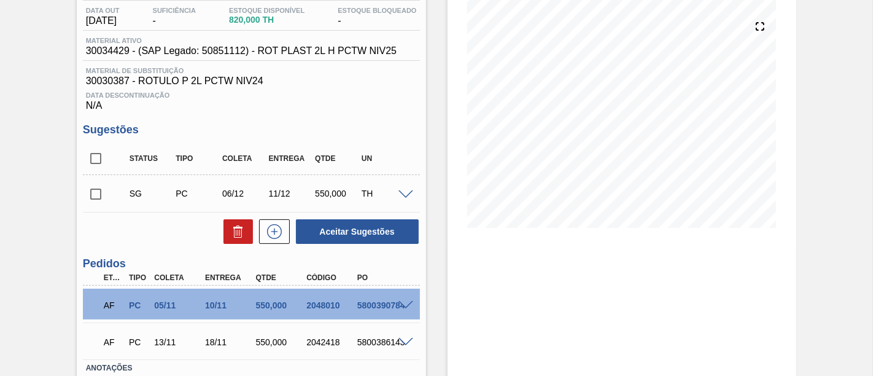
scroll to position [136, 0]
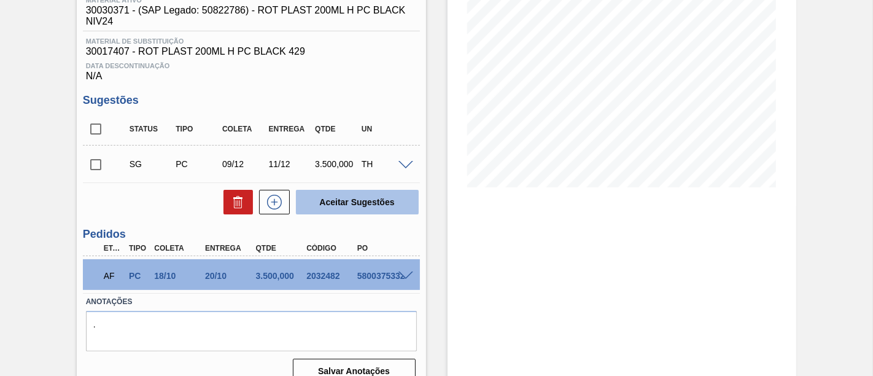
scroll to position [192, 0]
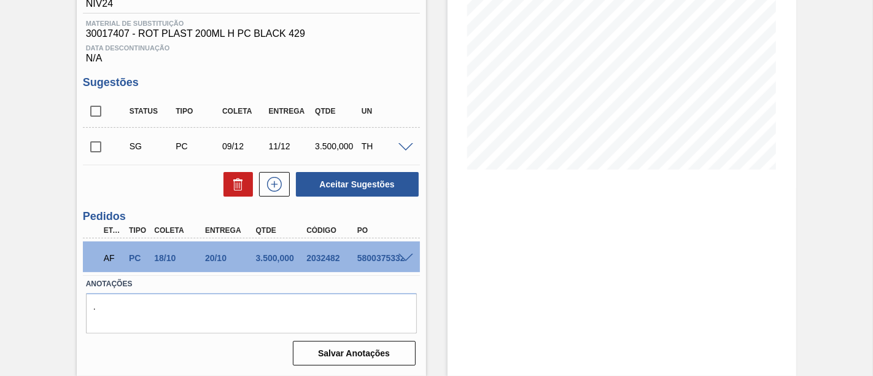
click at [401, 255] on span at bounding box center [405, 258] width 15 height 9
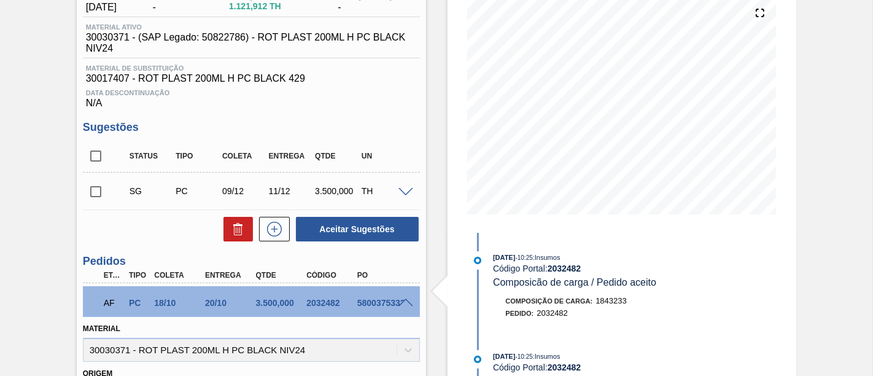
scroll to position [123, 0]
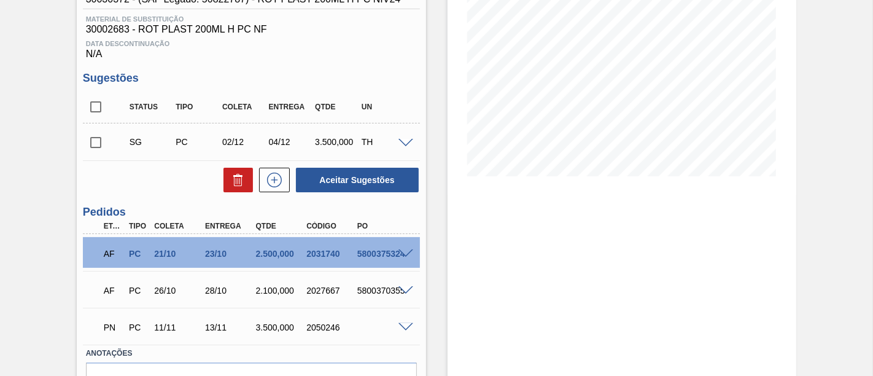
scroll to position [204, 0]
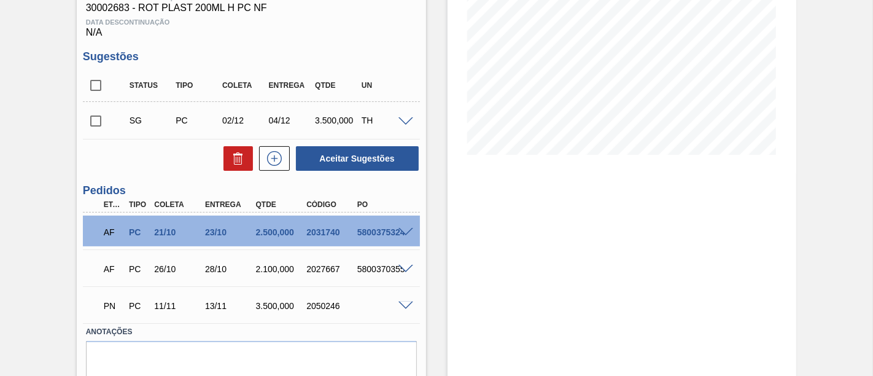
click at [402, 231] on span at bounding box center [405, 232] width 15 height 9
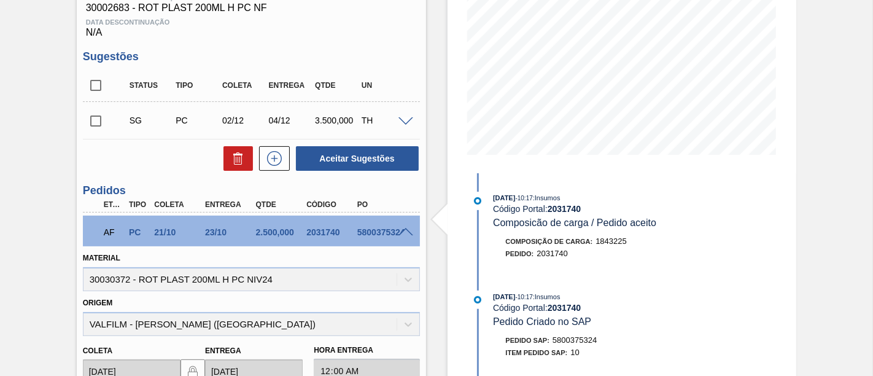
click at [407, 234] on span at bounding box center [405, 232] width 15 height 9
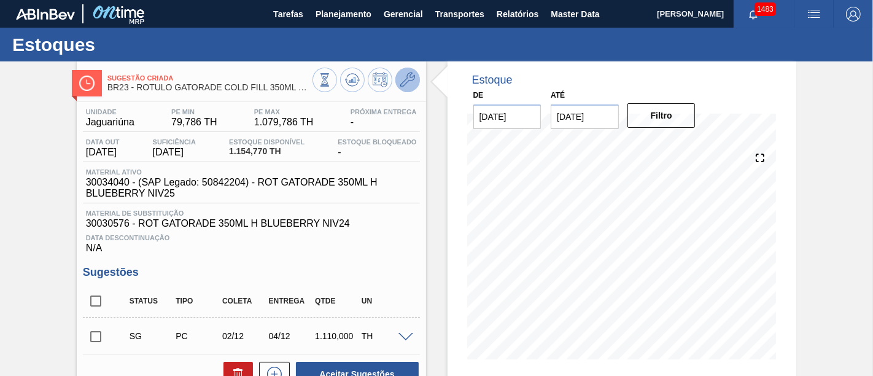
click at [409, 87] on button at bounding box center [407, 80] width 25 height 25
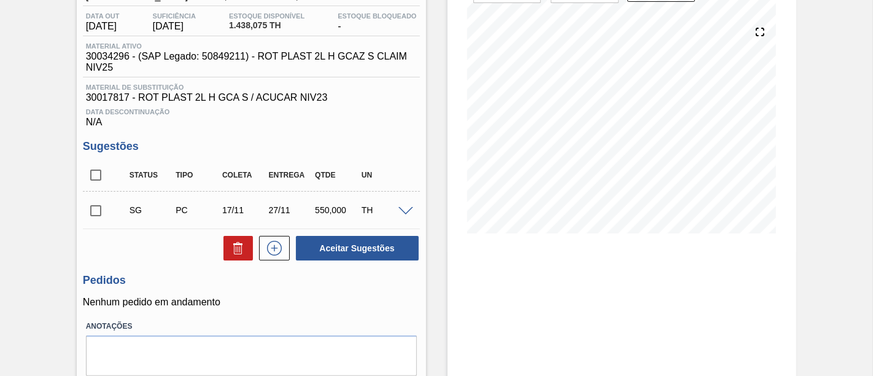
scroll to position [171, 0]
